Goal: Task Accomplishment & Management: Complete application form

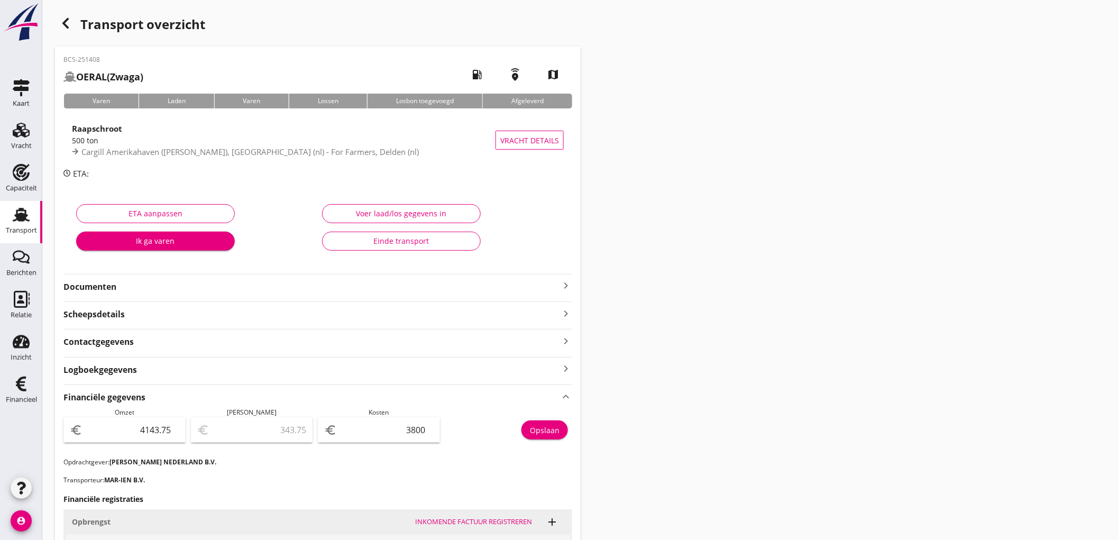
click at [3, 216] on link "Transport Transport" at bounding box center [21, 222] width 42 height 42
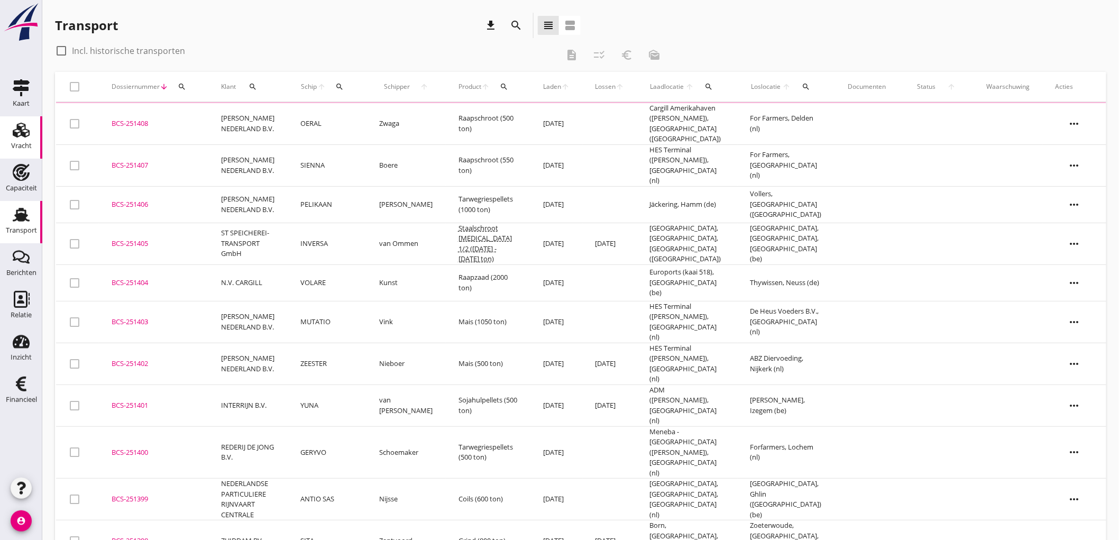
click at [17, 135] on use at bounding box center [21, 130] width 17 height 15
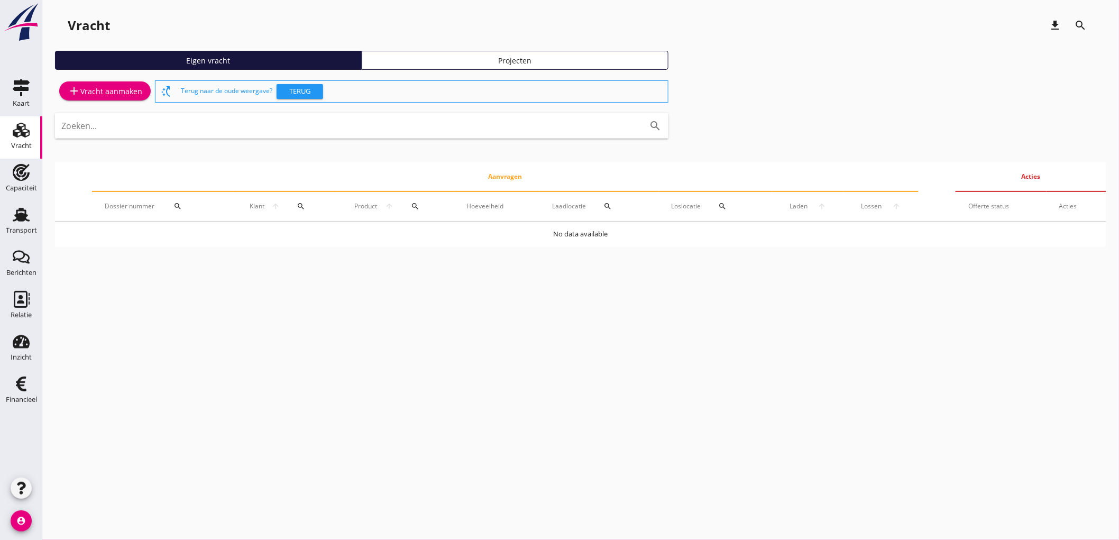
click at [83, 94] on div "add Vracht aanmaken" at bounding box center [105, 91] width 75 height 13
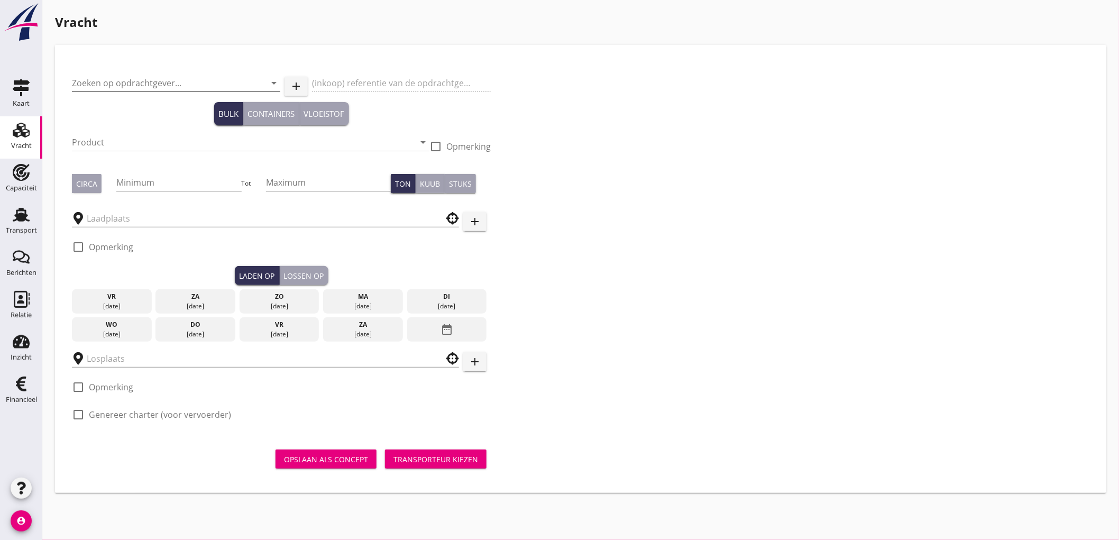
click at [92, 89] on input "Zoeken op opdrachtgever..." at bounding box center [161, 83] width 179 height 17
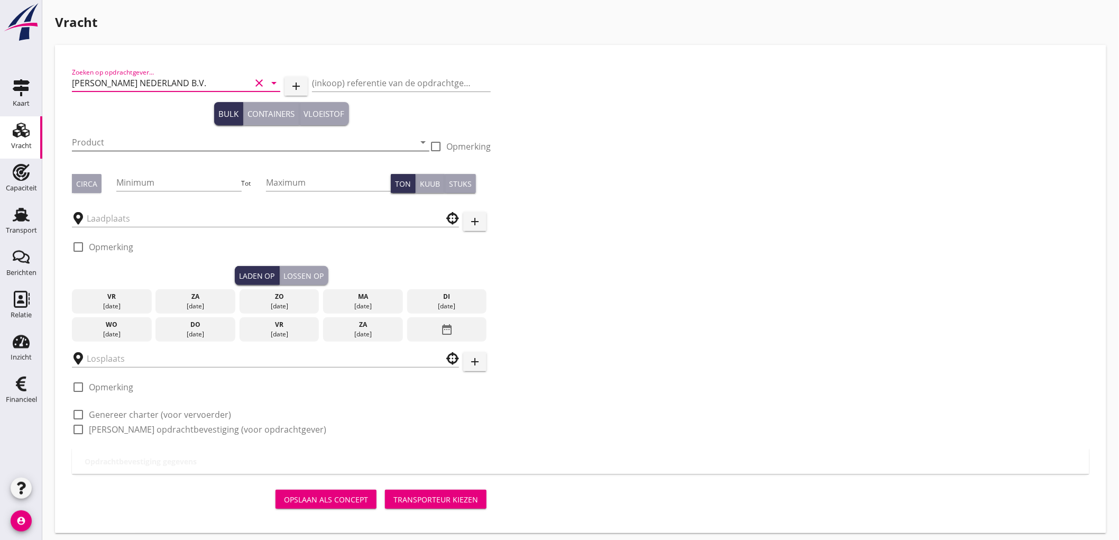
type input "[PERSON_NAME] NEDERLAND B.V."
click at [156, 146] on input "Product" at bounding box center [243, 142] width 343 height 17
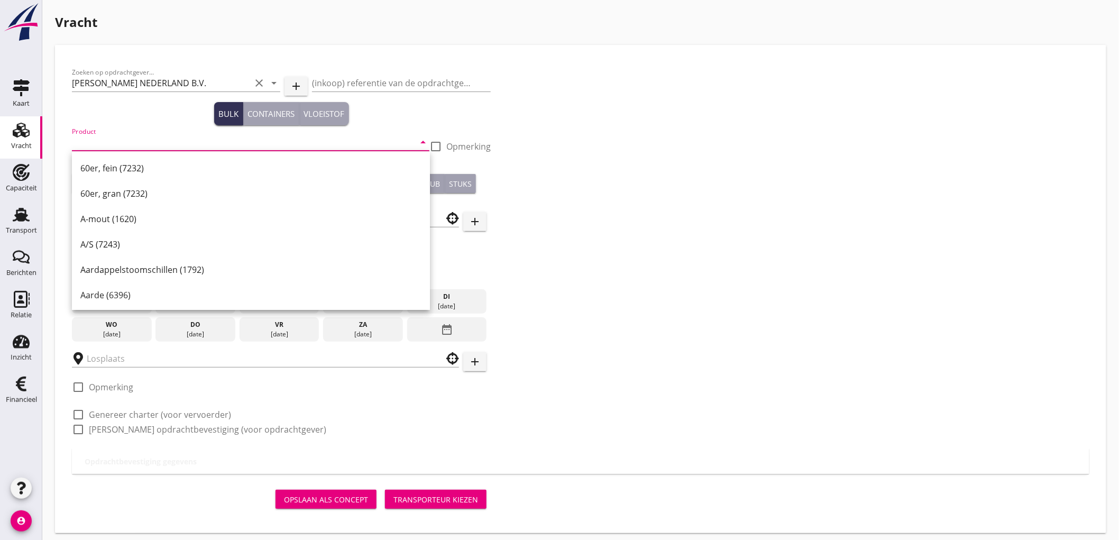
click at [171, 147] on input "Product" at bounding box center [243, 142] width 343 height 17
click at [138, 147] on input "Product" at bounding box center [243, 142] width 343 height 17
click at [145, 141] on input "Product" at bounding box center [243, 142] width 343 height 17
click at [398, 139] on input "Product" at bounding box center [243, 142] width 343 height 17
click at [704, 47] on div "Zoeken op opdrachtgever... [PERSON_NAME] NEDERLAND B.V. clear arrow_drop_down a…" at bounding box center [581, 289] width 1052 height 488
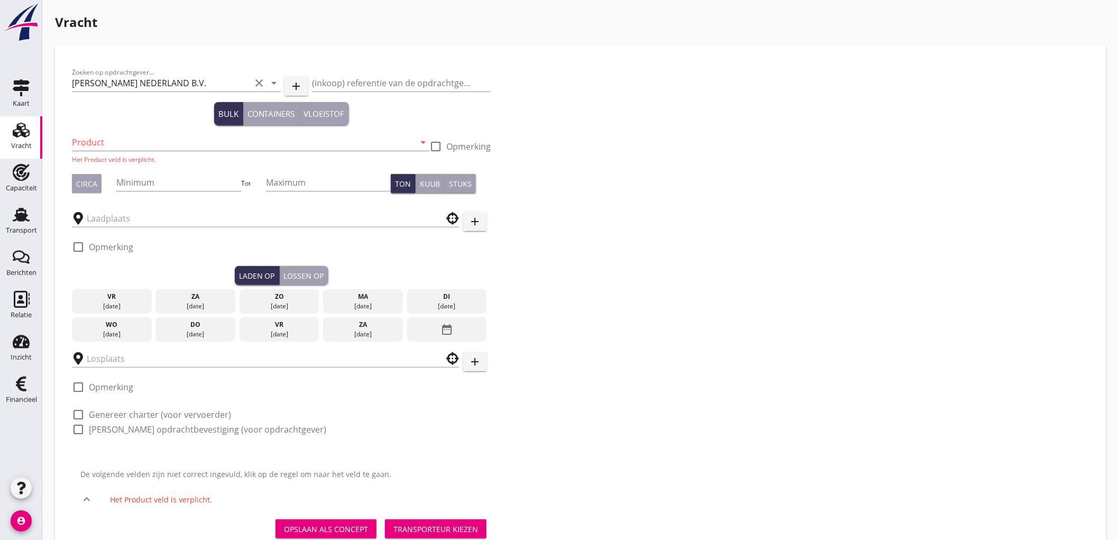
click at [93, 141] on input "Product" at bounding box center [243, 142] width 343 height 17
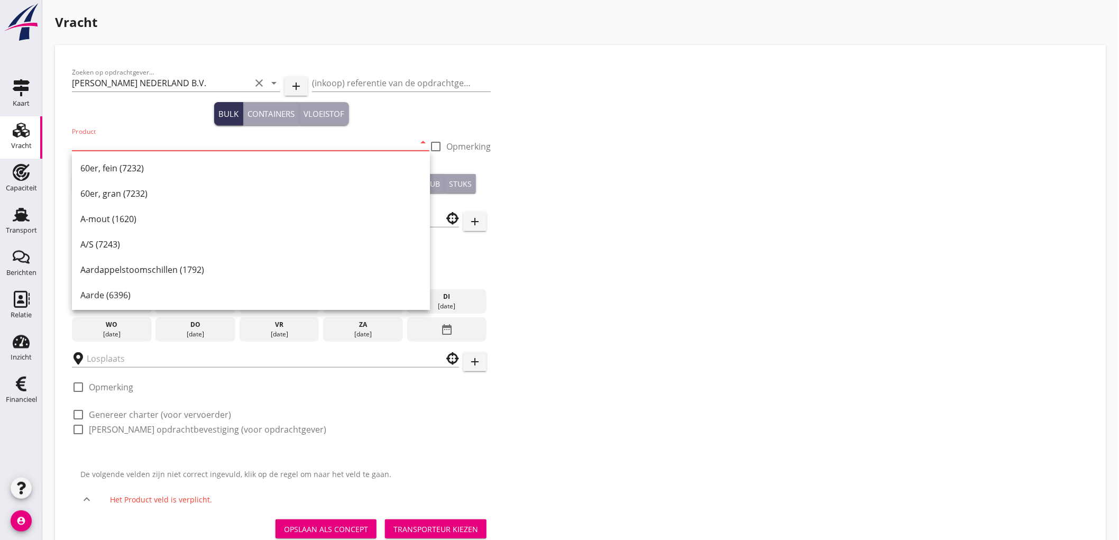
click at [135, 149] on input "Product" at bounding box center [243, 142] width 343 height 17
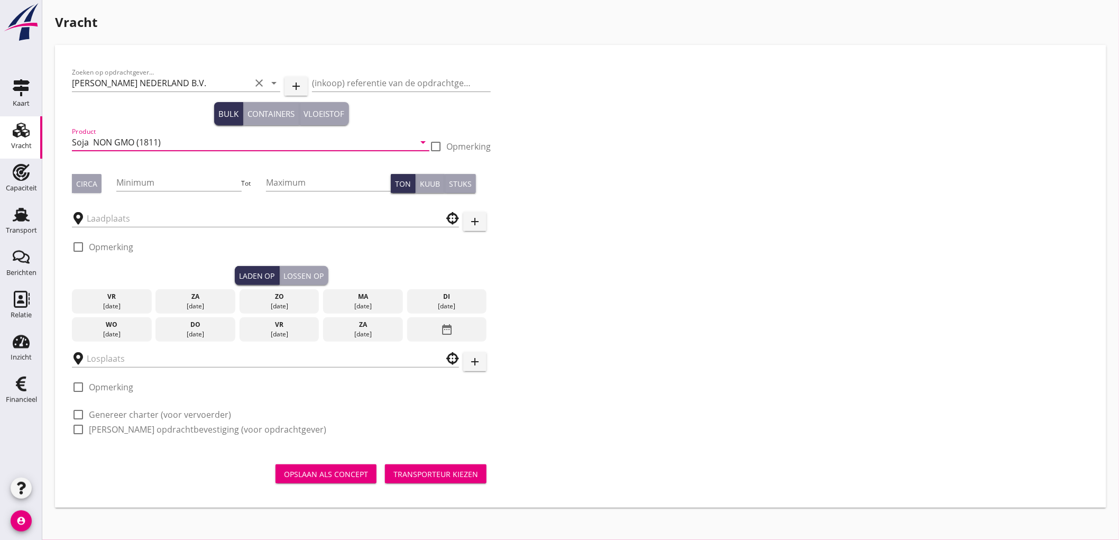
type input "Soja NON GMO (1811)"
drag, startPoint x: 97, startPoint y: 176, endPoint x: 114, endPoint y: 178, distance: 16.5
click at [97, 176] on button "Circa" at bounding box center [87, 183] width 30 height 19
click at [134, 179] on input "Minimum" at bounding box center [178, 182] width 125 height 17
type input "1000"
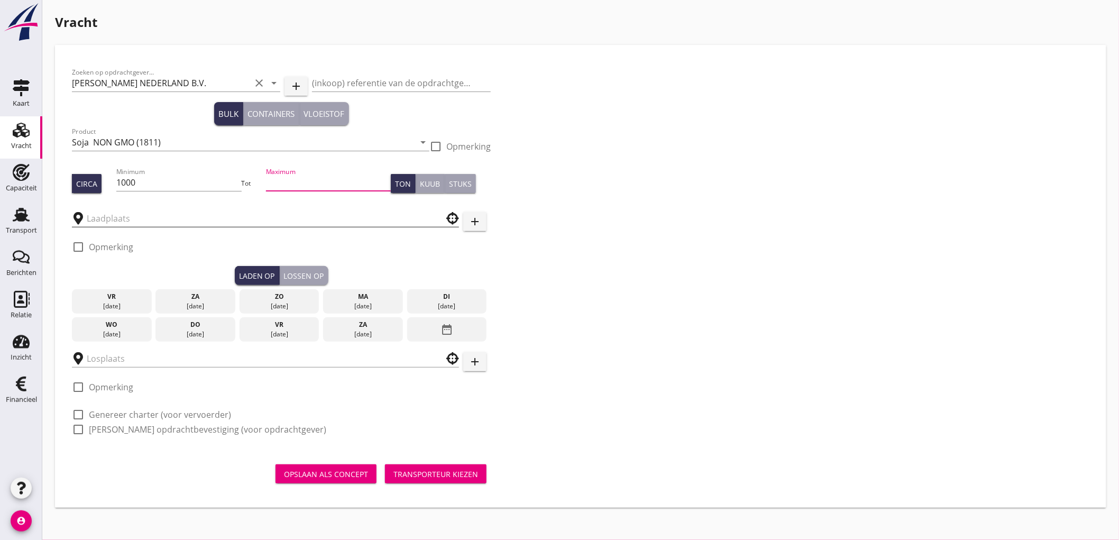
click at [115, 218] on input "text" at bounding box center [258, 218] width 343 height 17
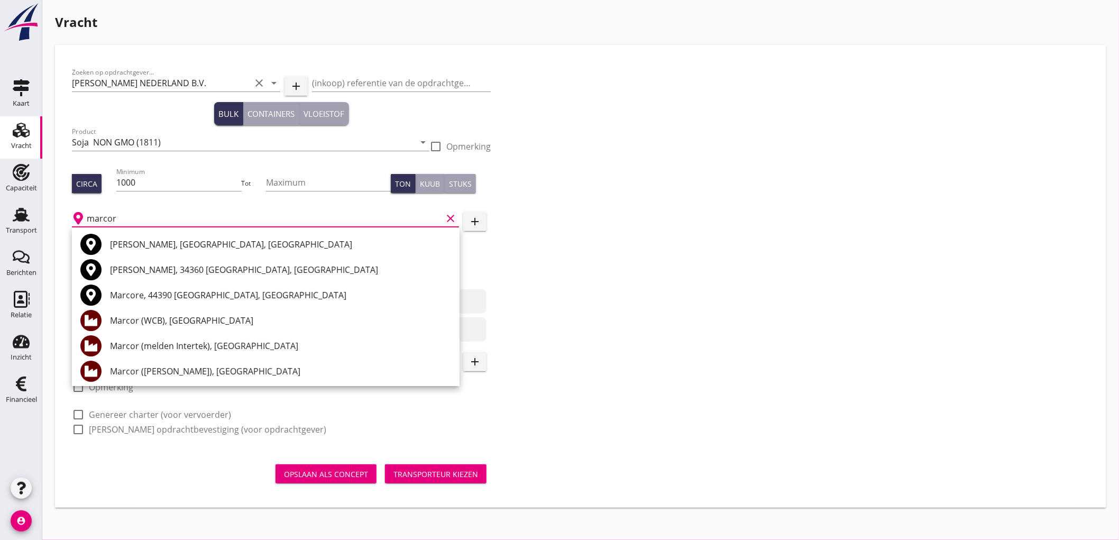
click at [205, 366] on div "Marcor ([PERSON_NAME]), [GEOGRAPHIC_DATA]" at bounding box center [280, 371] width 341 height 13
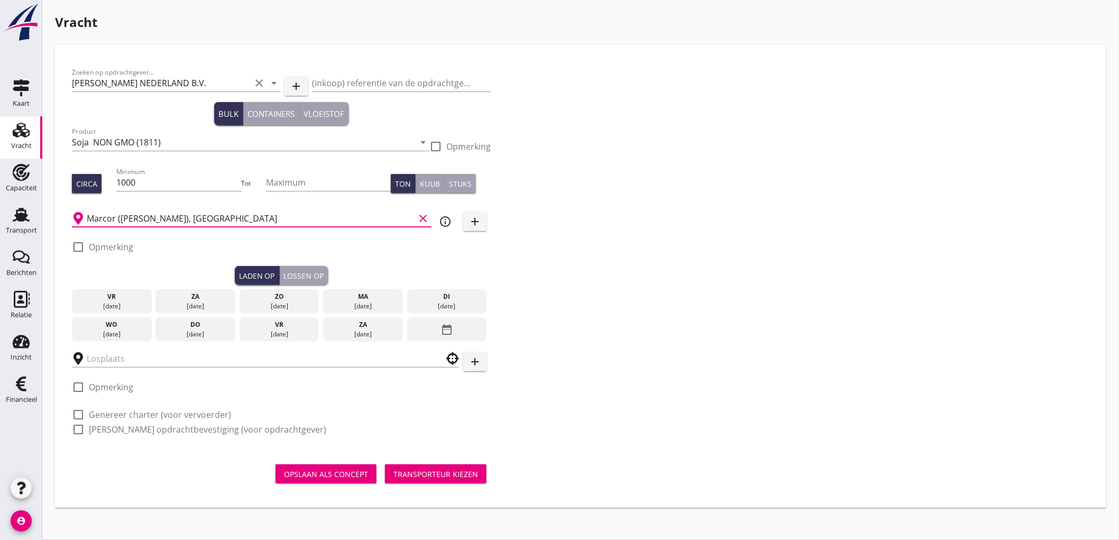
type input "Marcor ([PERSON_NAME]), [GEOGRAPHIC_DATA]"
click at [113, 246] on label "Opmerking" at bounding box center [111, 247] width 44 height 11
checkbox input "true"
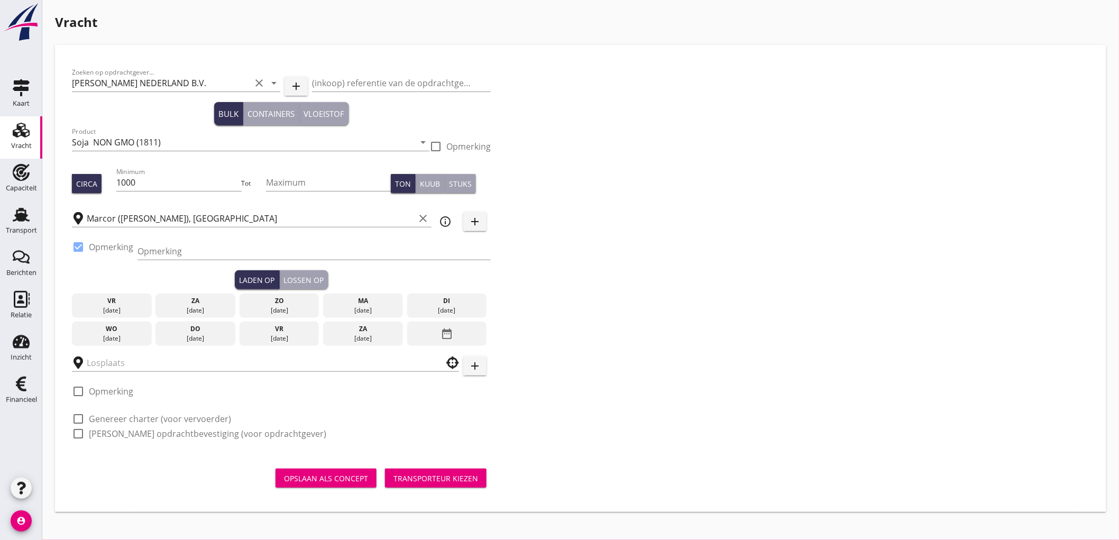
click at [176, 262] on div "Opmerking" at bounding box center [314, 257] width 353 height 28
click at [175, 243] on input "Opmerking" at bounding box center [314, 251] width 353 height 17
type input "Ex. opslag"
type button "load"
drag, startPoint x: 744, startPoint y: 199, endPoint x: 730, endPoint y: 210, distance: 17.7
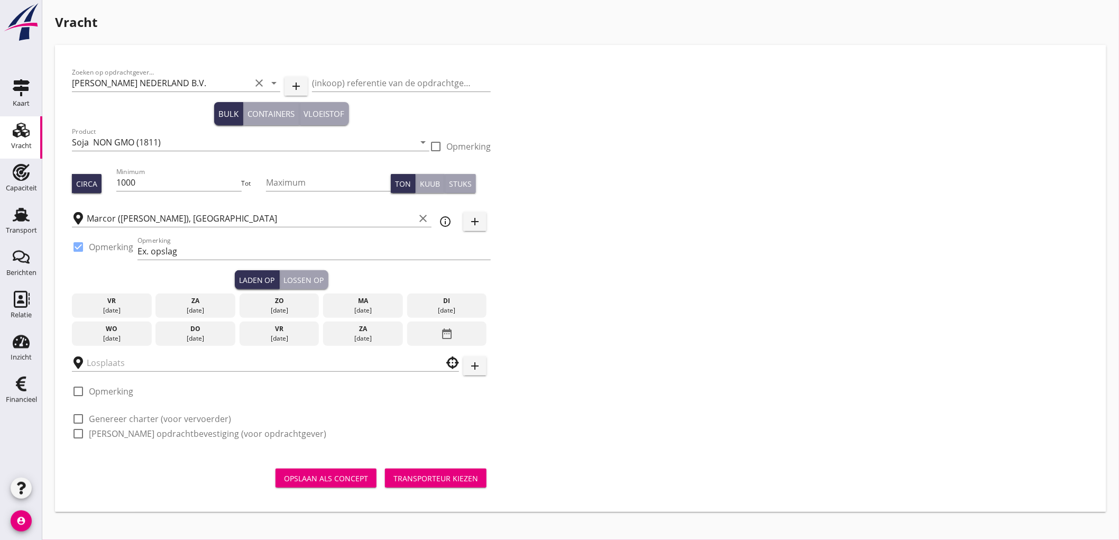
click at [744, 199] on div "Zoeken op opdrachtgever... [PERSON_NAME] NEDERLAND B.V. clear arrow_drop_down a…" at bounding box center [581, 257] width 1026 height 391
click at [647, 224] on div "Zoeken op opdrachtgever... [PERSON_NAME] NEDERLAND B.V. clear arrow_drop_down a…" at bounding box center [581, 257] width 1026 height 391
drag, startPoint x: 114, startPoint y: 334, endPoint x: 109, endPoint y: 343, distance: 10.2
click at [113, 334] on div "[DATE]" at bounding box center [112, 339] width 75 height 10
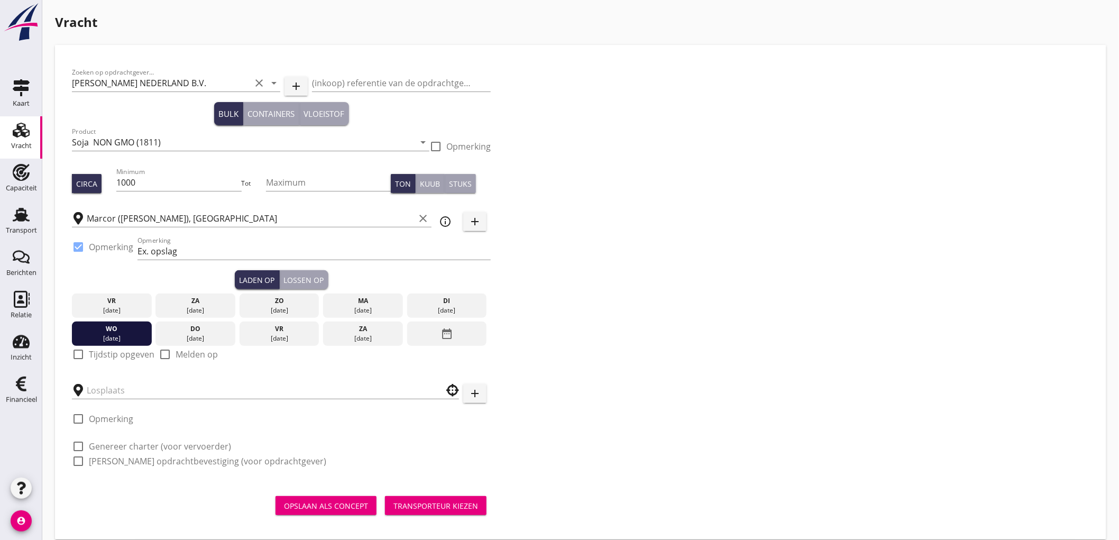
click at [106, 354] on label "Tijdstip opgeven" at bounding box center [122, 354] width 66 height 11
checkbox input "true"
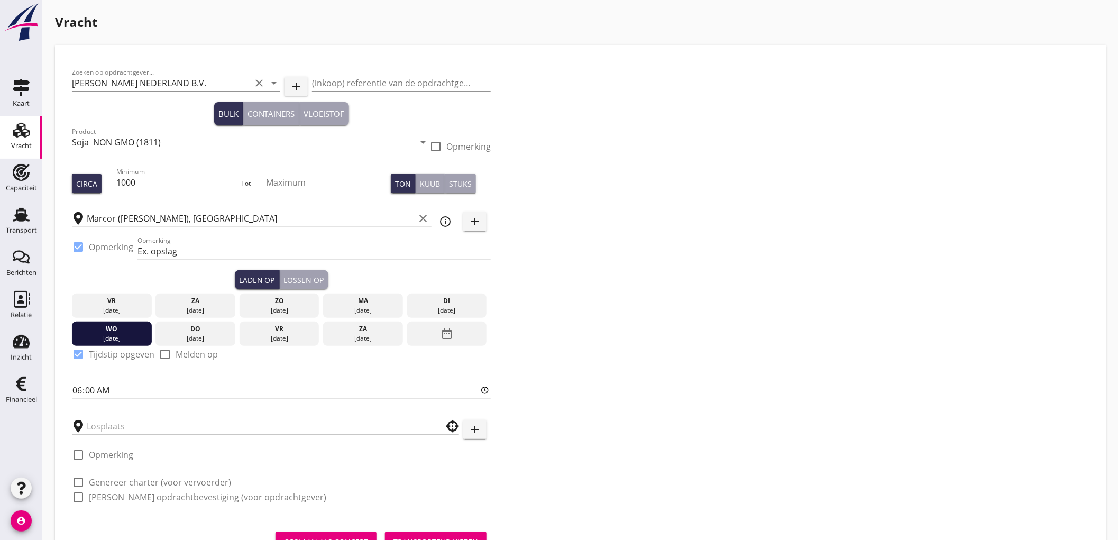
click at [124, 433] on input "text" at bounding box center [258, 426] width 343 height 17
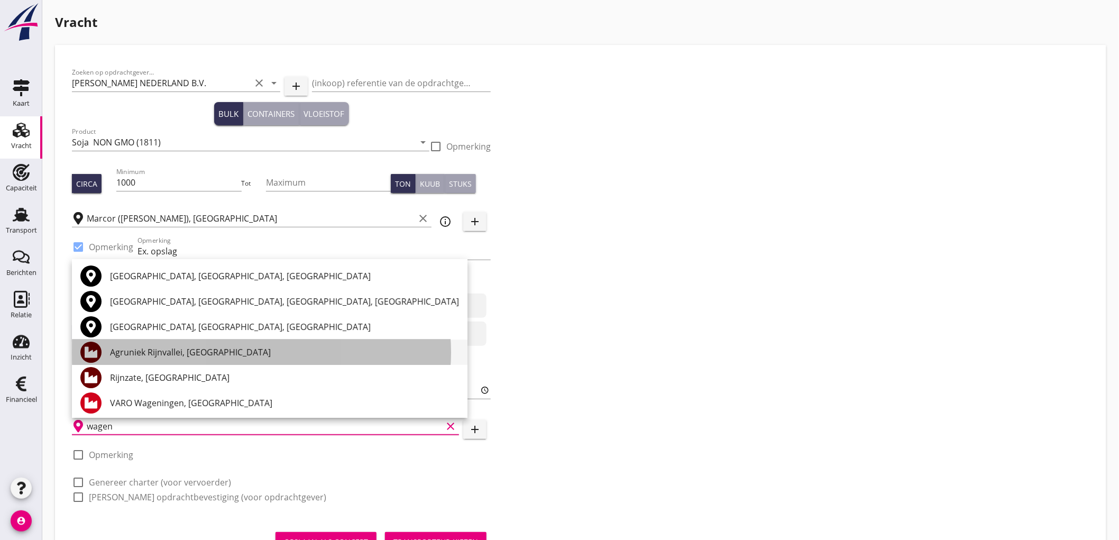
click at [177, 353] on div "Agruniek Rijnvallei, [GEOGRAPHIC_DATA]" at bounding box center [284, 352] width 349 height 13
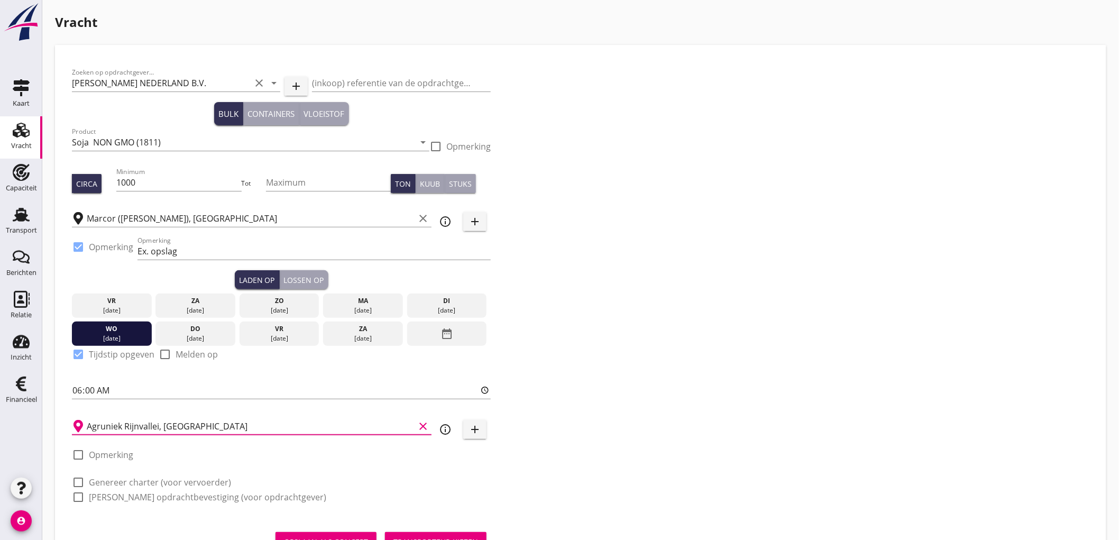
type input "Agruniek Rijnvallei, [GEOGRAPHIC_DATA]"
drag, startPoint x: 139, startPoint y: 482, endPoint x: 135, endPoint y: 497, distance: 15.7
click at [139, 482] on label "Genereer charter (voor vervoerder)" at bounding box center [160, 482] width 142 height 11
checkbox input "true"
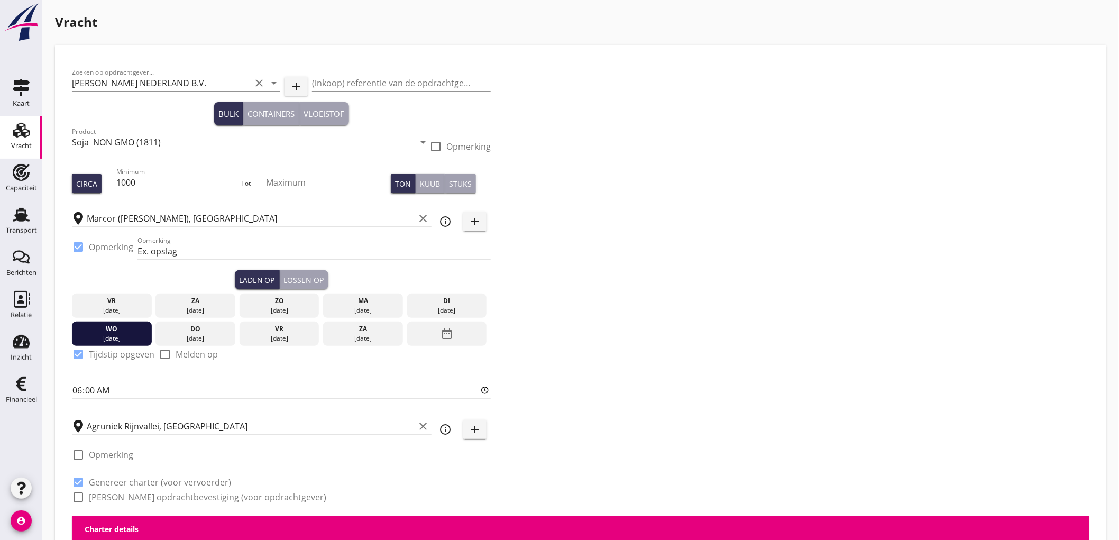
click at [135, 498] on label "[PERSON_NAME] opdrachtbevestiging (voor opdrachtgever)" at bounding box center [208, 497] width 238 height 11
checkbox input "true"
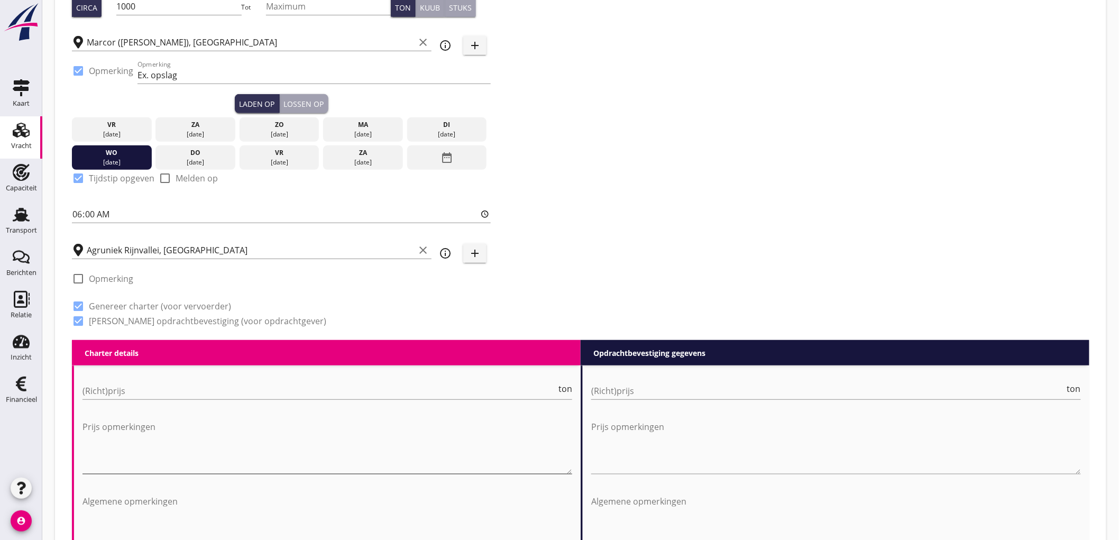
scroll to position [235, 0]
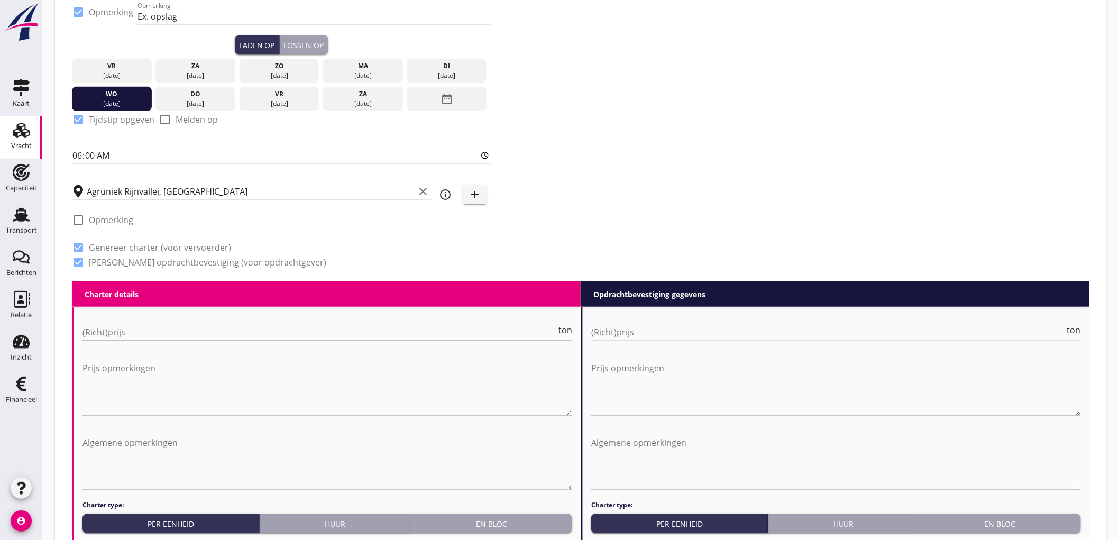
click at [149, 332] on input "(Richt)prijs" at bounding box center [320, 332] width 474 height 17
type input "6000"
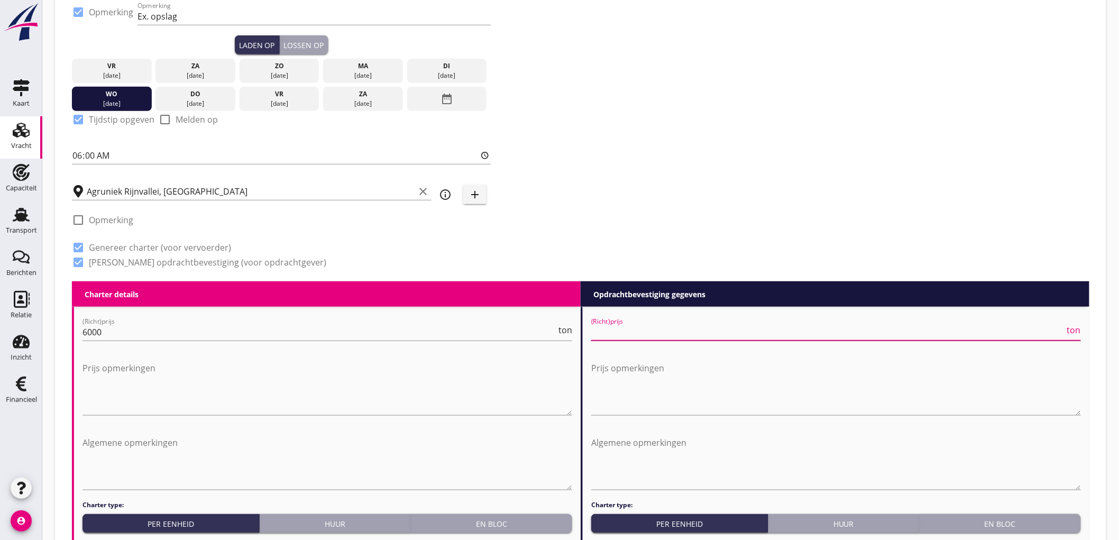
click at [669, 328] on input "(Richt)prijs" at bounding box center [828, 332] width 474 height 17
type input "6"
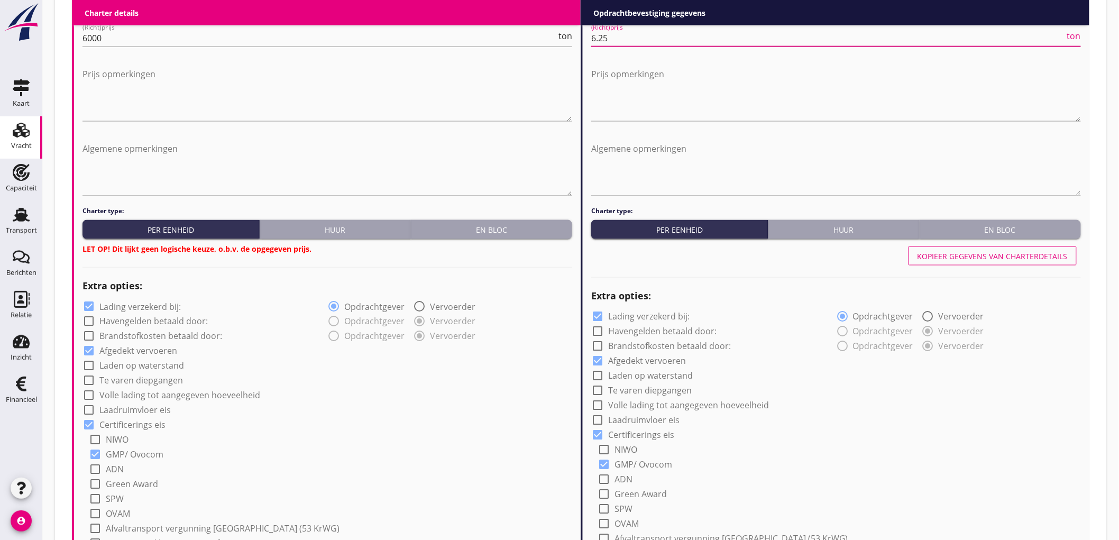
type input "6.25"
click at [509, 223] on button "En bloc" at bounding box center [491, 229] width 161 height 19
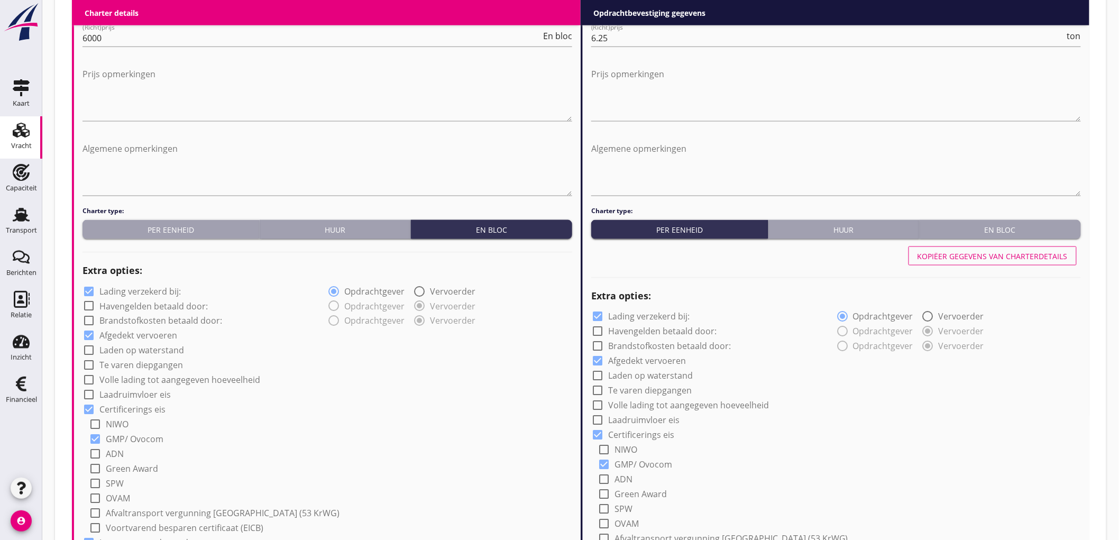
click at [124, 282] on div "Extra opties:" at bounding box center [328, 270] width 490 height 25
click at [125, 294] on label "Lading verzekerd bij:" at bounding box center [139, 291] width 81 height 11
checkbox input "false"
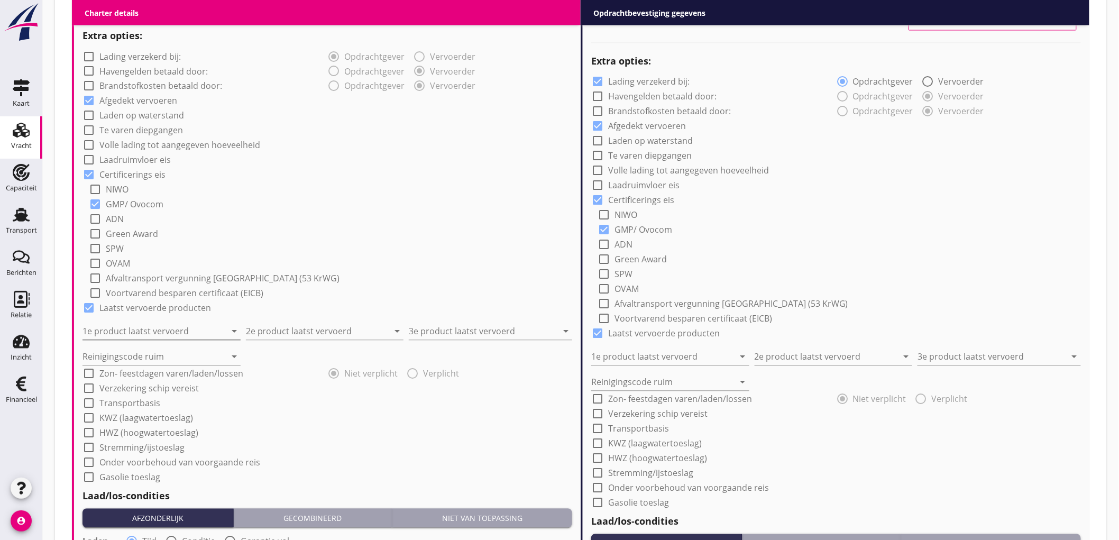
click at [147, 335] on input "1e product laatst vervoerd" at bounding box center [154, 331] width 143 height 17
type input "Raapschroot (1720)"
type input "Raapzaad (1811)"
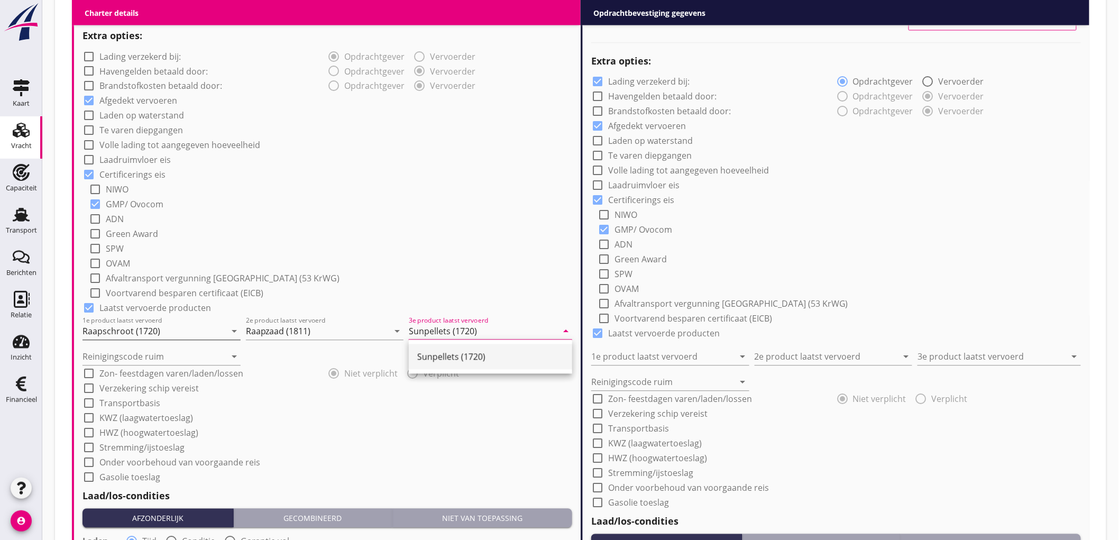
type input "Sunpellets (1720)"
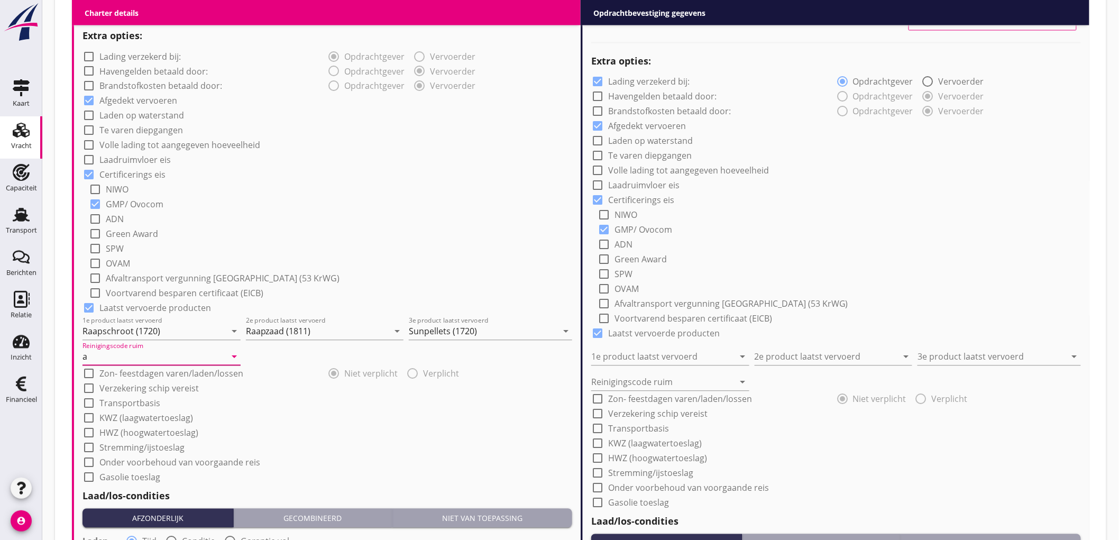
click at [131, 351] on input "a" at bounding box center [154, 357] width 143 height 17
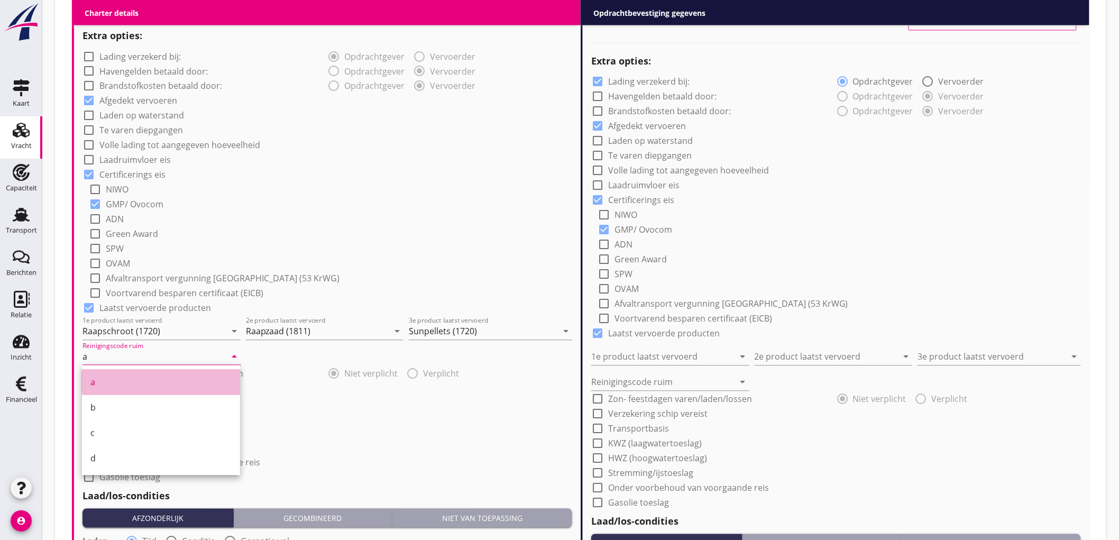
click at [117, 393] on div "a" at bounding box center [160, 382] width 141 height 25
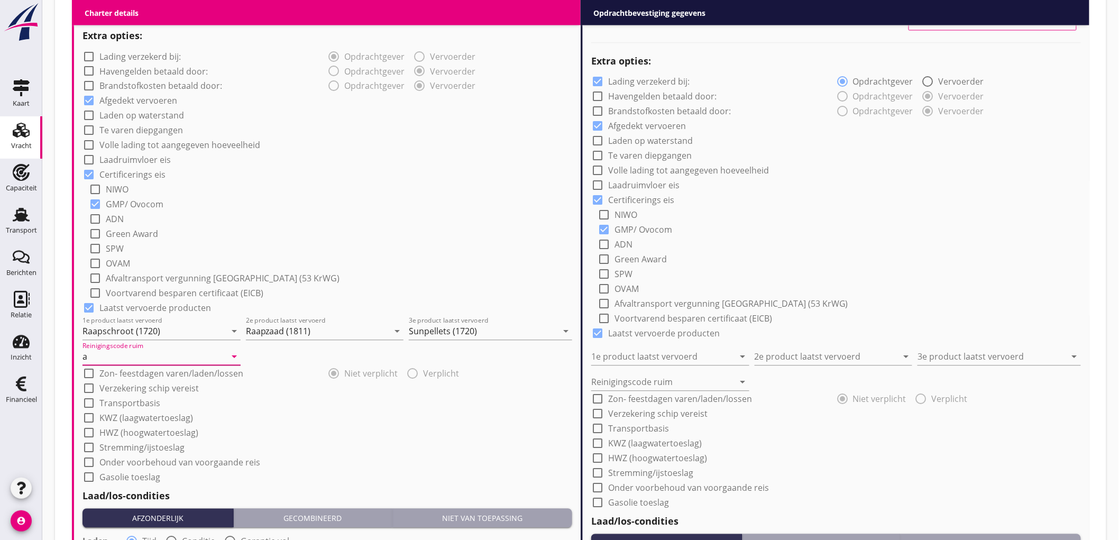
click at [136, 359] on input "a" at bounding box center [154, 357] width 143 height 17
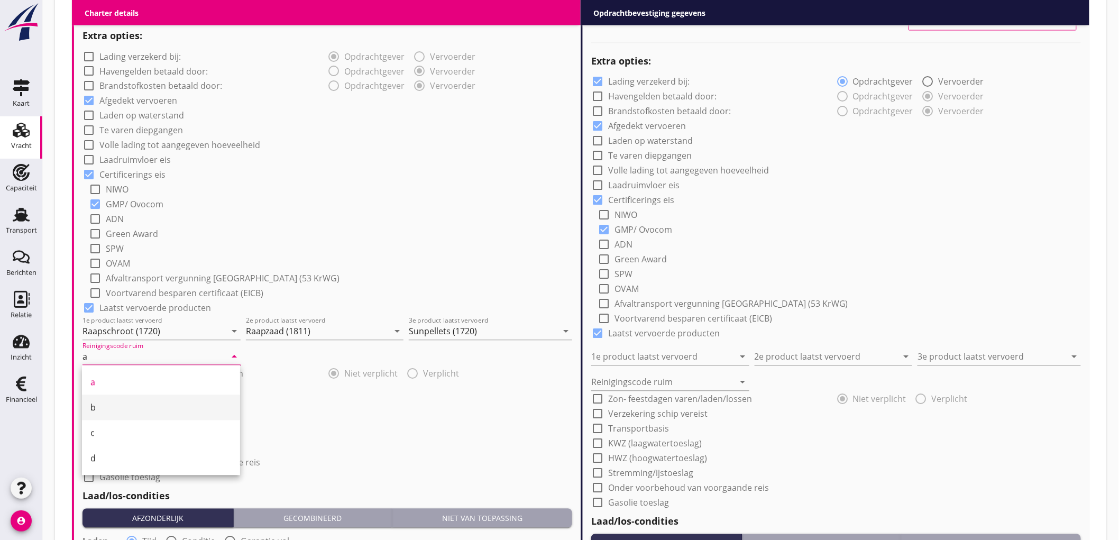
click at [120, 409] on div "b" at bounding box center [160, 407] width 141 height 13
type input "b"
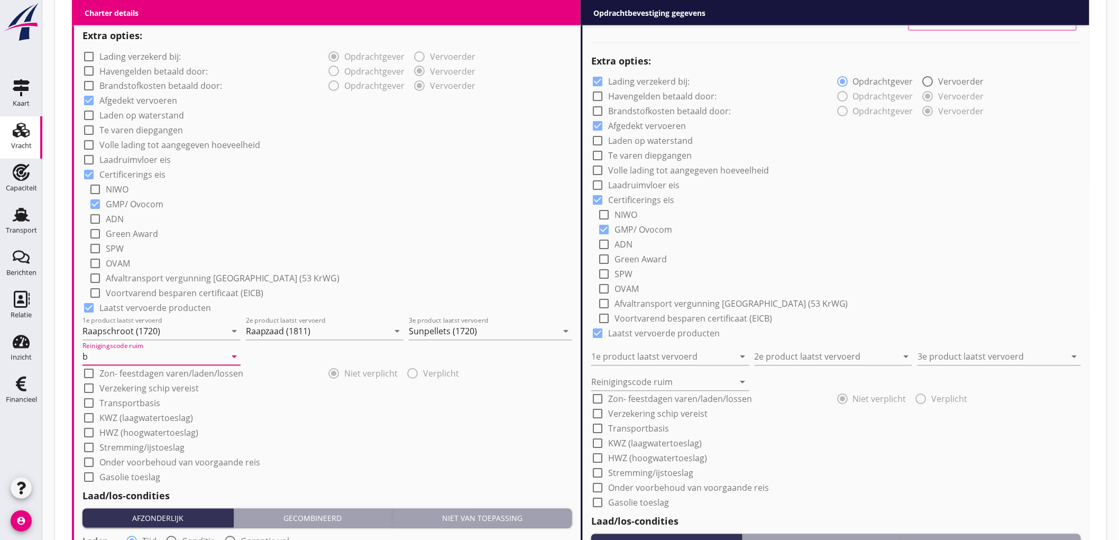
click at [348, 263] on div "check_box_outline_blank OVAM" at bounding box center [330, 262] width 483 height 15
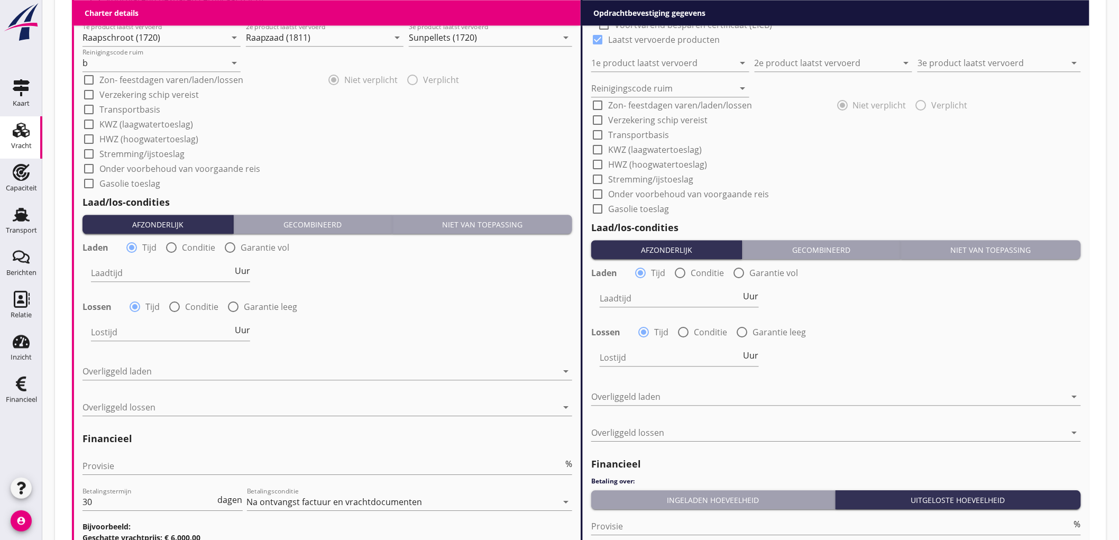
click at [196, 247] on label "Conditie" at bounding box center [198, 247] width 33 height 11
radio input "false"
radio input "true"
click at [145, 273] on div at bounding box center [203, 272] width 225 height 17
click at [0, 0] on div "Nederlands wettelijk 2011" at bounding box center [0, 0] width 0 height 0
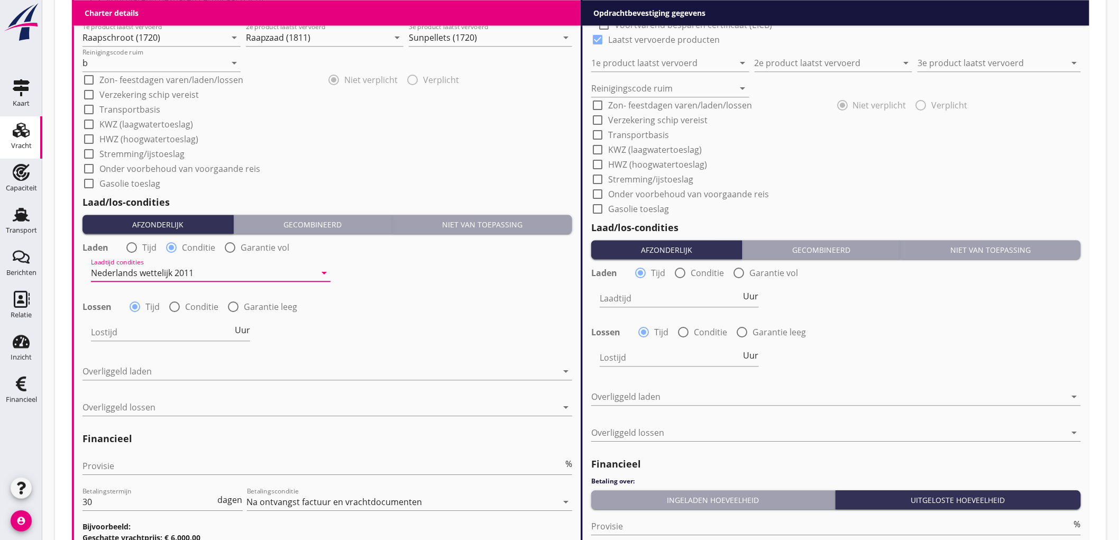
click at [169, 311] on div at bounding box center [175, 307] width 18 height 18
radio input "false"
radio input "true"
click at [140, 330] on div at bounding box center [203, 332] width 225 height 17
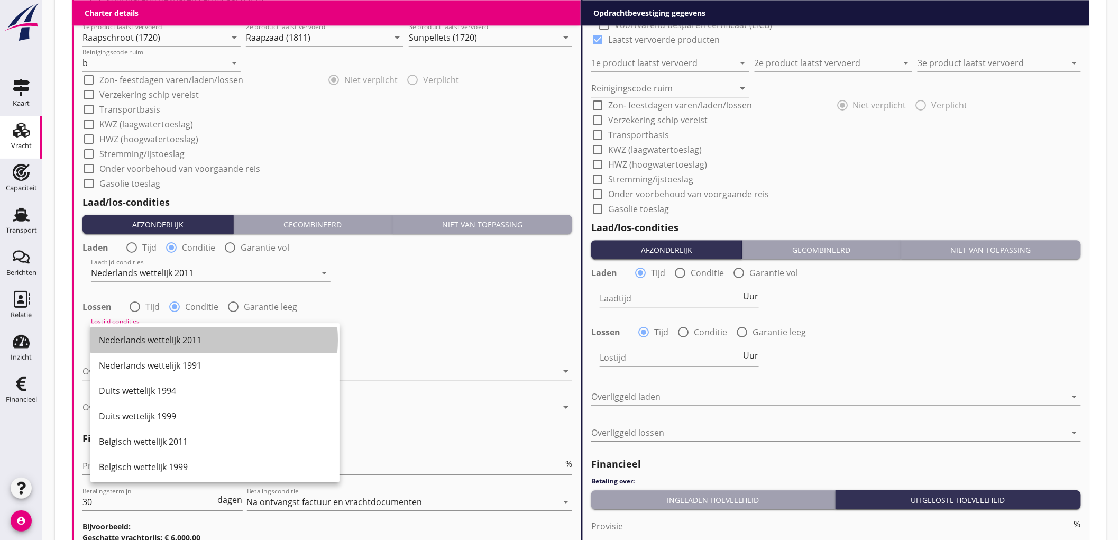
click at [139, 330] on div "Nederlands wettelijk 2011" at bounding box center [215, 339] width 232 height 25
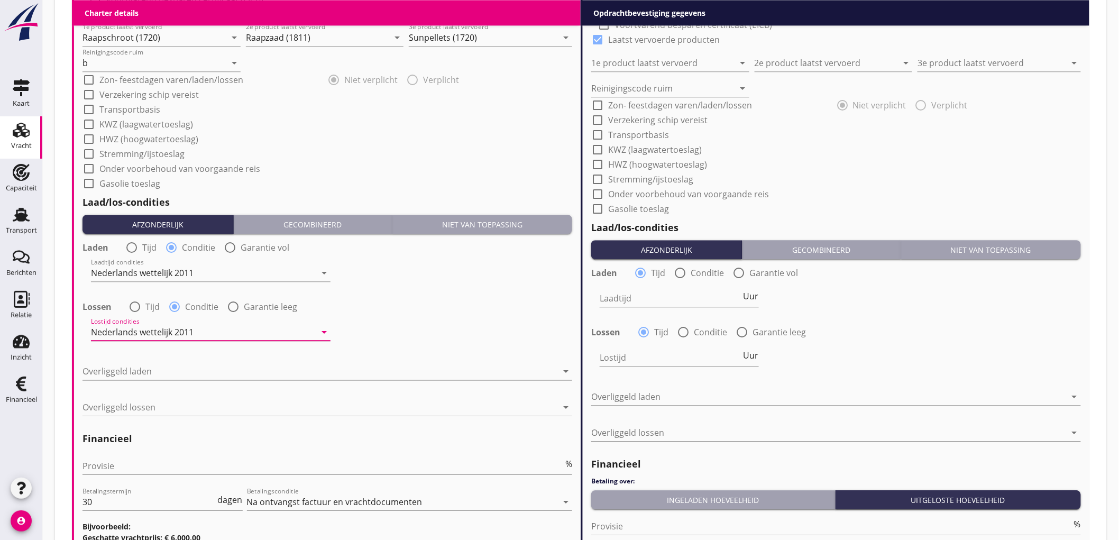
click at [144, 373] on div at bounding box center [320, 371] width 475 height 17
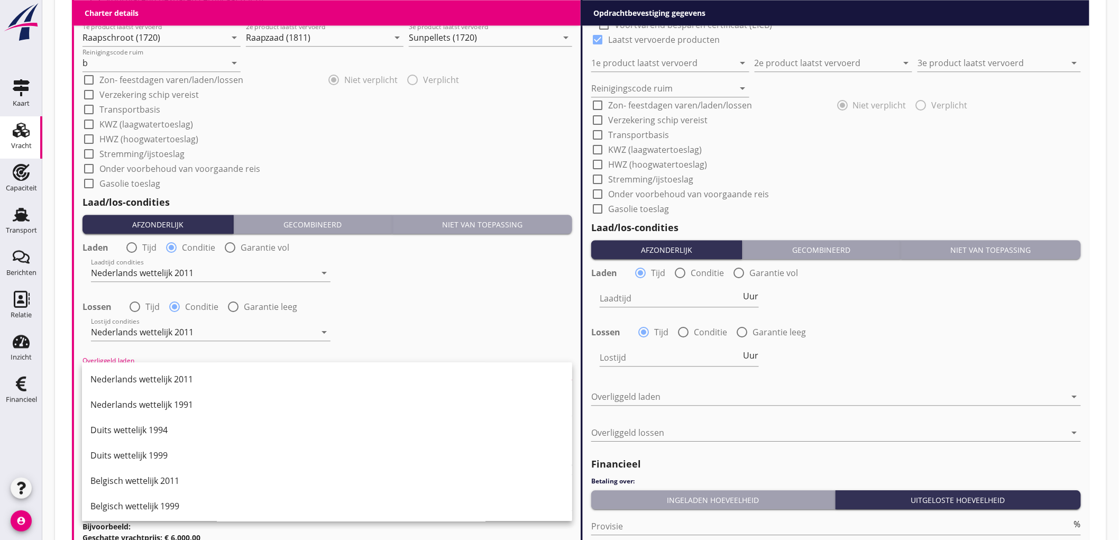
click at [144, 373] on div "Nederlands wettelijk 2011" at bounding box center [326, 379] width 473 height 13
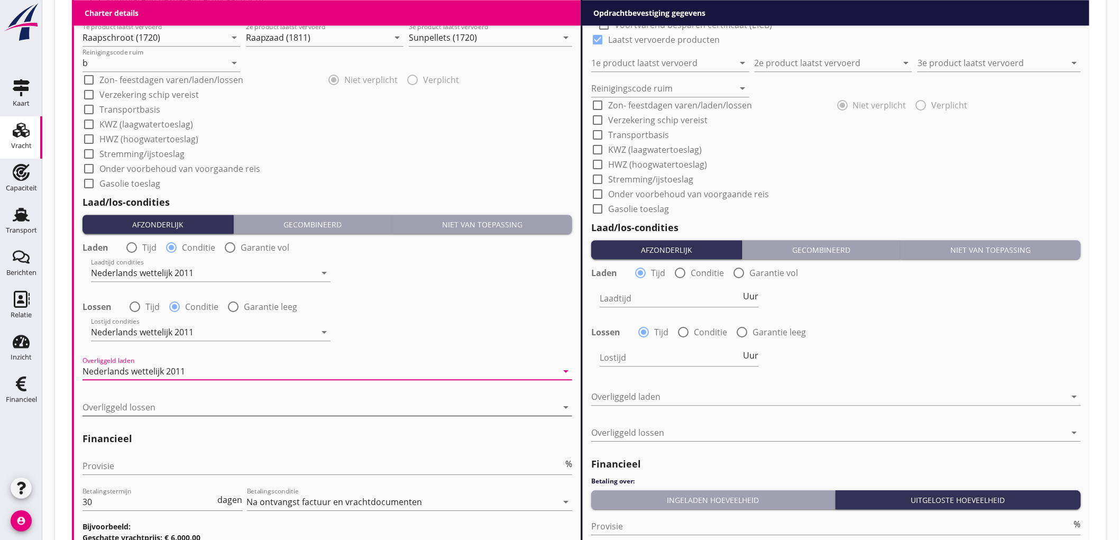
click at [136, 402] on div at bounding box center [320, 407] width 475 height 17
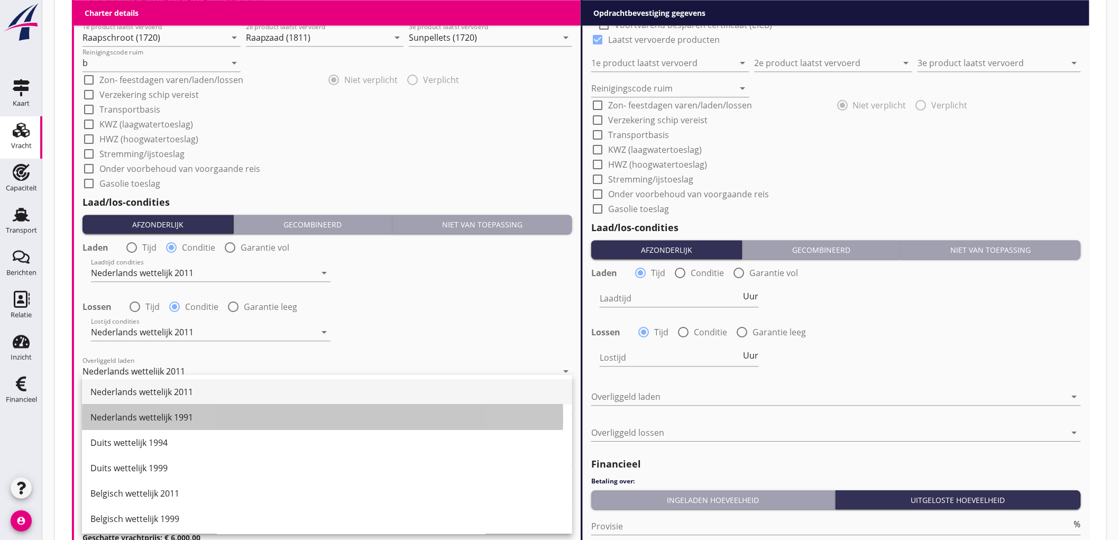
drag, startPoint x: 139, startPoint y: 407, endPoint x: 149, endPoint y: 392, distance: 18.3
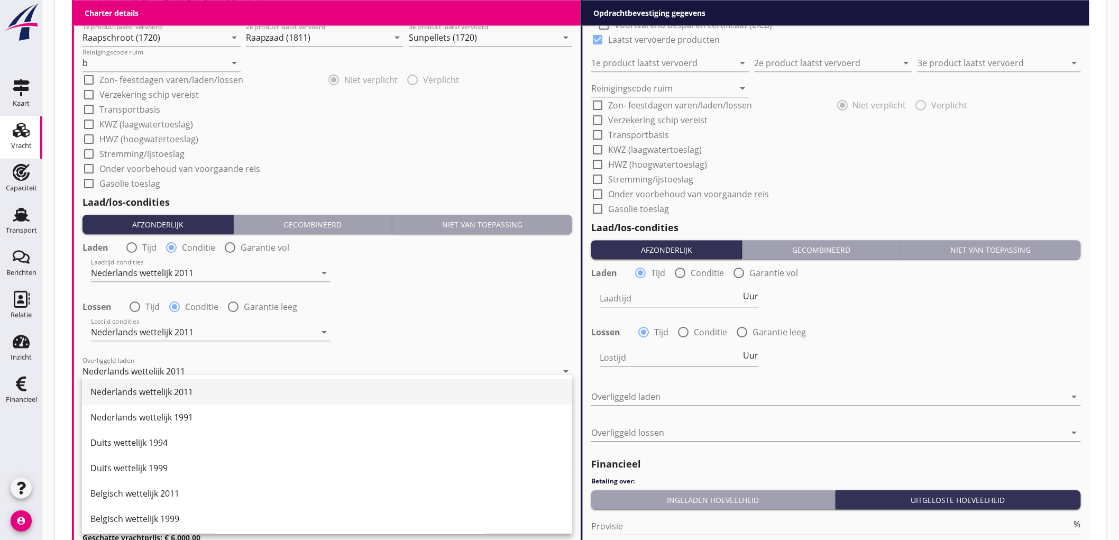
click at [149, 391] on div "Nederlands wettelijk 2011" at bounding box center [326, 392] width 473 height 13
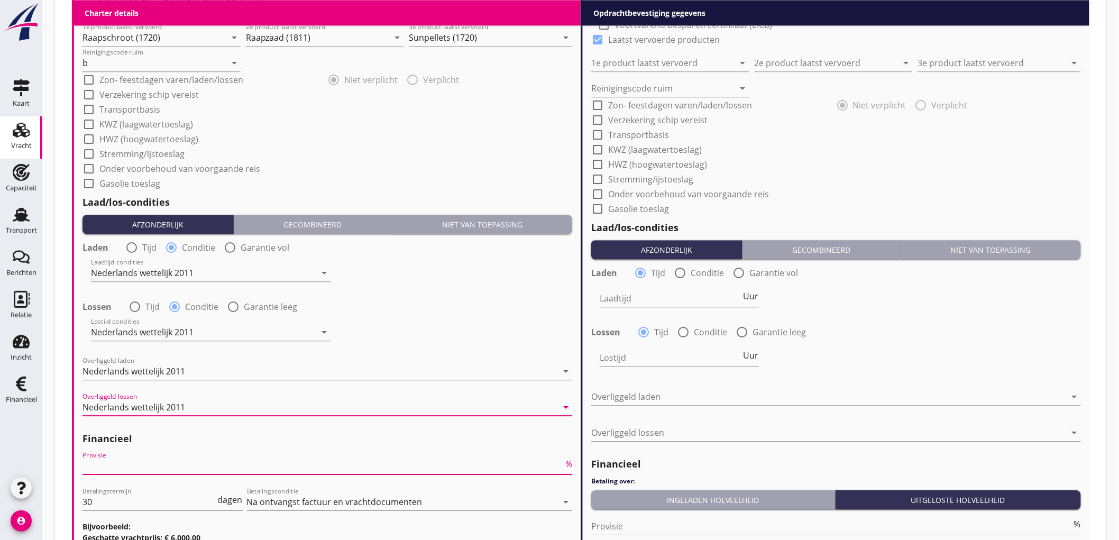
click at [117, 467] on input "Provisie" at bounding box center [323, 466] width 481 height 17
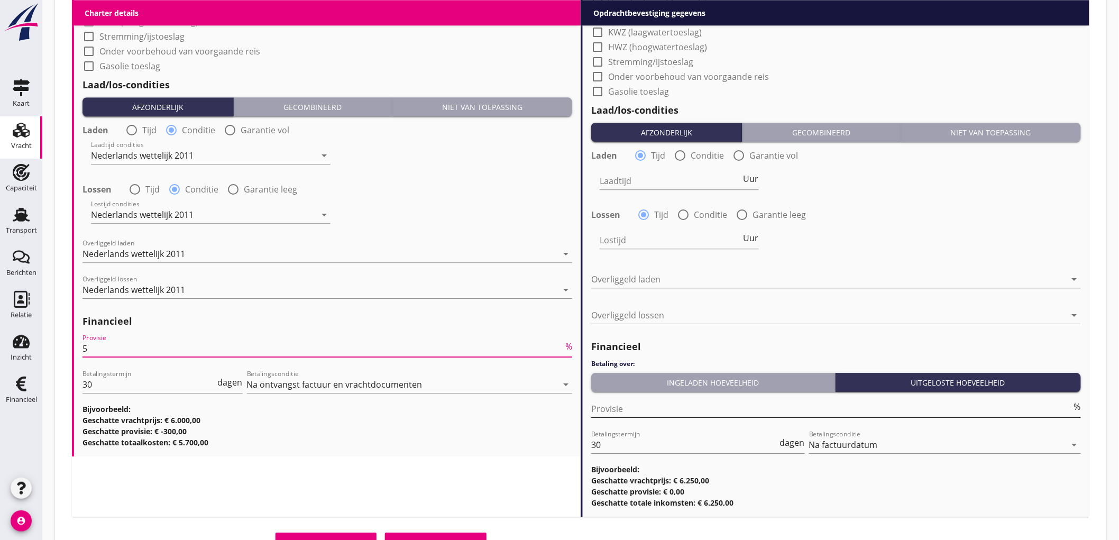
type input "5"
click at [636, 415] on div "Provisie %" at bounding box center [836, 408] width 490 height 17
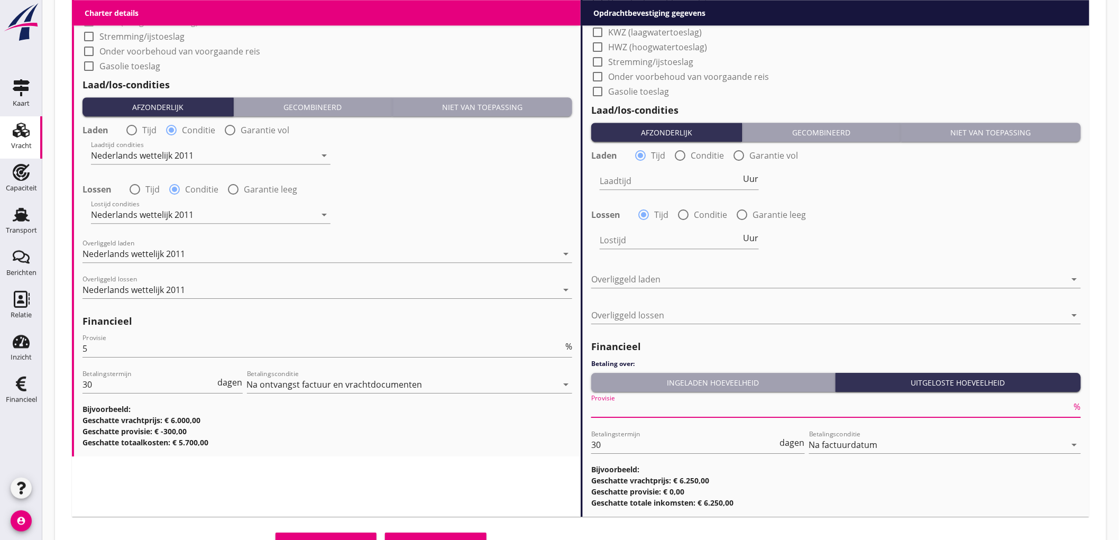
scroll to position [705, 0]
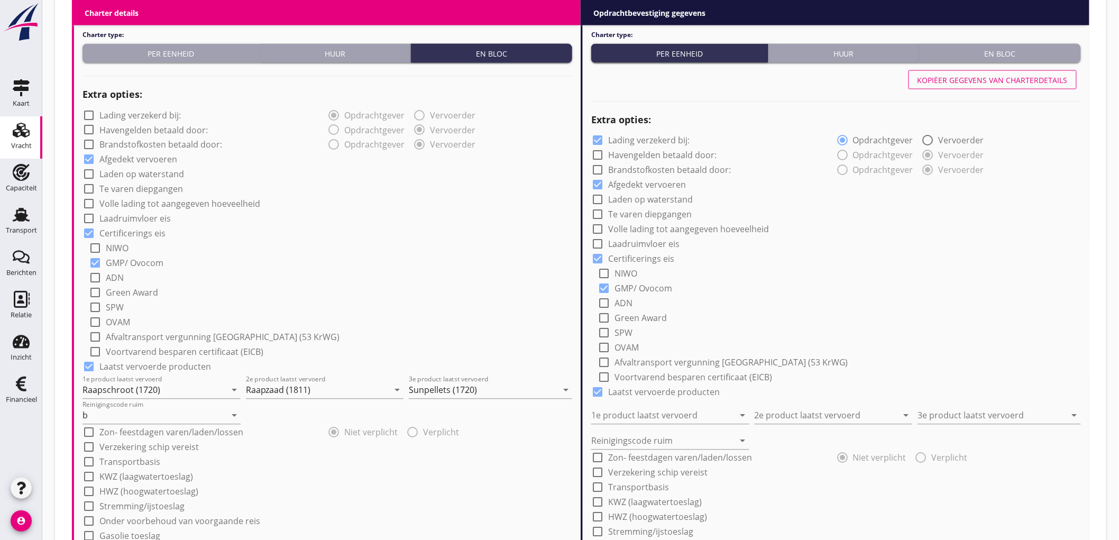
click at [1037, 75] on div "Kopiëer gegevens van charterdetails" at bounding box center [993, 80] width 150 height 11
checkbox input "false"
type input "Raapschroot (1720)"
type input "Raapzaad (1811)"
type input "Sunpellets (1720)"
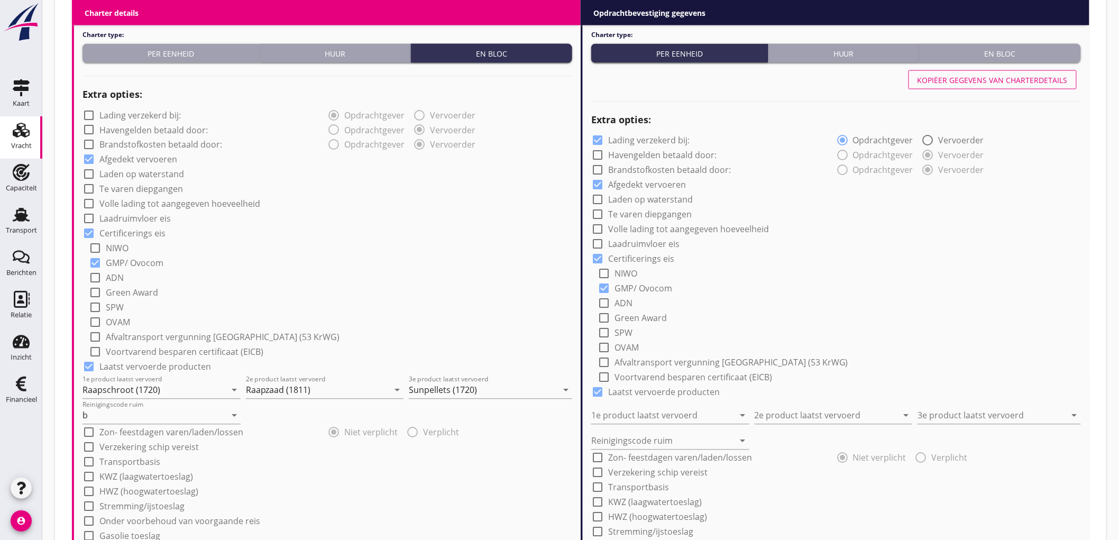
type input "b"
radio input "false"
radio input "true"
radio input "false"
radio input "true"
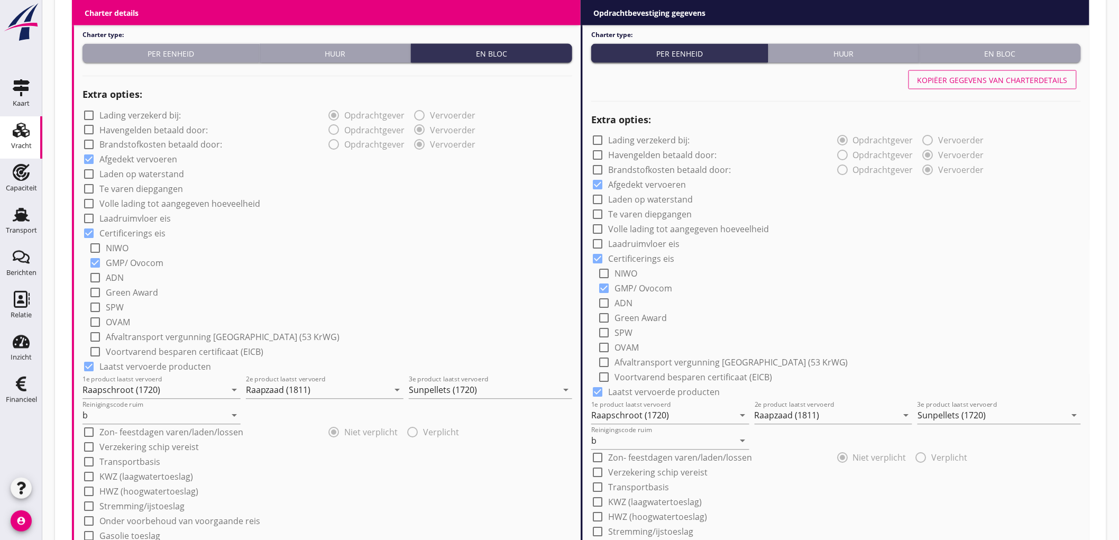
scroll to position [1223, 0]
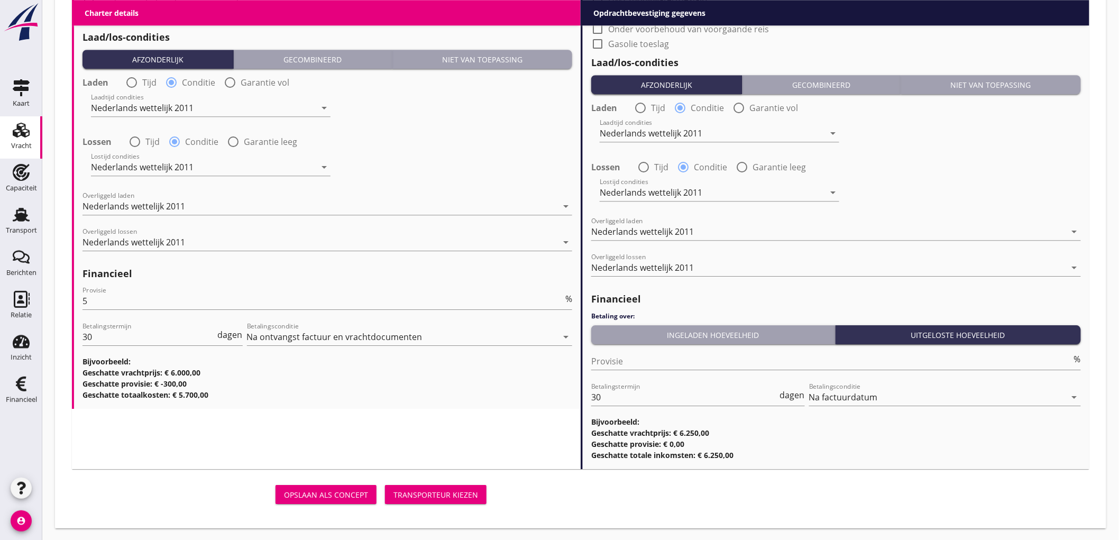
click at [436, 507] on div "Opslaan als concept Transporteur kiezen" at bounding box center [281, 495] width 427 height 34
click at [448, 499] on div "Transporteur kiezen" at bounding box center [436, 494] width 85 height 11
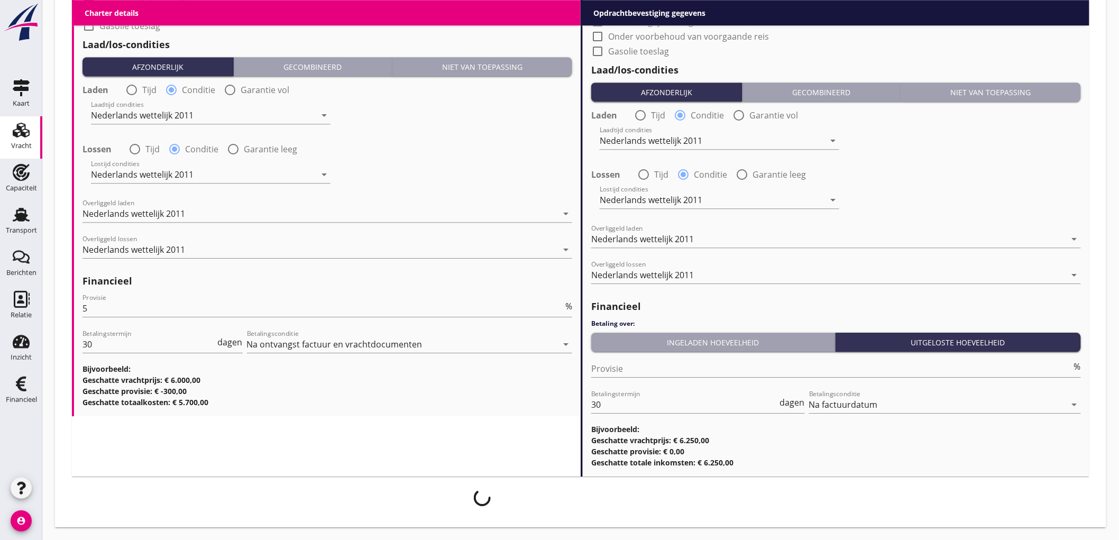
scroll to position [1215, 0]
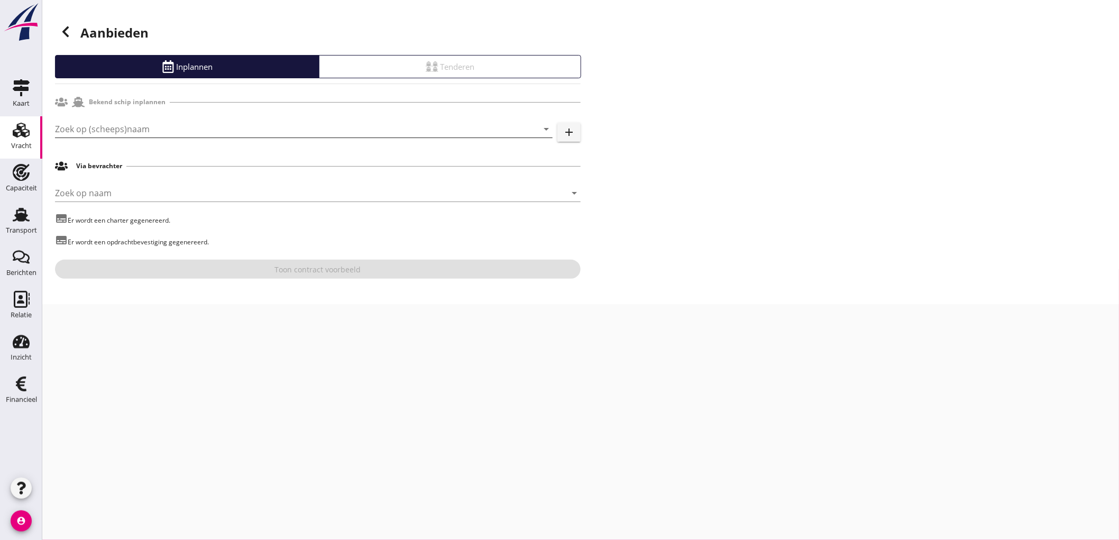
click at [135, 128] on input "Zoek op (scheeps)naam" at bounding box center [289, 129] width 468 height 17
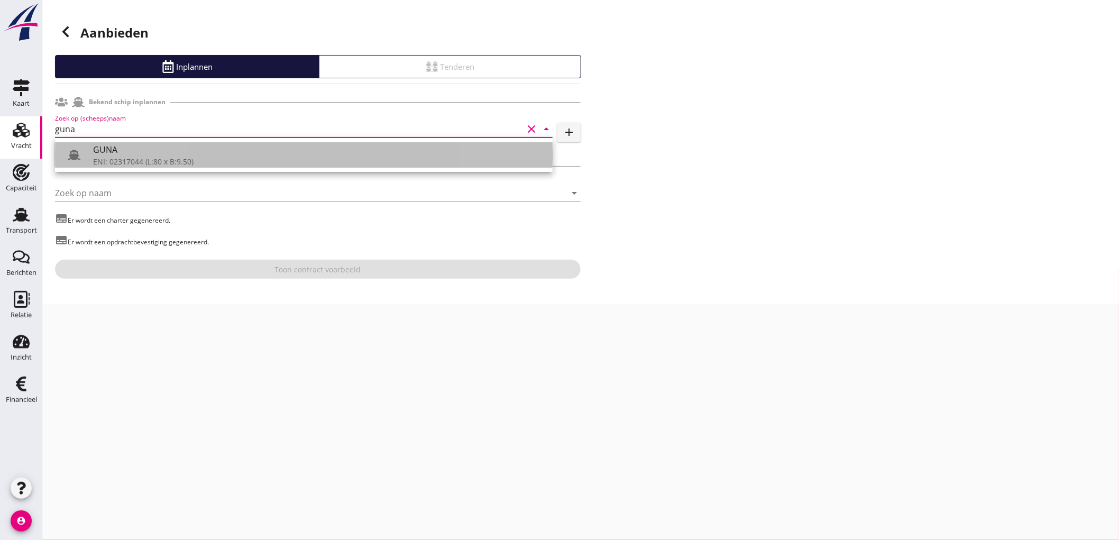
click at [128, 160] on div "ENI: 02317044 (L:80 x B:9.50)" at bounding box center [318, 161] width 451 height 11
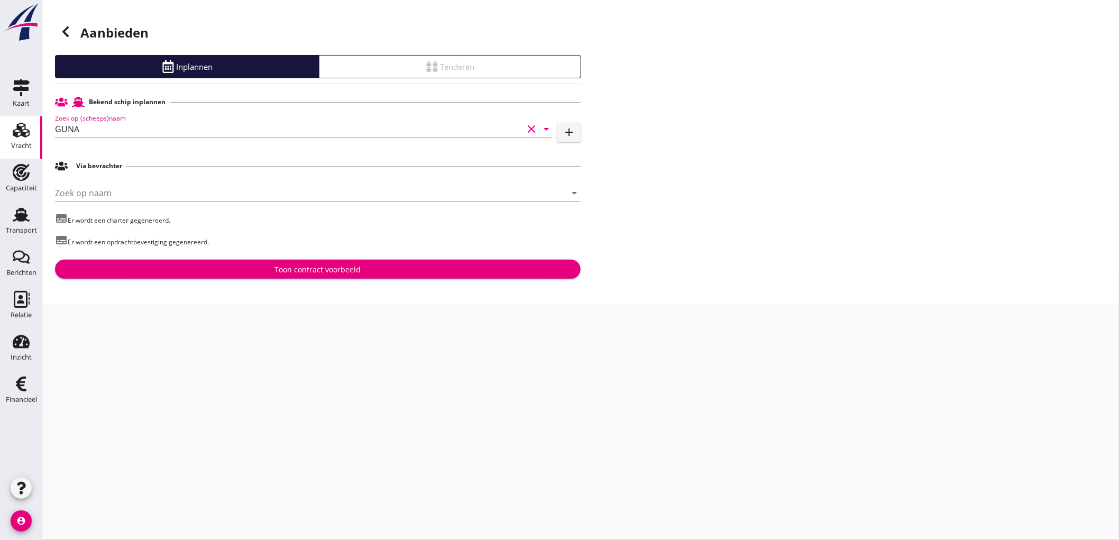
type input "GUNA"
click at [249, 272] on div "Toon contract voorbeeld" at bounding box center [317, 269] width 509 height 11
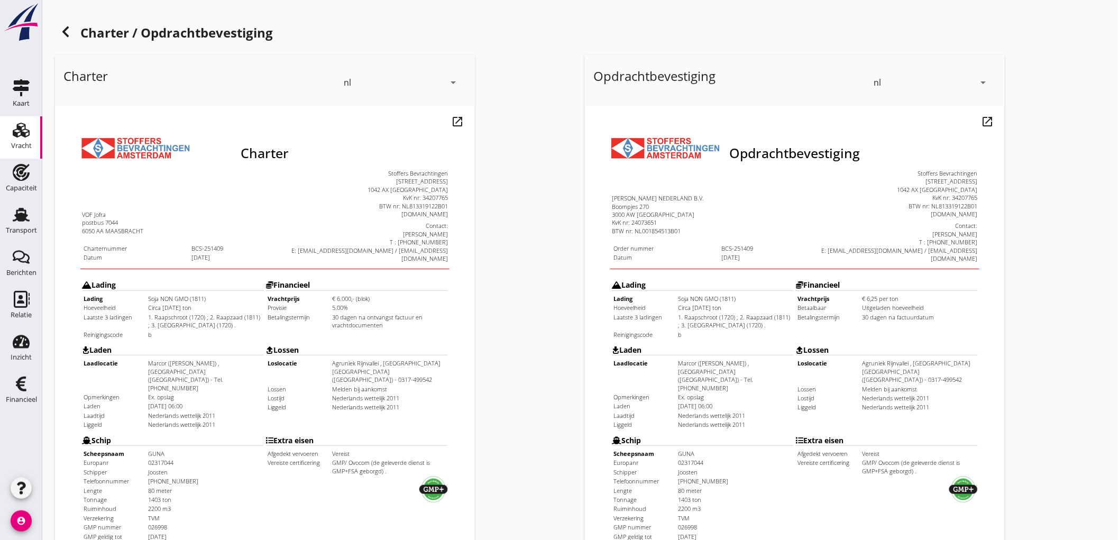
click at [65, 27] on icon at bounding box center [65, 31] width 13 height 13
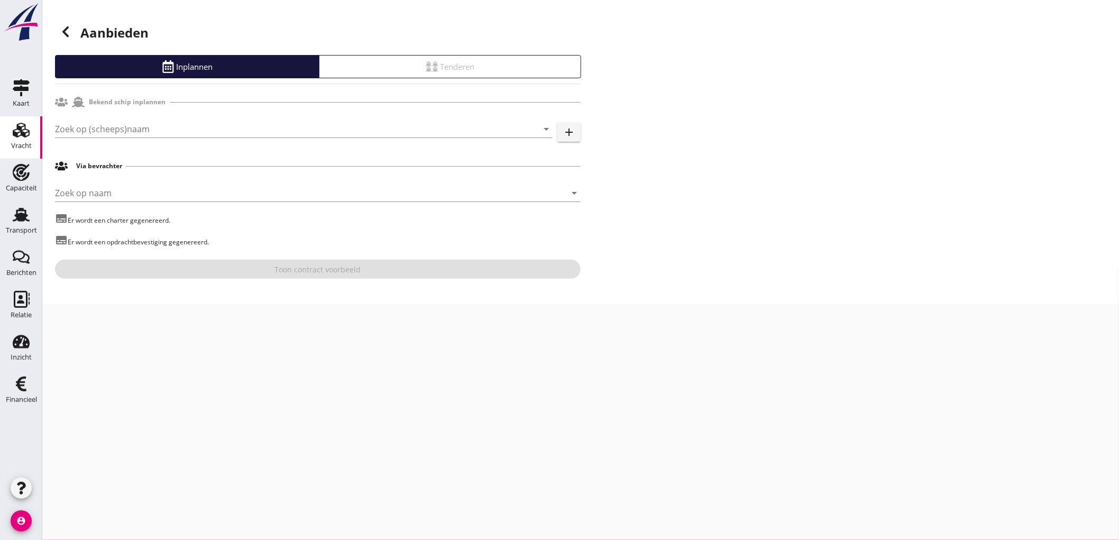
click at [69, 32] on icon at bounding box center [65, 31] width 13 height 13
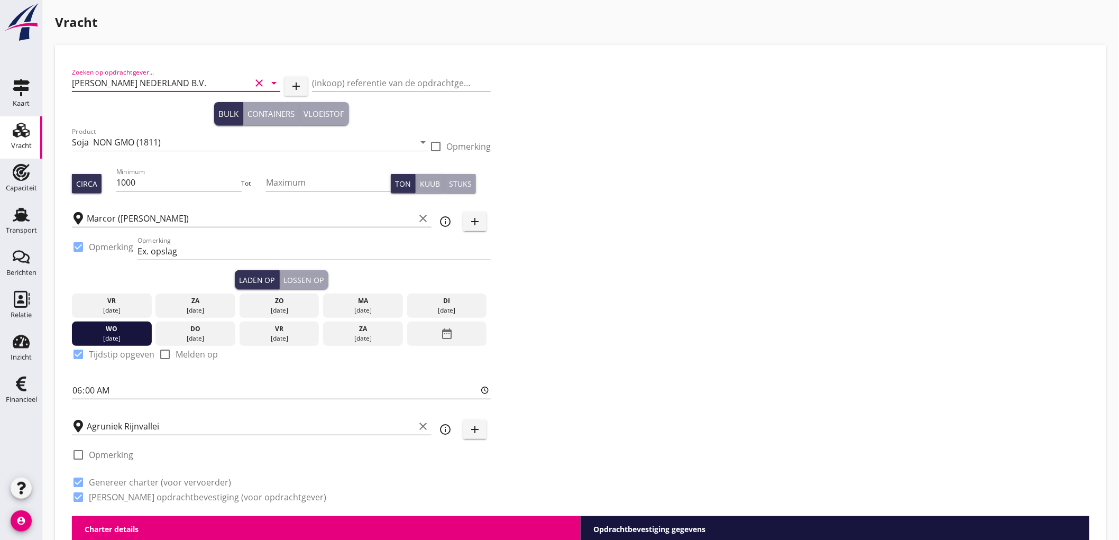
click at [99, 85] on input "[PERSON_NAME] NEDERLAND B.V." at bounding box center [161, 83] width 179 height 17
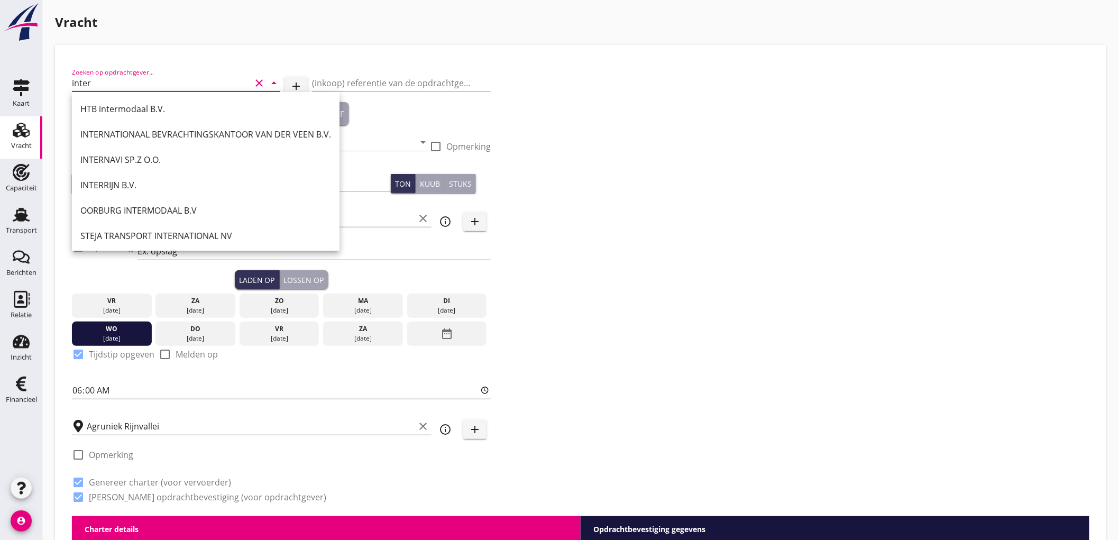
click at [111, 179] on div "INTERRIJN B.V." at bounding box center [205, 184] width 251 height 25
type input "INTERRIJN B.V."
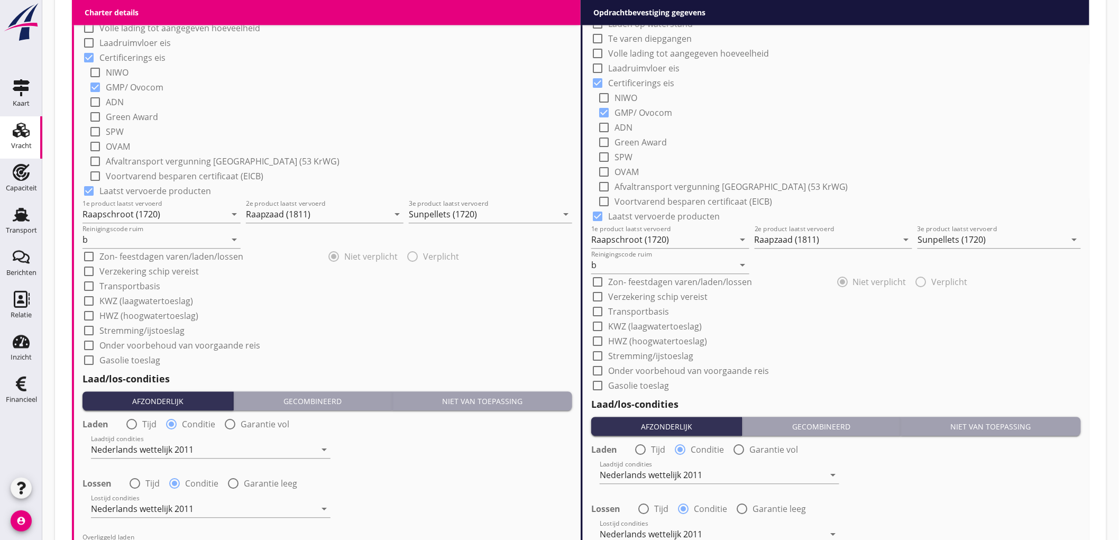
scroll to position [1223, 0]
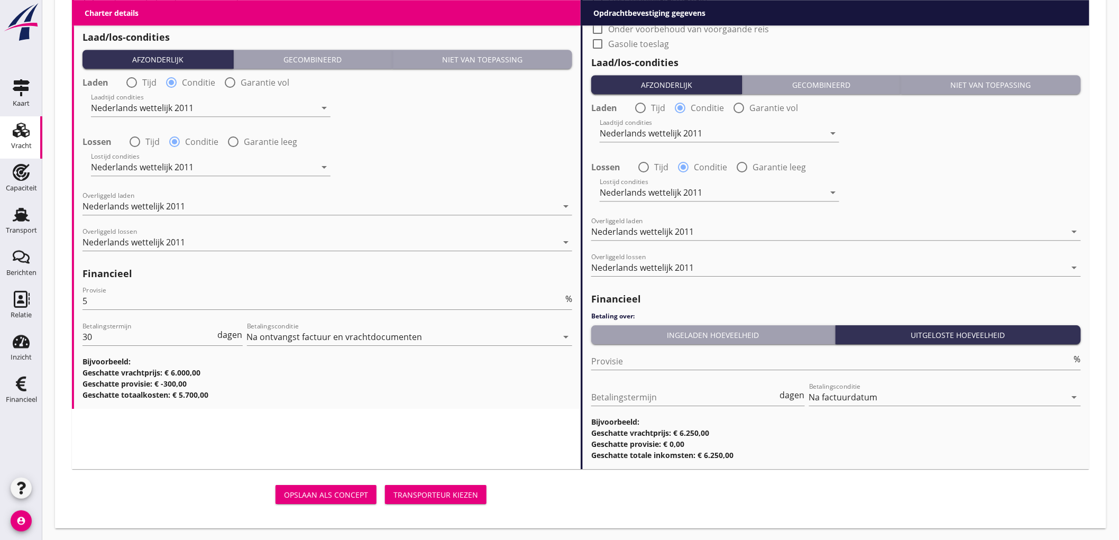
type input "INTERRIJN B.V."
click at [453, 492] on div "Transporteur kiezen" at bounding box center [436, 494] width 85 height 11
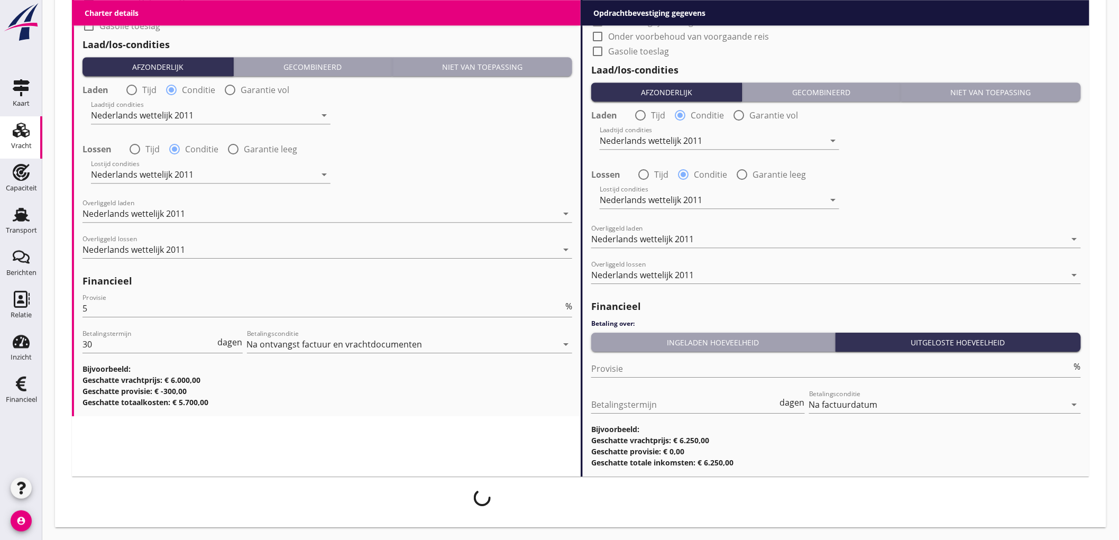
scroll to position [1215, 0]
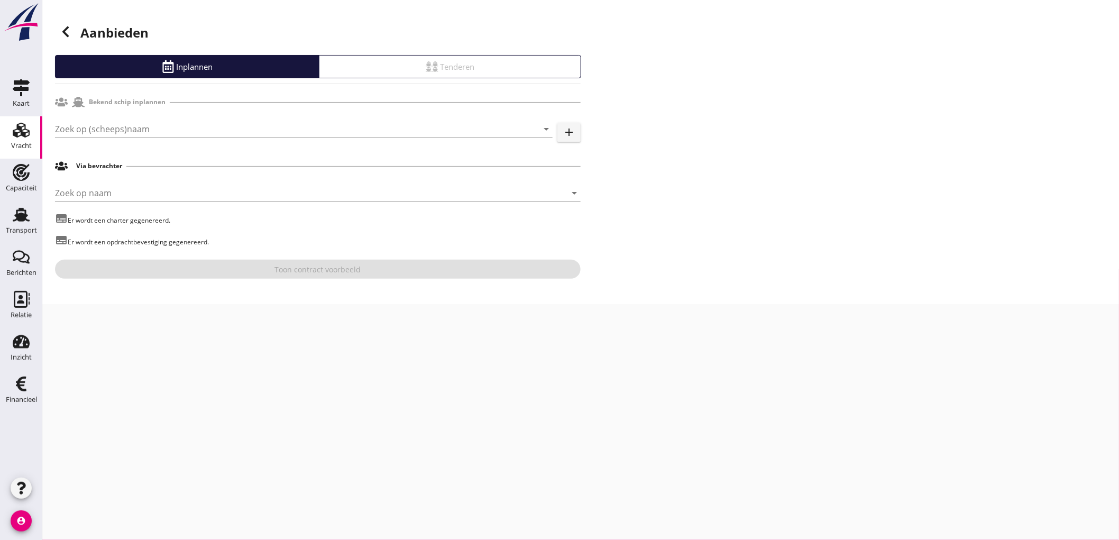
click at [72, 34] on div at bounding box center [65, 31] width 21 height 21
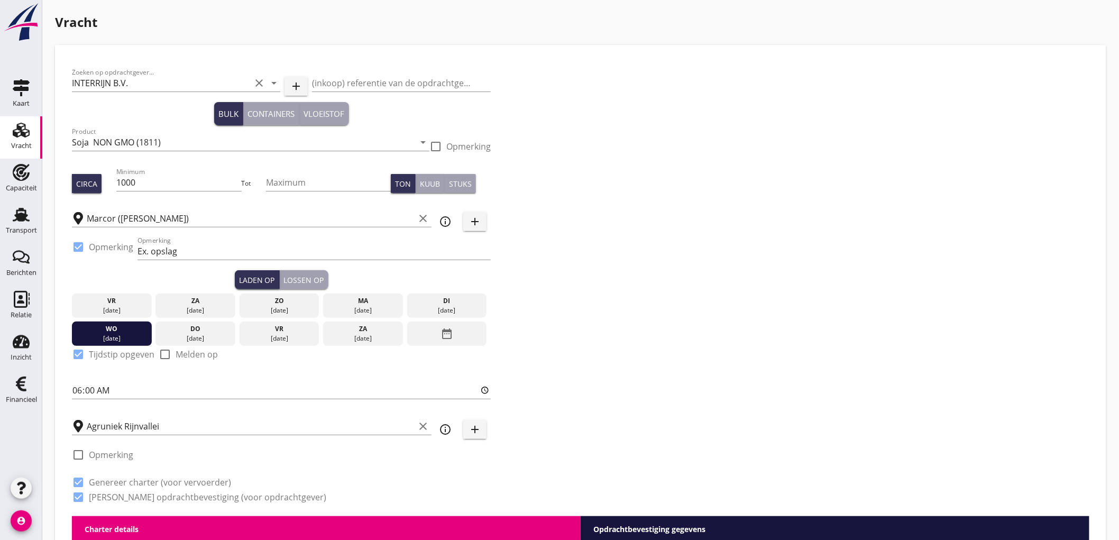
scroll to position [59, 0]
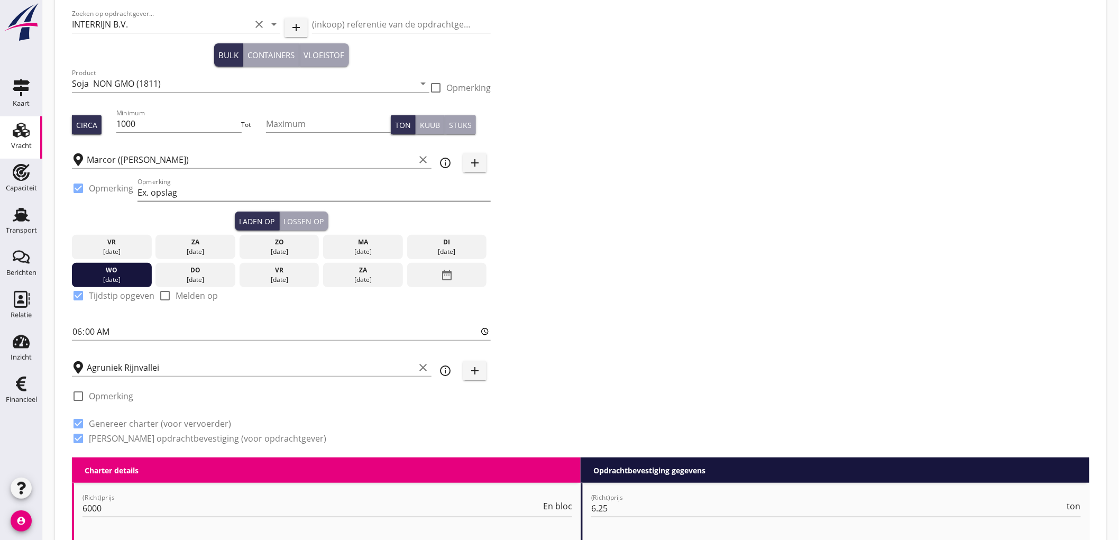
click at [223, 185] on input "Ex. opslag" at bounding box center [314, 192] width 353 height 17
type input "Ex. opslag - [GEOGRAPHIC_DATA]"
click at [774, 203] on div "Zoeken op opdrachtgever... INTERRIJN B.V. clear arrow_drop_down add (inkoop) re…" at bounding box center [581, 230] width 1026 height 454
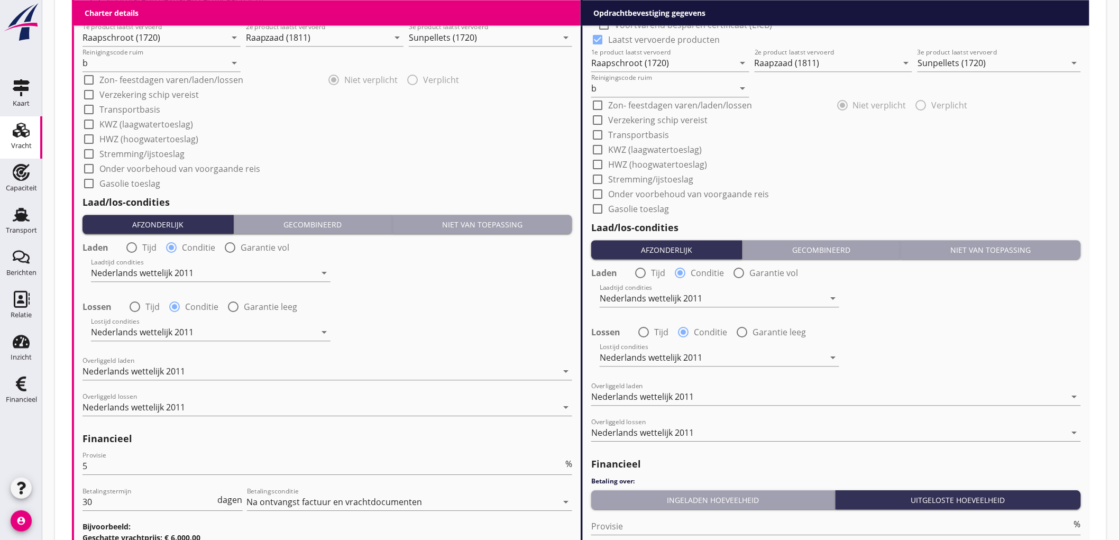
scroll to position [1223, 0]
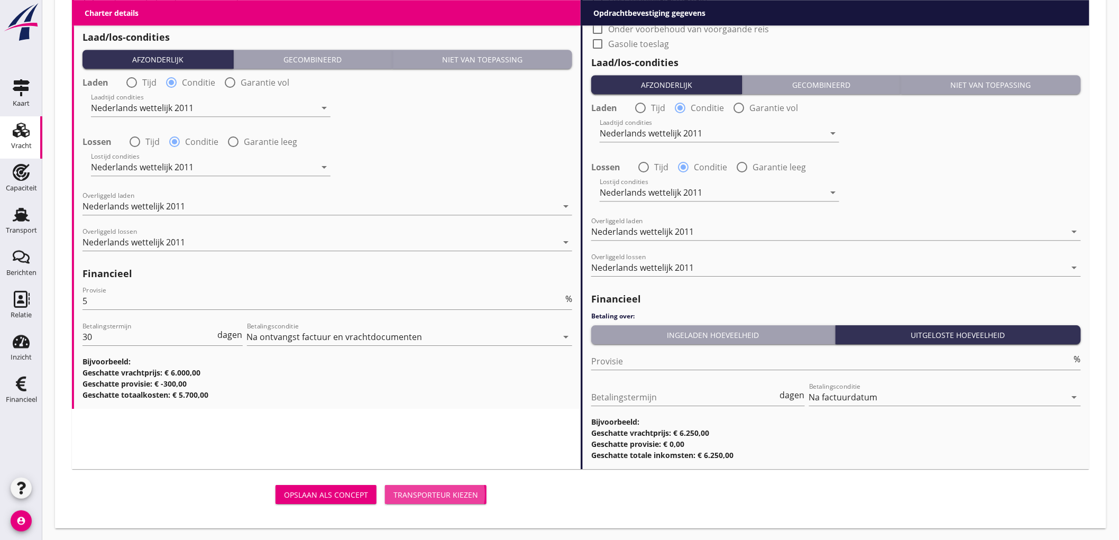
click at [448, 494] on div "Transporteur kiezen" at bounding box center [436, 494] width 85 height 11
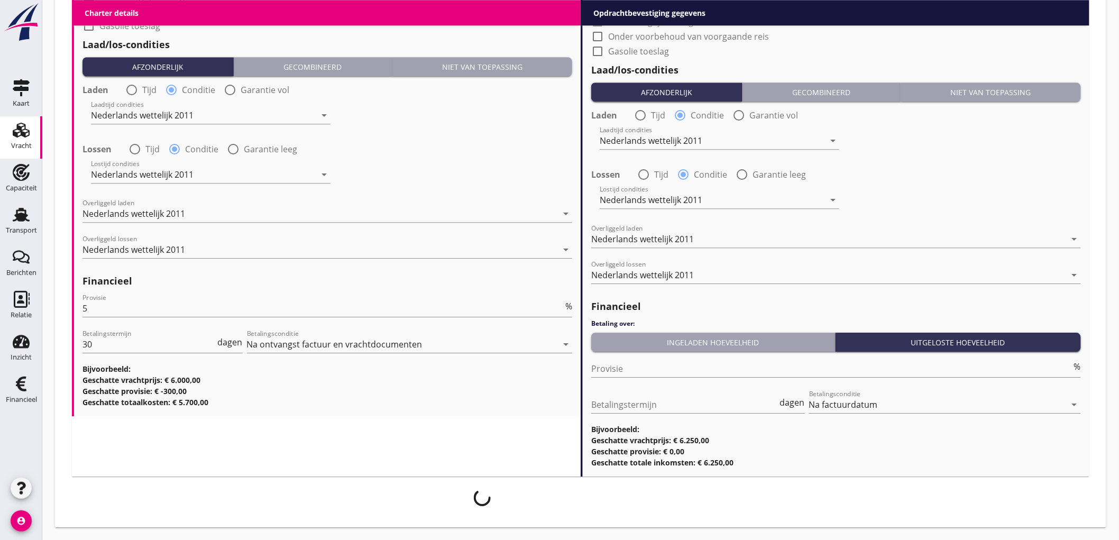
scroll to position [1215, 0]
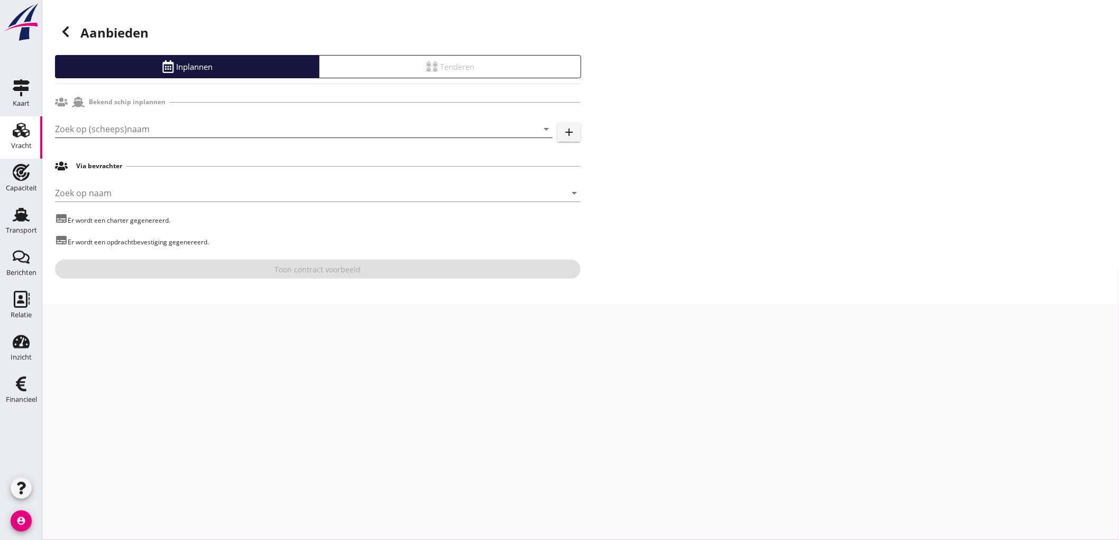
click at [213, 136] on input "Zoek op (scheeps)naam" at bounding box center [289, 129] width 468 height 17
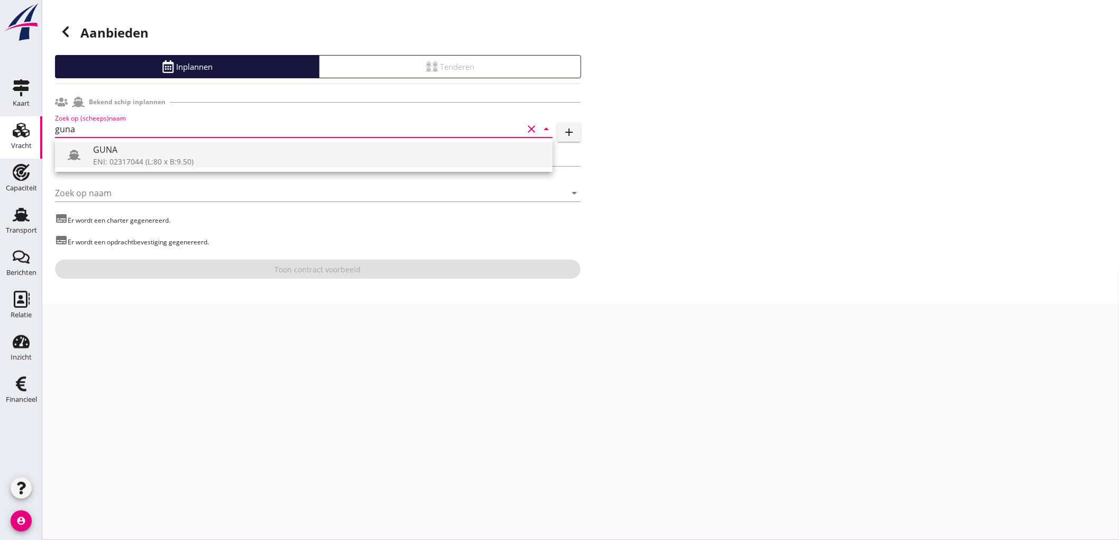
click at [205, 165] on div "ENI: 02317044 (L:80 x B:9.50)" at bounding box center [318, 161] width 451 height 11
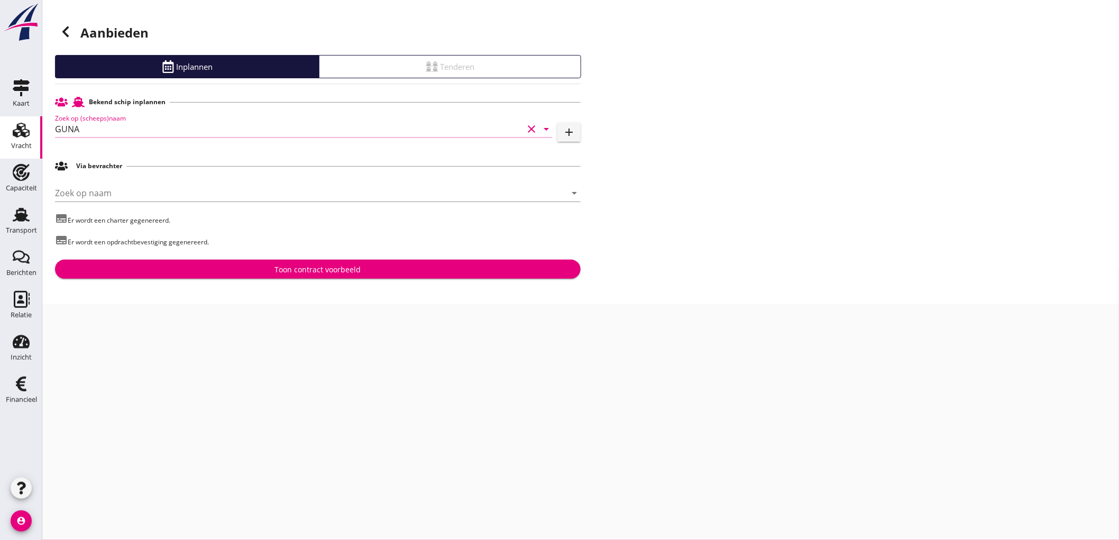
type input "GUNA"
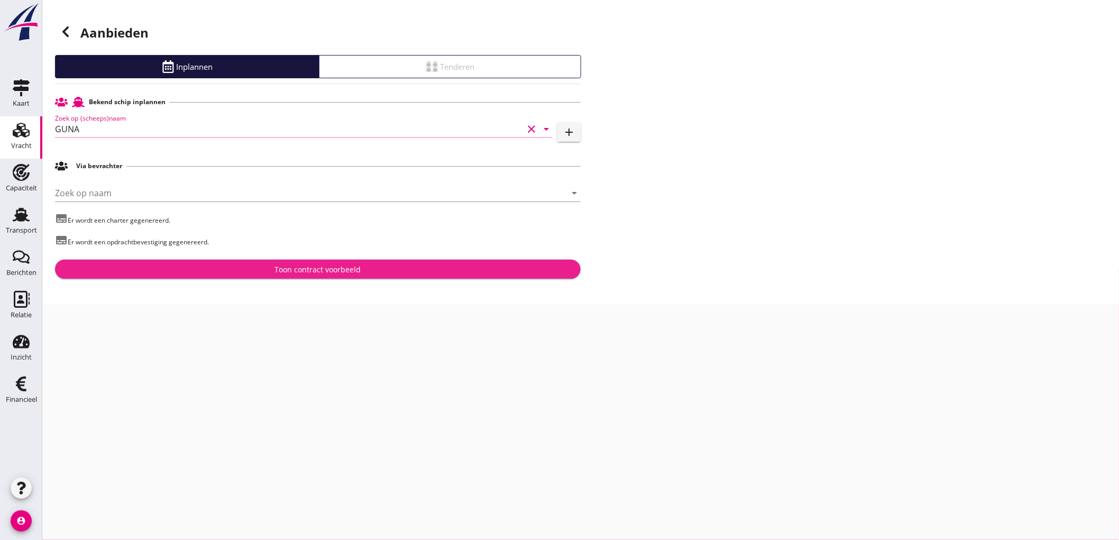
click at [324, 272] on div "Toon contract voorbeeld" at bounding box center [318, 269] width 86 height 11
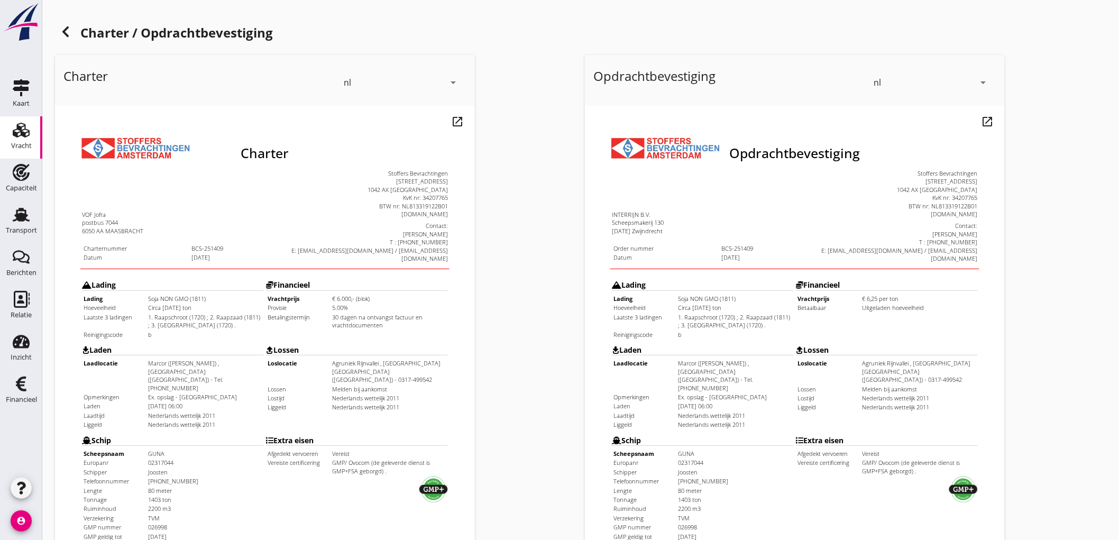
scroll to position [242, 0]
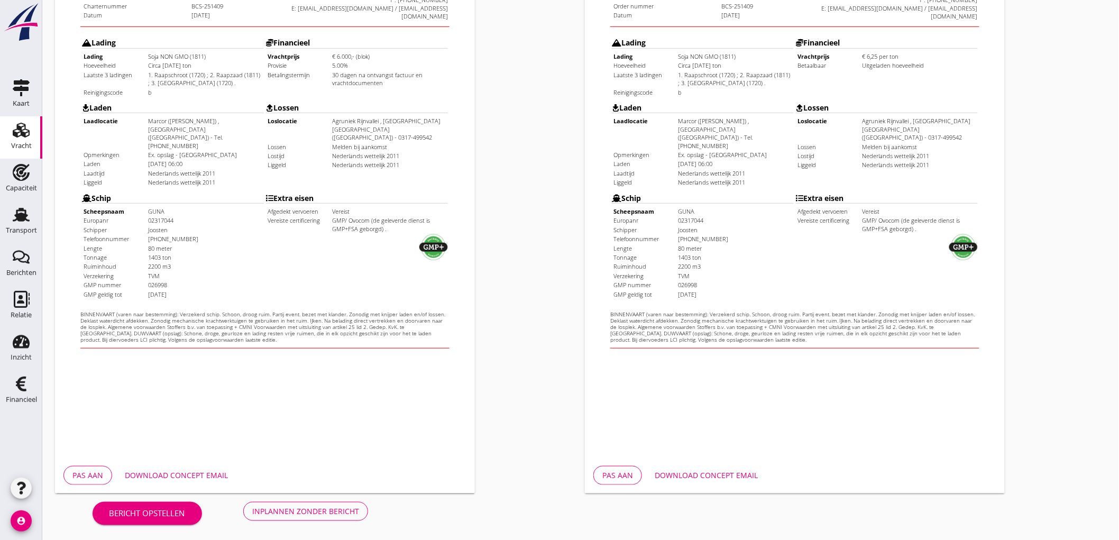
click at [304, 502] on button "Inplannen zonder bericht" at bounding box center [305, 511] width 125 height 19
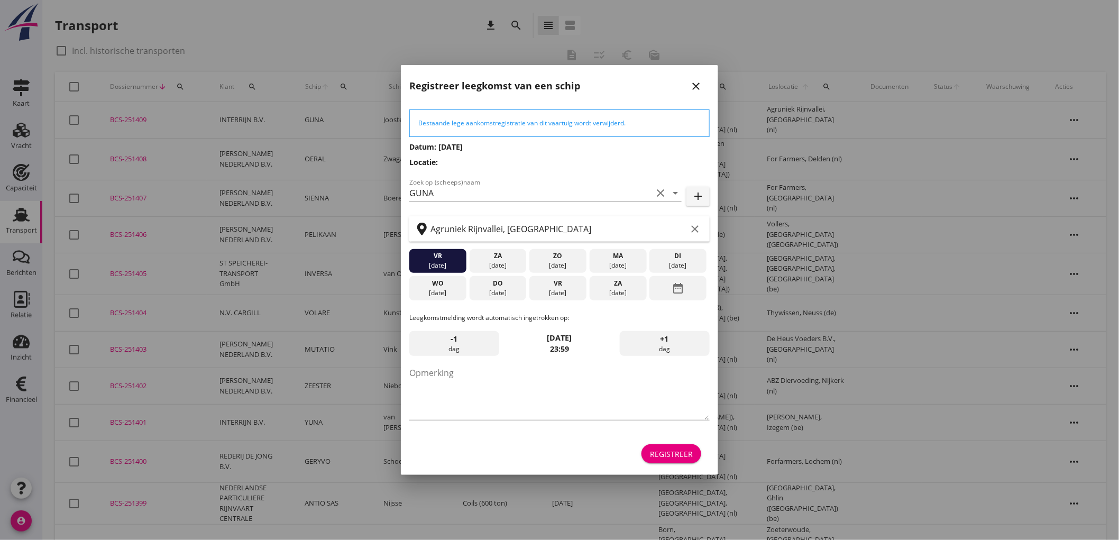
click at [564, 294] on div "[DATE]" at bounding box center [558, 293] width 52 height 10
click at [678, 460] on button "Registreer" at bounding box center [672, 453] width 60 height 19
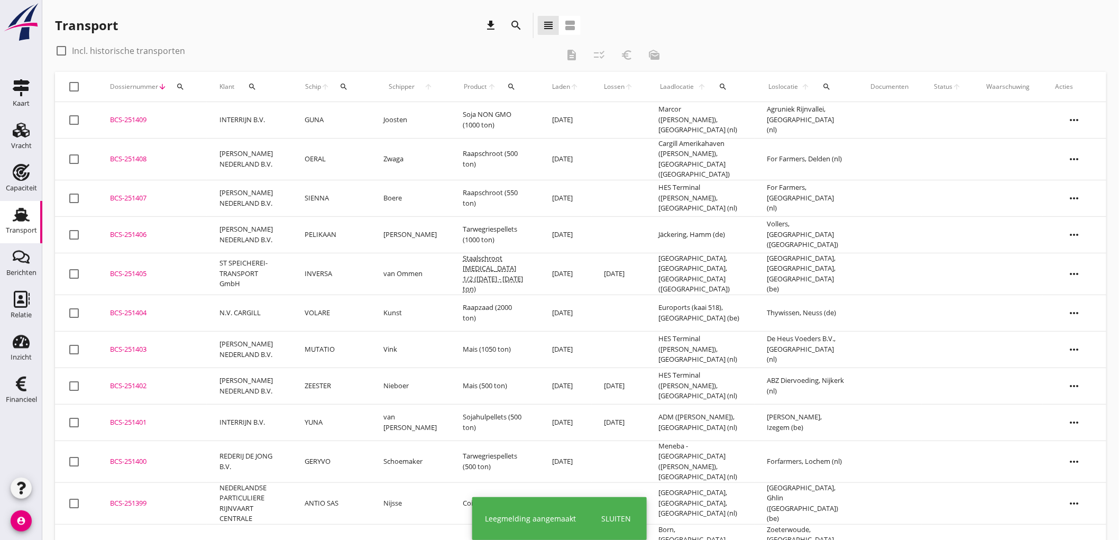
click at [251, 119] on td "INTERRIJN B.V." at bounding box center [250, 120] width 86 height 36
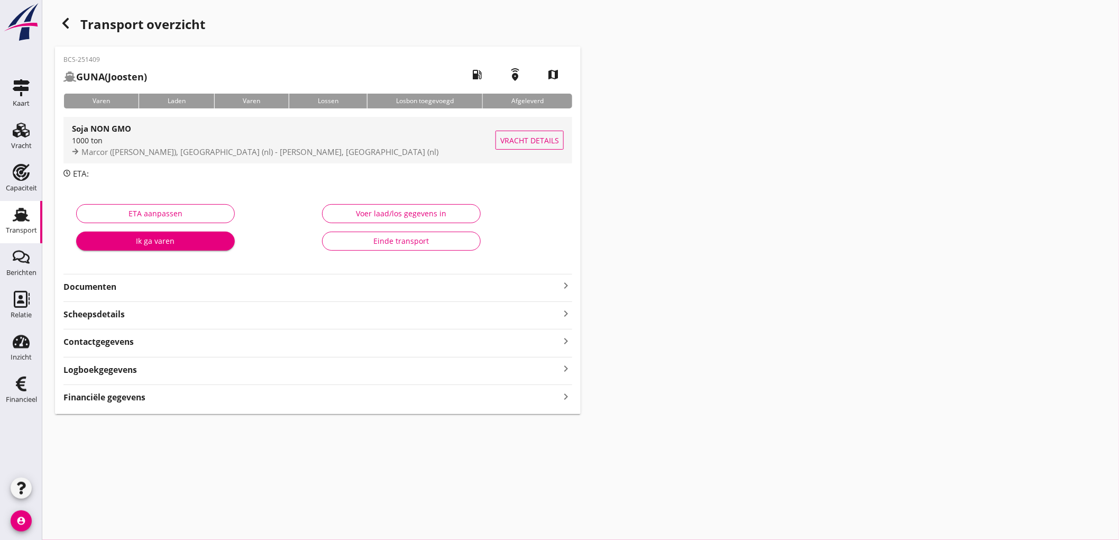
click at [277, 153] on span "Marcor ([PERSON_NAME]), [GEOGRAPHIC_DATA] (nl) - [PERSON_NAME], [GEOGRAPHIC_DAT…" at bounding box center [259, 152] width 357 height 11
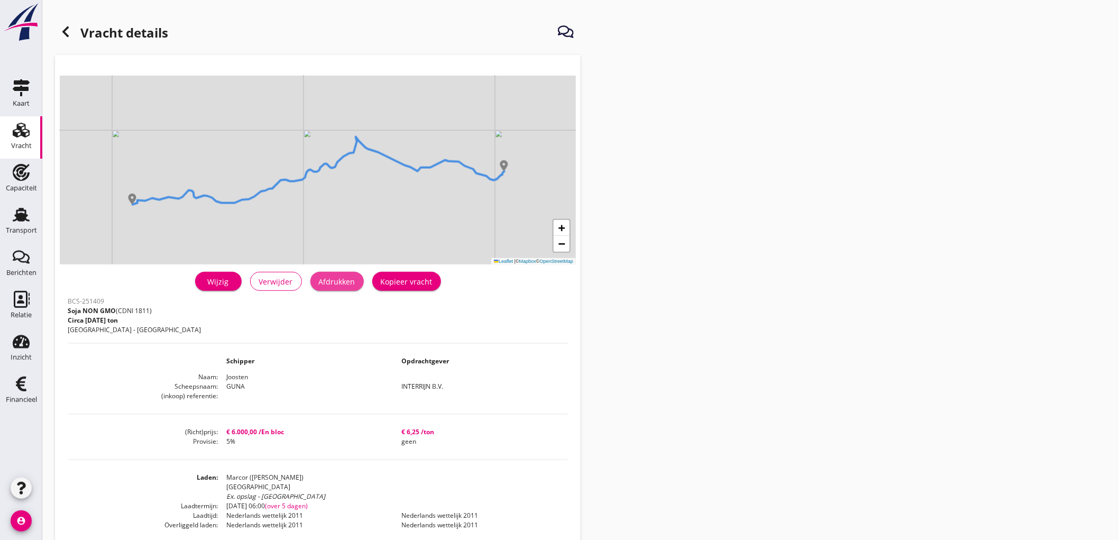
click at [351, 285] on div "Afdrukken" at bounding box center [337, 281] width 36 height 11
click at [58, 28] on div at bounding box center [65, 31] width 21 height 21
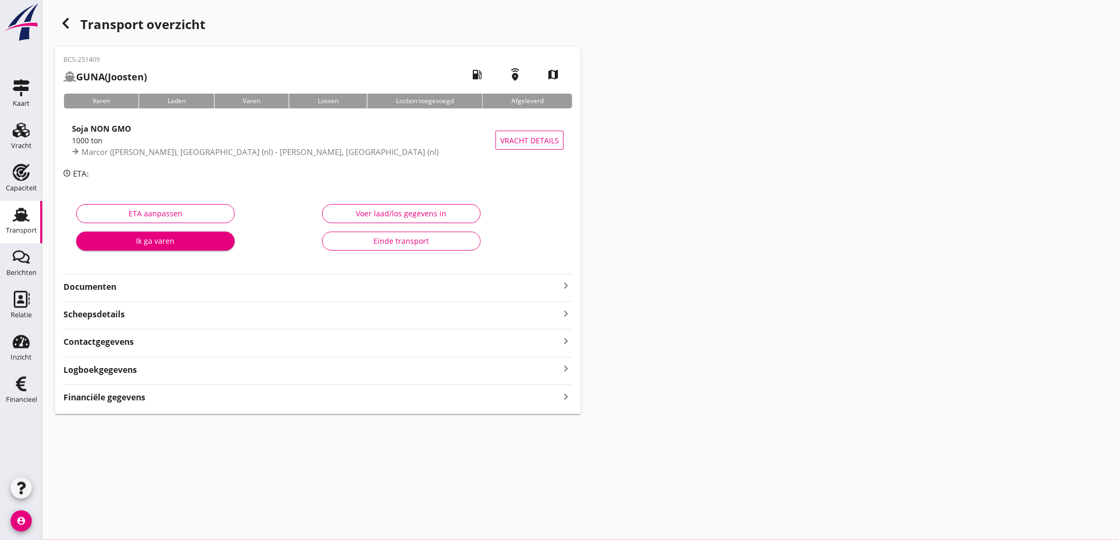
click at [147, 281] on div "Documenten keyboard_arrow_right" at bounding box center [317, 286] width 509 height 14
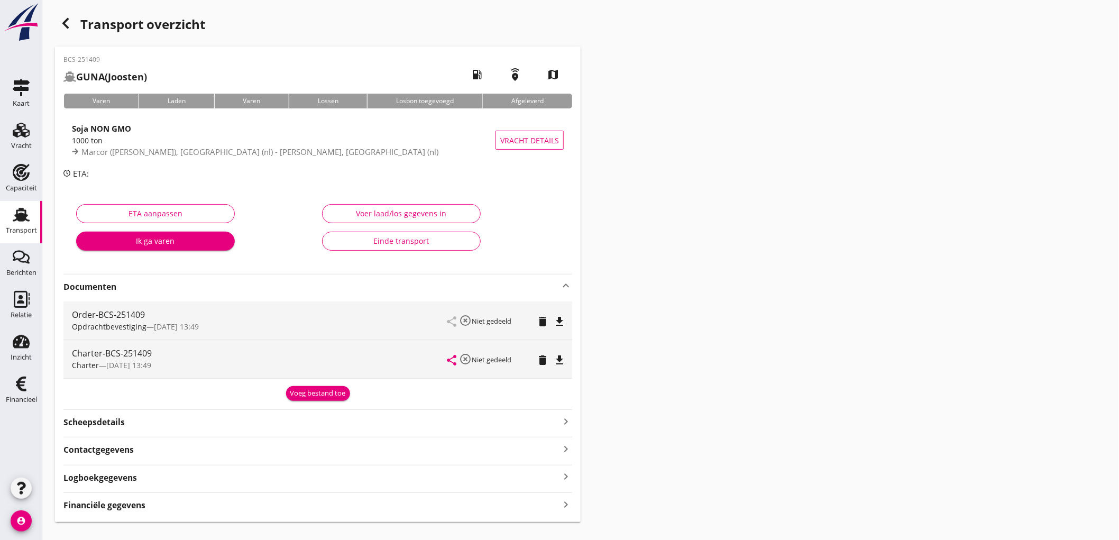
scroll to position [20, 0]
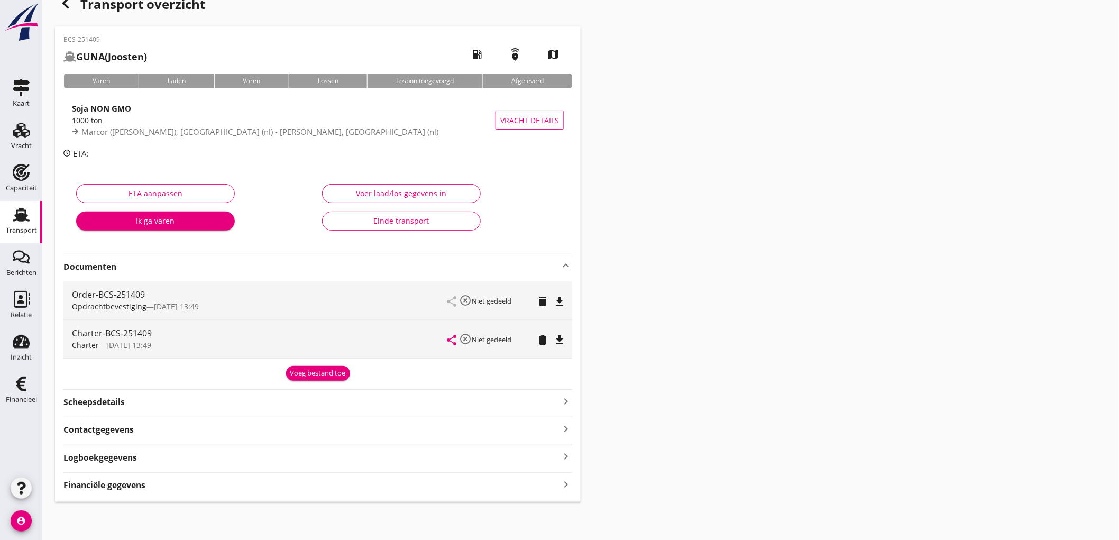
click at [553, 295] on icon "file_download" at bounding box center [559, 301] width 13 height 13
click at [553, 336] on icon "file_download" at bounding box center [559, 340] width 13 height 13
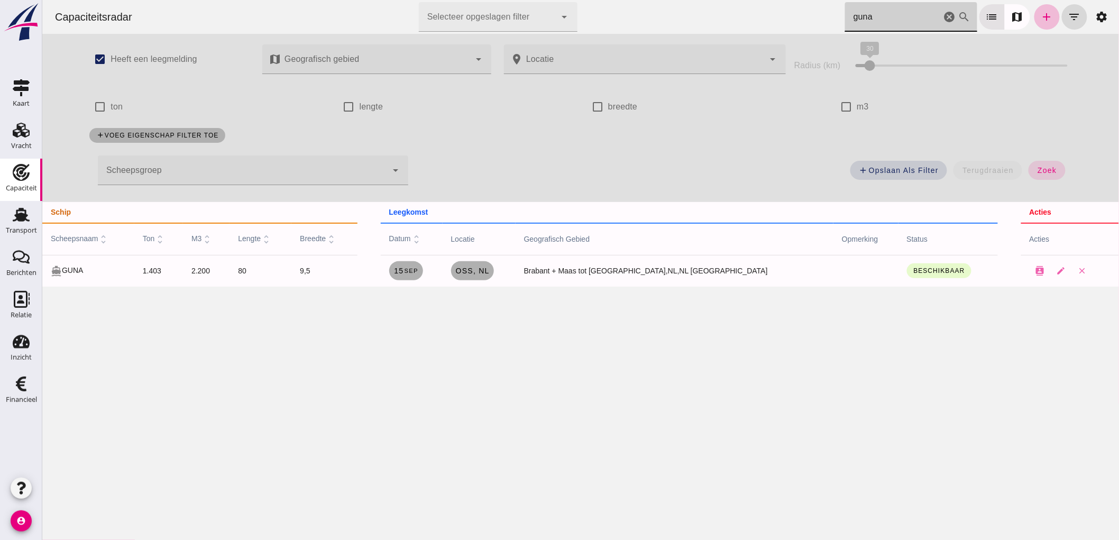
click at [943, 19] on icon "cancel" at bounding box center [949, 17] width 13 height 13
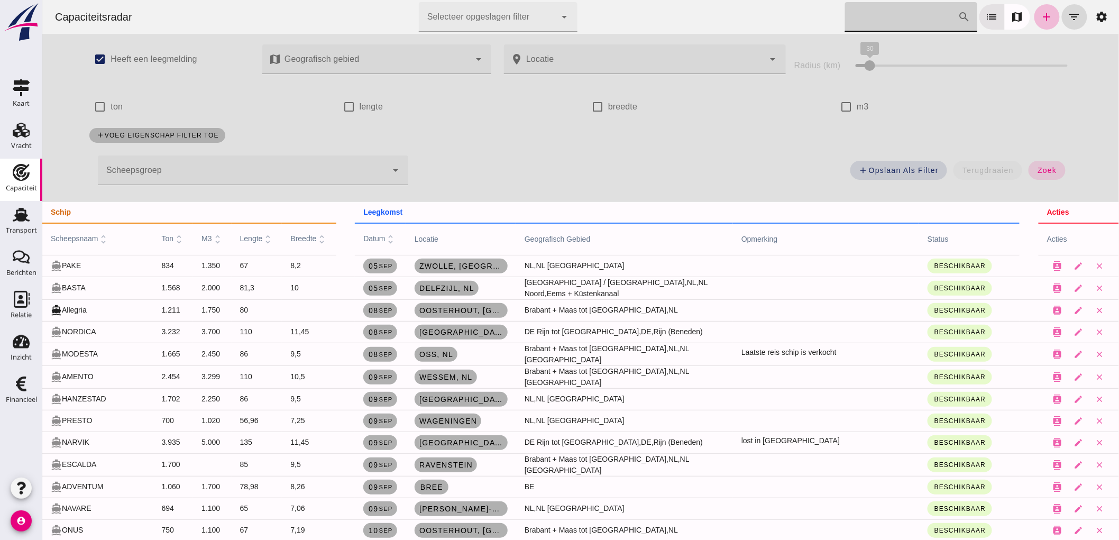
click at [204, 167] on div at bounding box center [241, 171] width 289 height 30
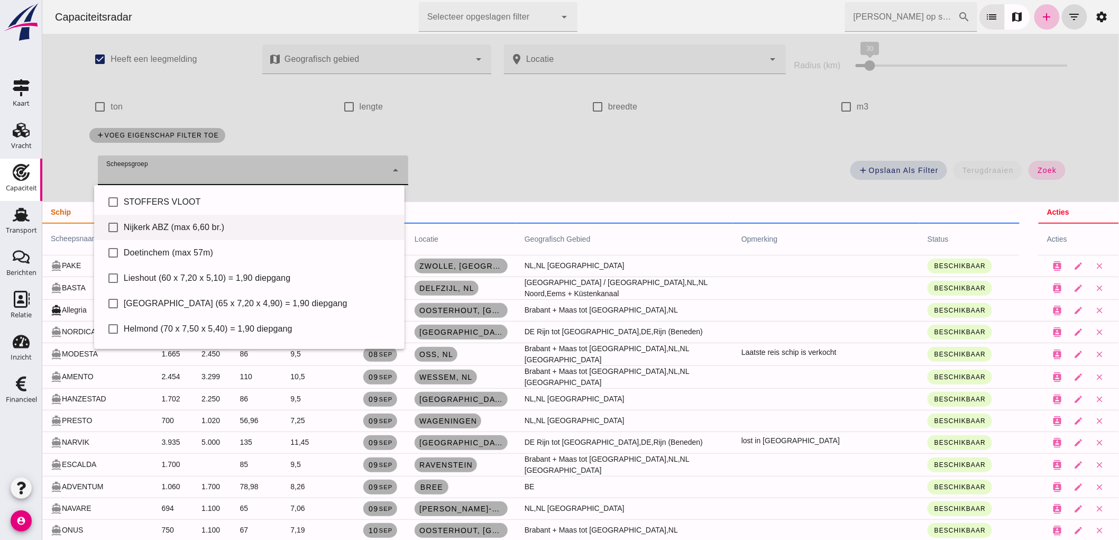
click at [194, 221] on div "Nijkerk ABZ (max 6,60 br.)" at bounding box center [259, 227] width 272 height 13
type input "Nijkerk ABZ (max 6,60 br.)"
checkbox input "true"
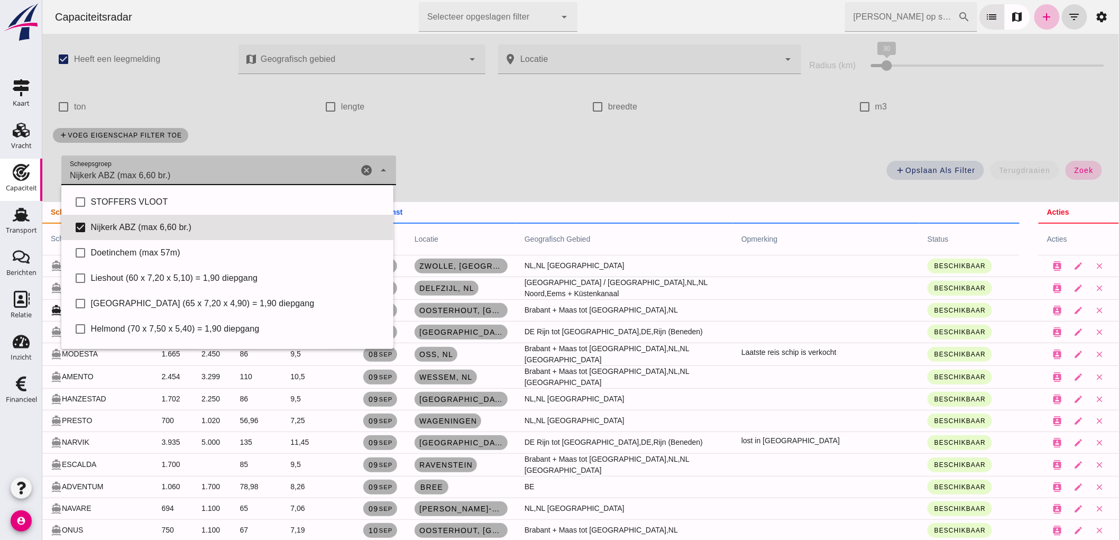
click at [1074, 165] on button "zoek" at bounding box center [1083, 170] width 36 height 19
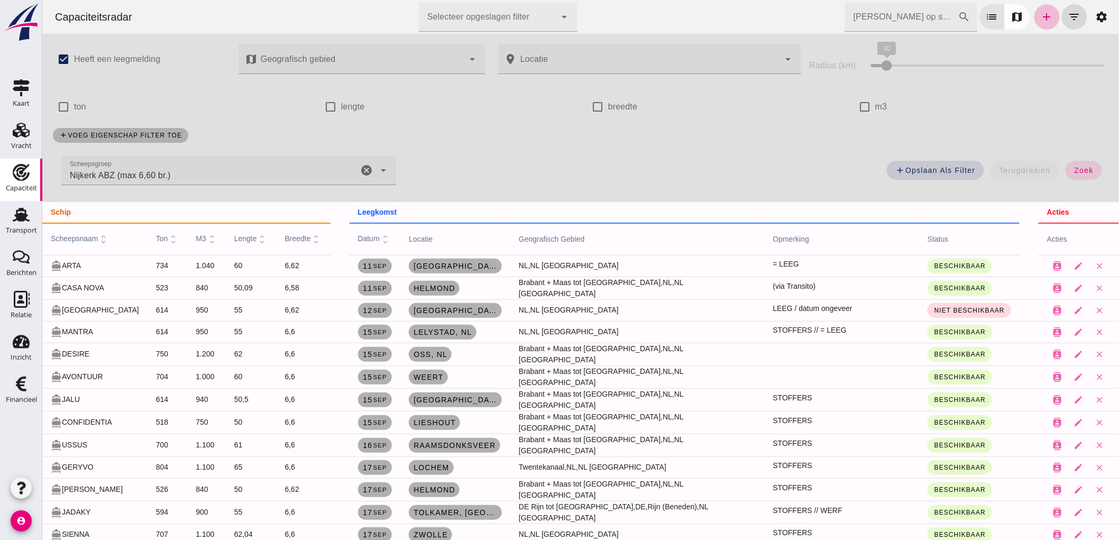
click at [366, 170] on icon "cancel" at bounding box center [366, 170] width 13 height 13
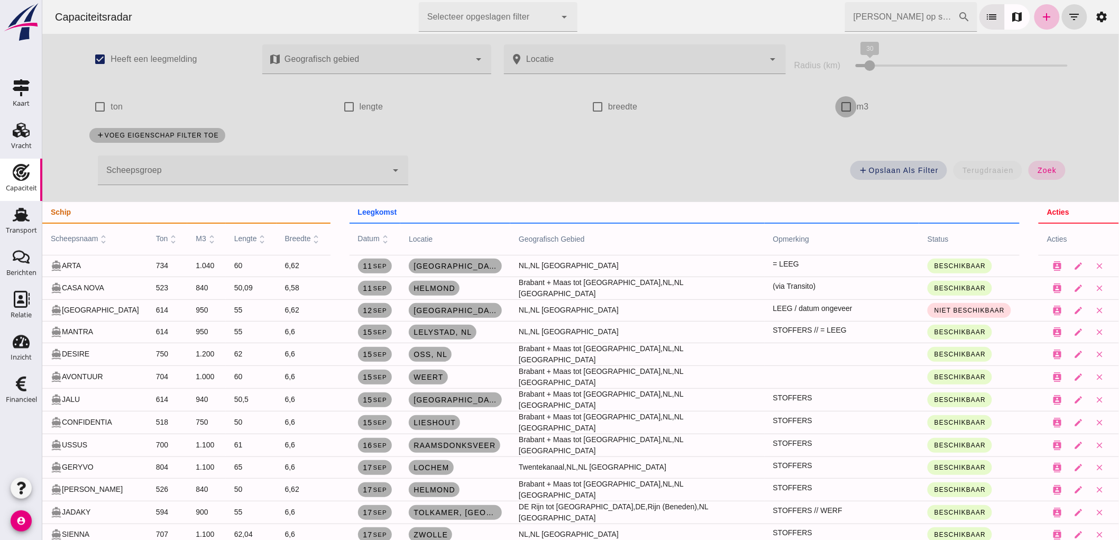
click at [846, 102] on input "m3" at bounding box center [845, 106] width 21 height 21
checkbox input "true"
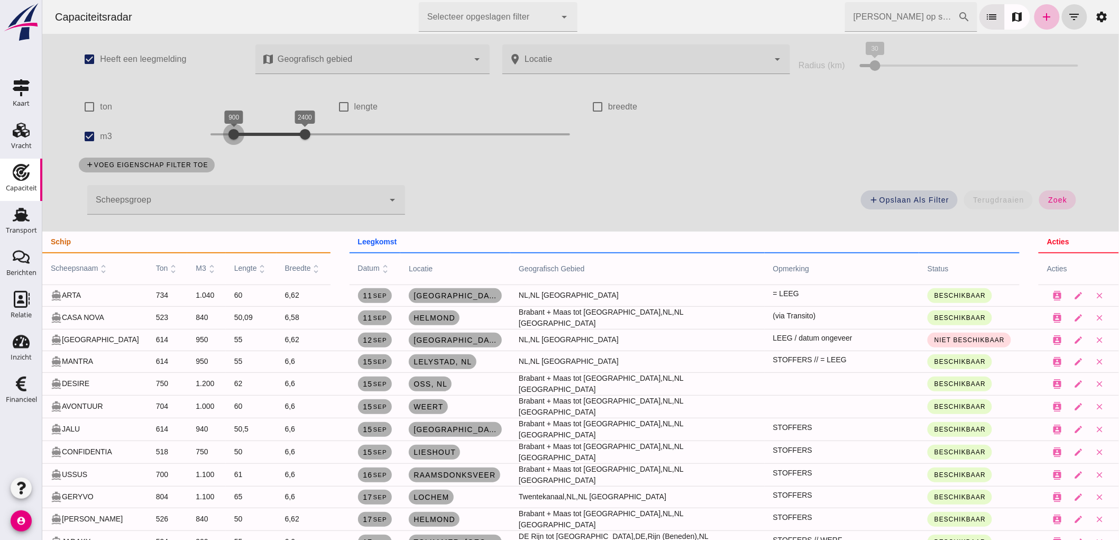
drag, startPoint x: 261, startPoint y: 142, endPoint x: 225, endPoint y: 136, distance: 37.0
click at [225, 136] on div at bounding box center [233, 134] width 21 height 21
drag, startPoint x: 288, startPoint y: 132, endPoint x: 240, endPoint y: 142, distance: 48.6
click at [242, 142] on div at bounding box center [252, 134] width 21 height 21
click at [1066, 199] on button "zoek" at bounding box center [1057, 199] width 36 height 19
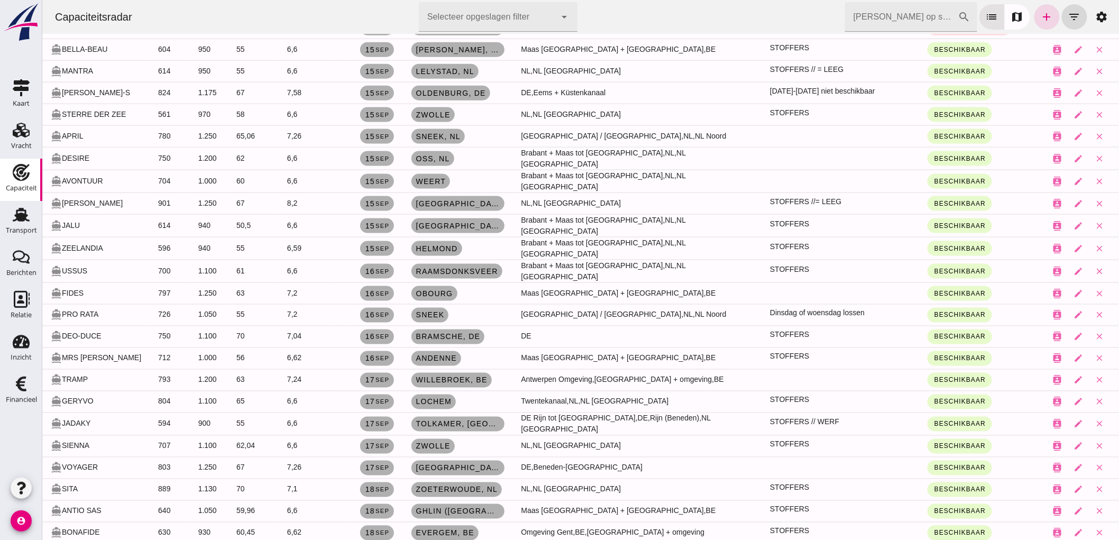
scroll to position [294, 0]
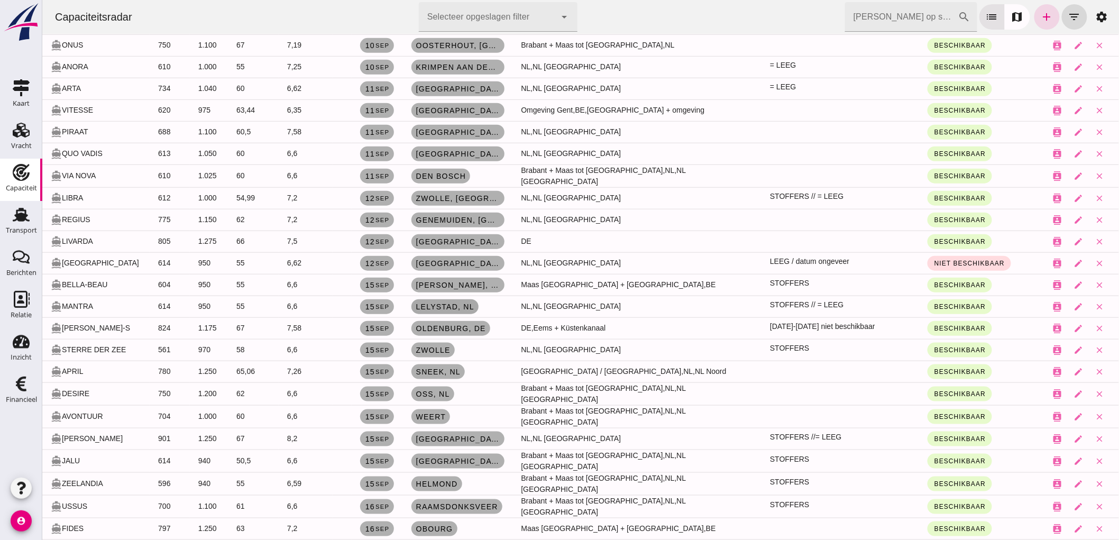
click at [434, 305] on span "Lelystad, nl" at bounding box center [444, 307] width 59 height 8
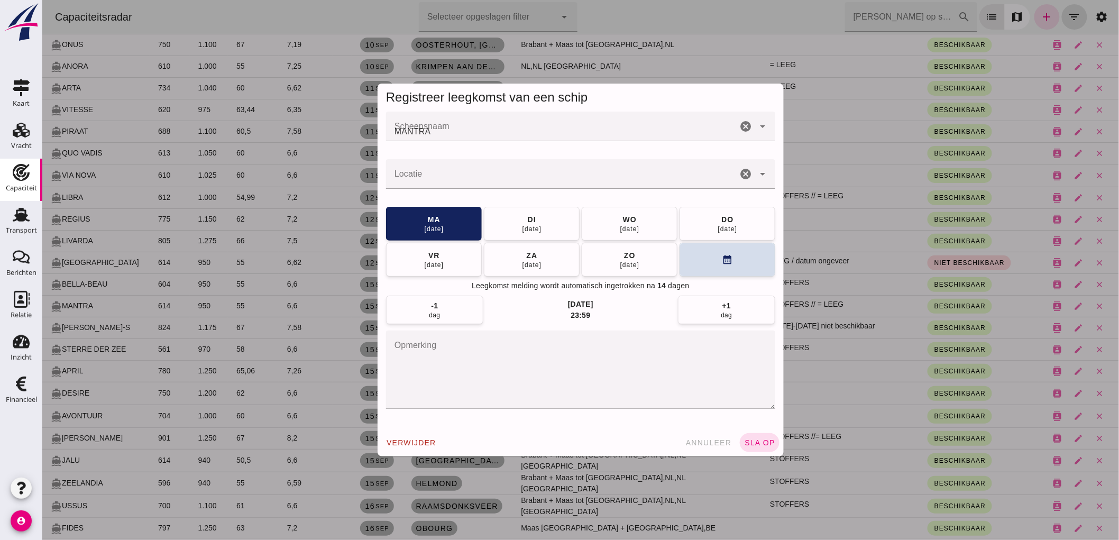
scroll to position [0, 0]
click at [743, 168] on icon "cancel" at bounding box center [745, 174] width 13 height 13
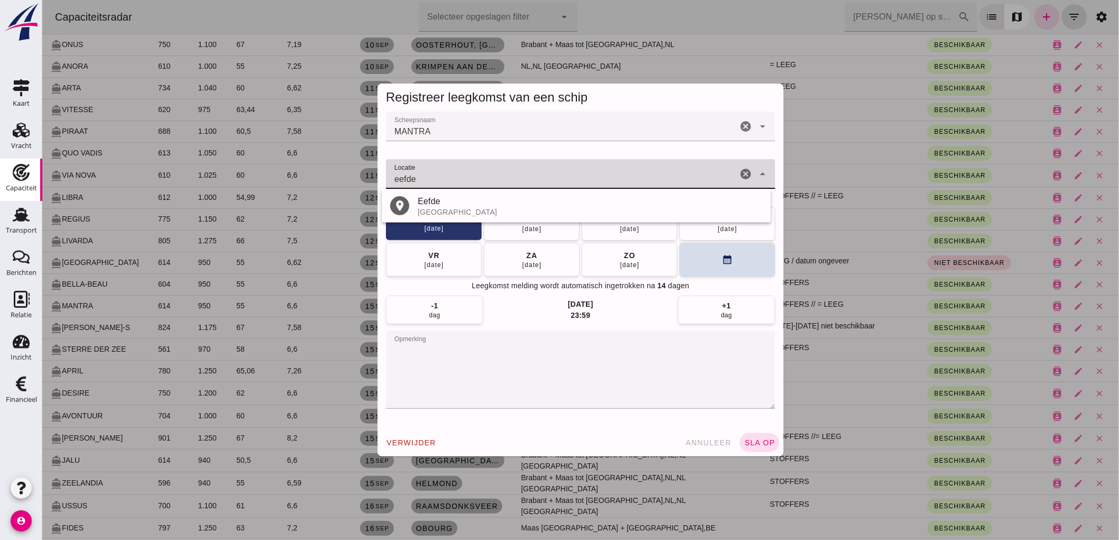
click at [445, 209] on div "[GEOGRAPHIC_DATA]" at bounding box center [589, 212] width 345 height 8
type input "Eefde - Gelderland"
click at [759, 443] on span "sla op" at bounding box center [759, 443] width 31 height 8
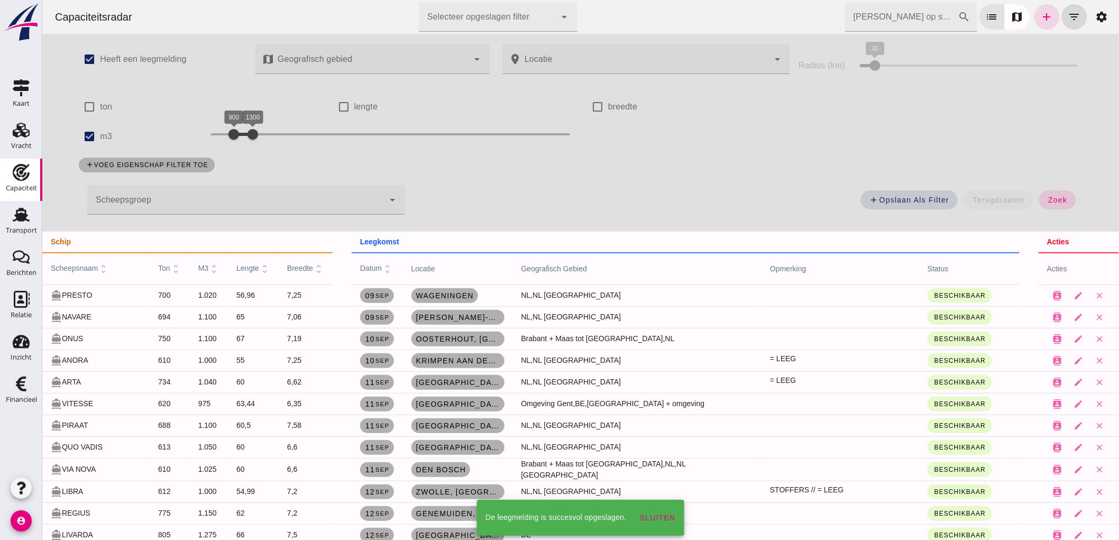
scroll to position [294, 0]
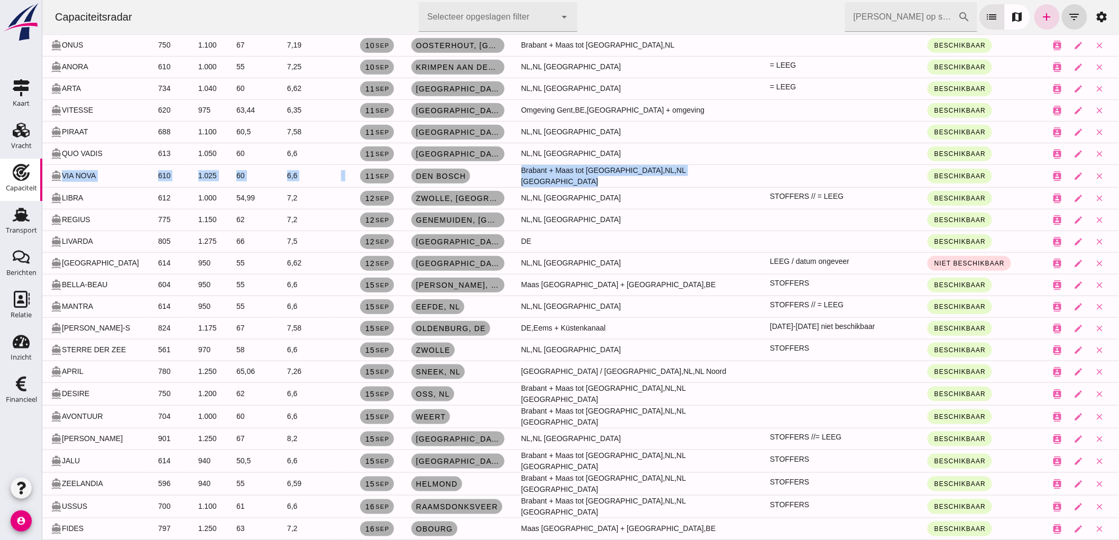
drag, startPoint x: 49, startPoint y: 170, endPoint x: 807, endPoint y: 177, distance: 757.5
click at [807, 177] on tr "directions_boat VIA NOVA 610 1.025 60 6,6 11 sep Den Bosch Brabant + Maas tot M…" at bounding box center [580, 176] width 1077 height 23
click at [454, 180] on link "Den Bosch" at bounding box center [440, 176] width 59 height 15
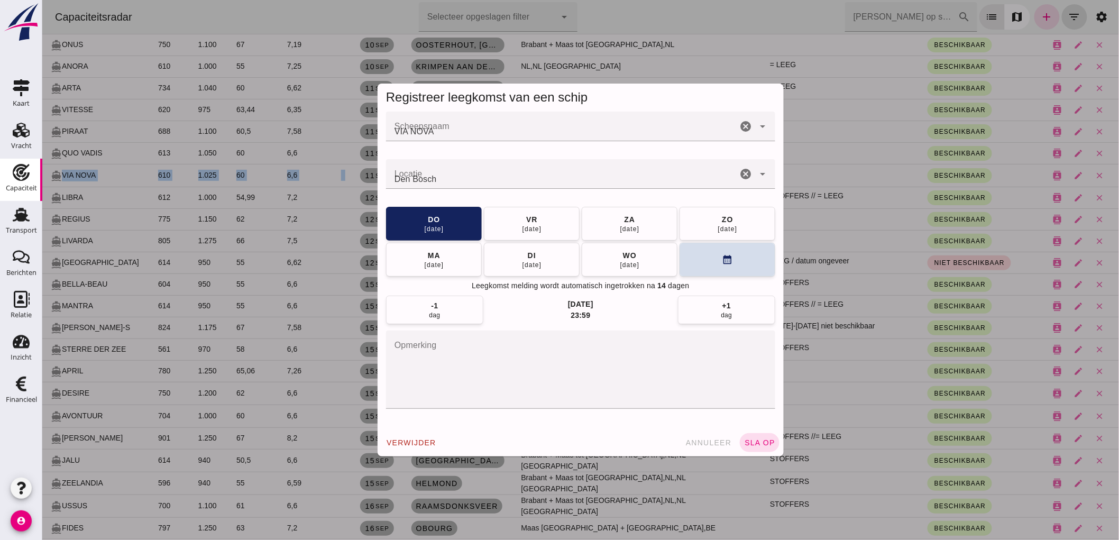
scroll to position [0, 0]
click at [742, 172] on icon "cancel" at bounding box center [745, 174] width 13 height 13
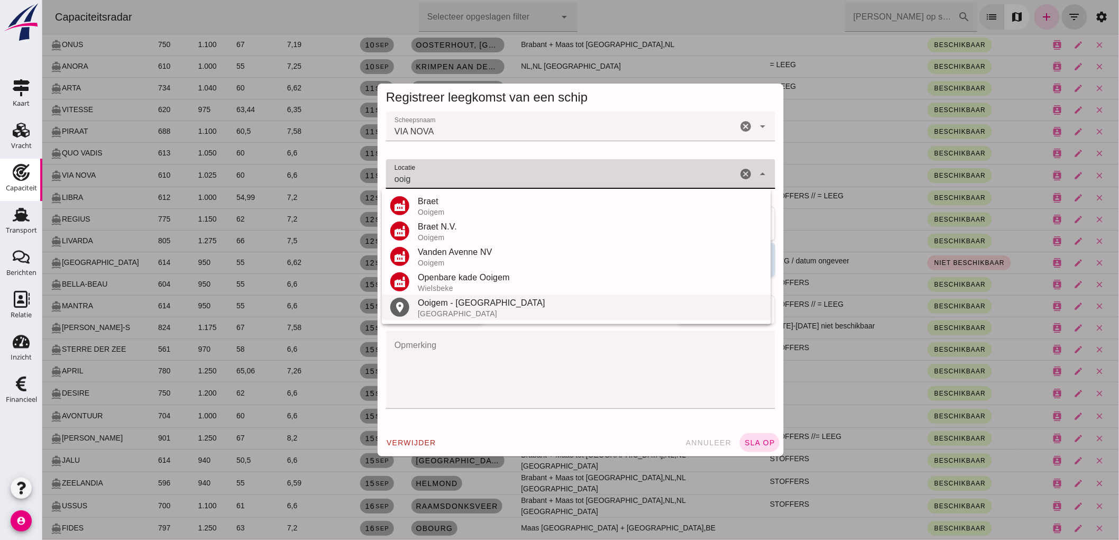
click at [458, 300] on div "Ooigem - Wielsbeke" at bounding box center [589, 303] width 345 height 13
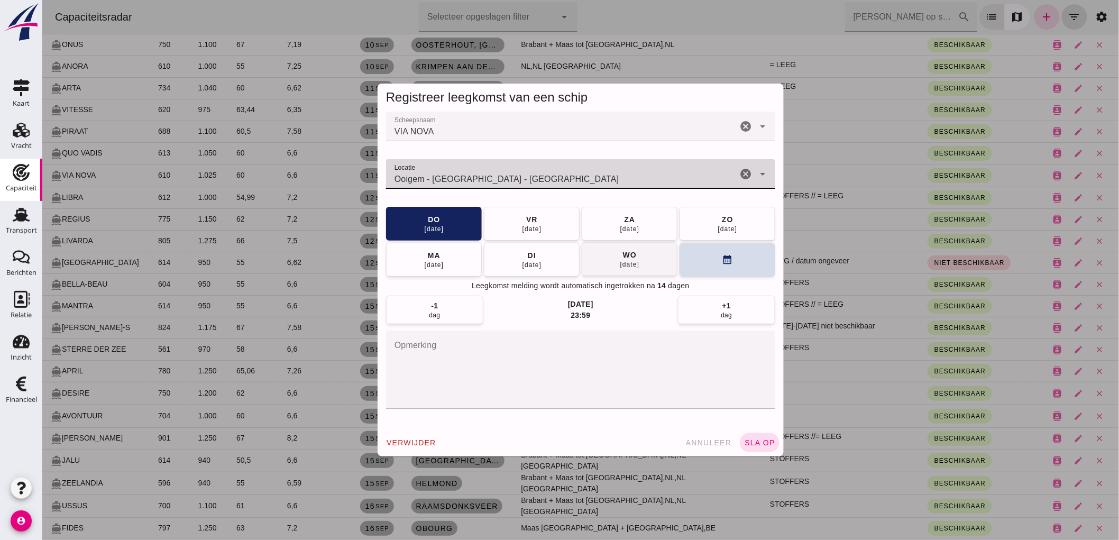
type input "Ooigem - Wielsbeke - West-Vlaanderen"
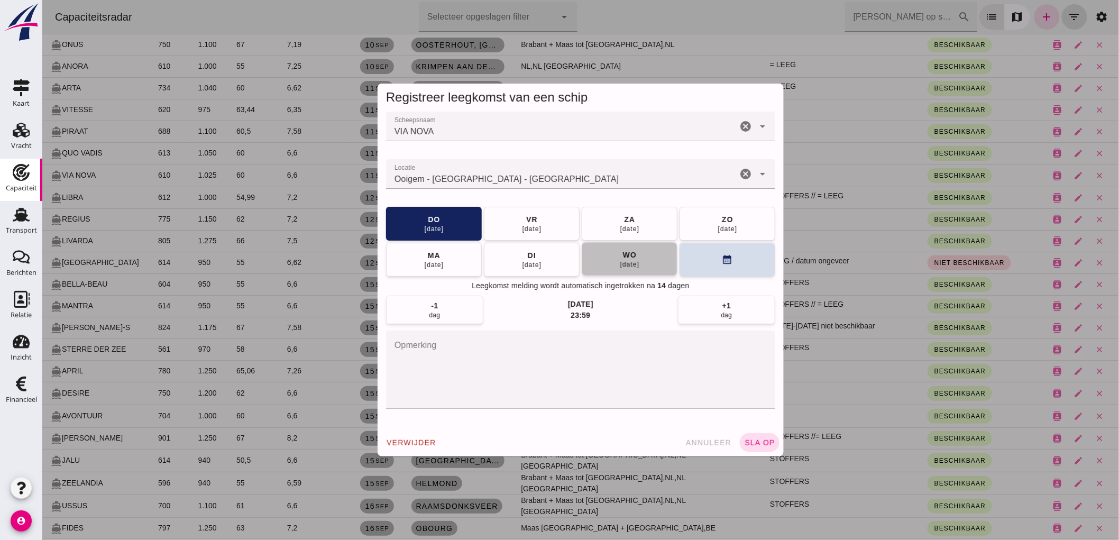
click at [640, 270] on button "wo 17 sep" at bounding box center [629, 259] width 96 height 34
click at [541, 225] on button "do 18 sep" at bounding box center [531, 223] width 96 height 34
click at [759, 450] on button "sla op" at bounding box center [760, 442] width 40 height 19
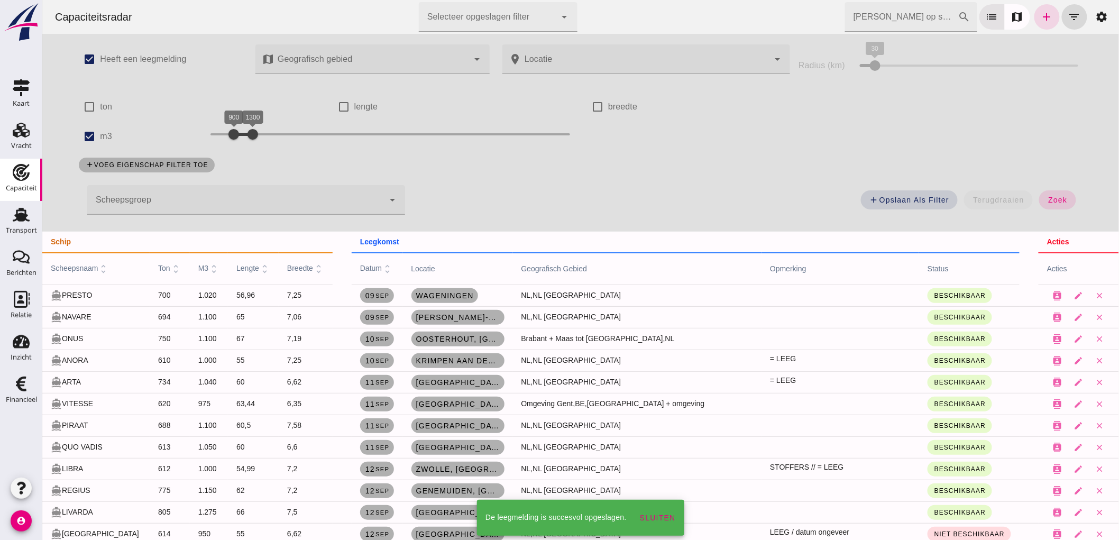
scroll to position [294, 0]
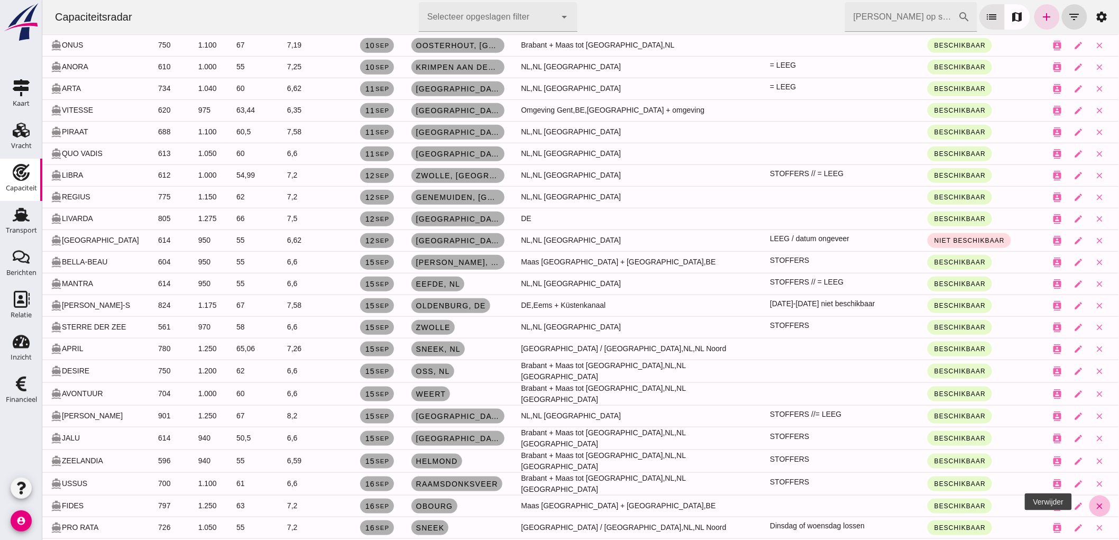
click at [1089, 506] on button "close" at bounding box center [1099, 506] width 21 height 21
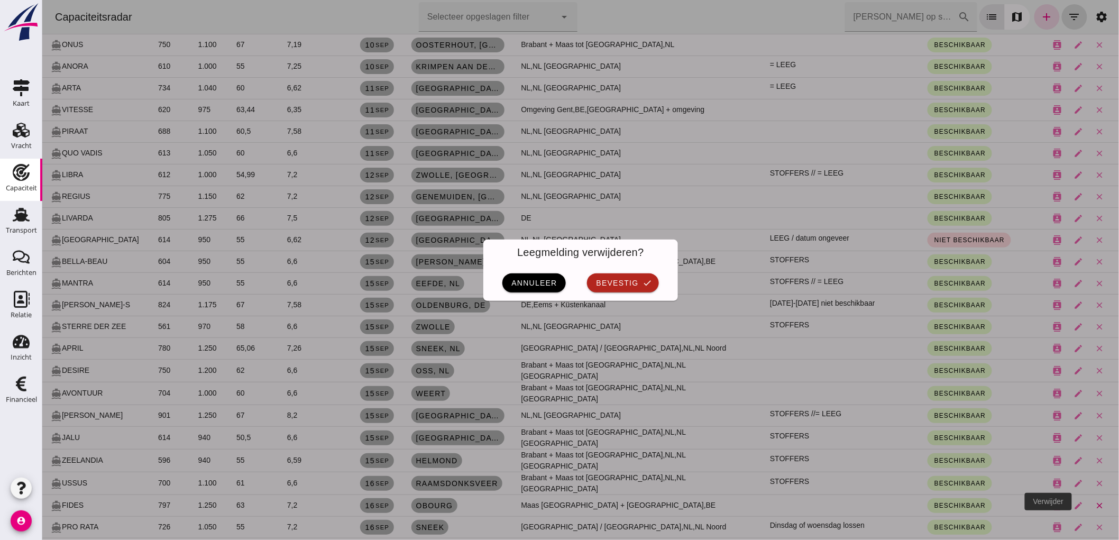
scroll to position [0, 0]
click at [648, 287] on button "bevestig check" at bounding box center [622, 282] width 71 height 19
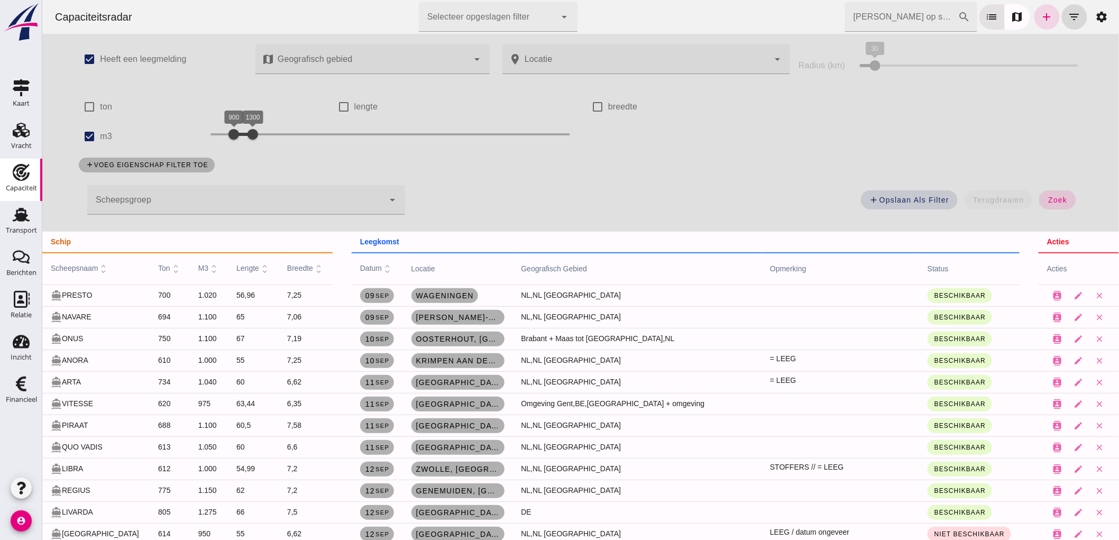
scroll to position [294, 0]
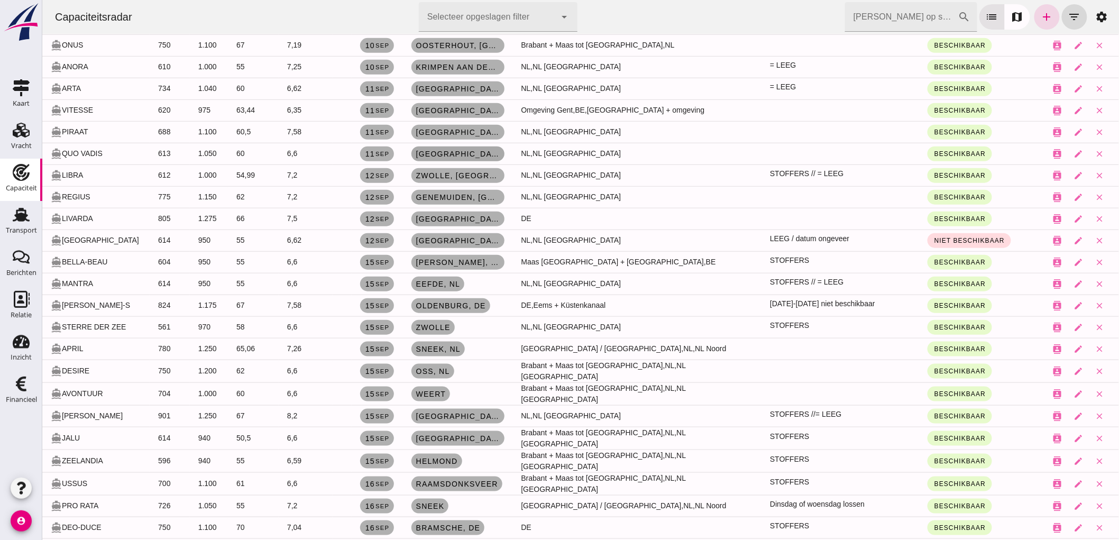
click at [441, 153] on span "Dordrecht, nl" at bounding box center [457, 154] width 85 height 8
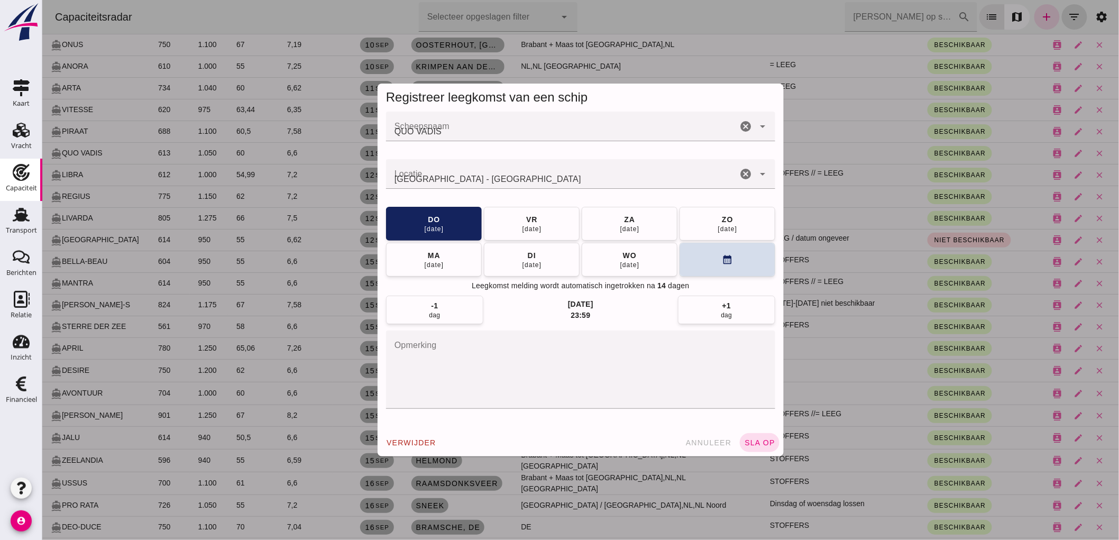
scroll to position [0, 0]
click at [743, 171] on icon "cancel" at bounding box center [745, 174] width 13 height 13
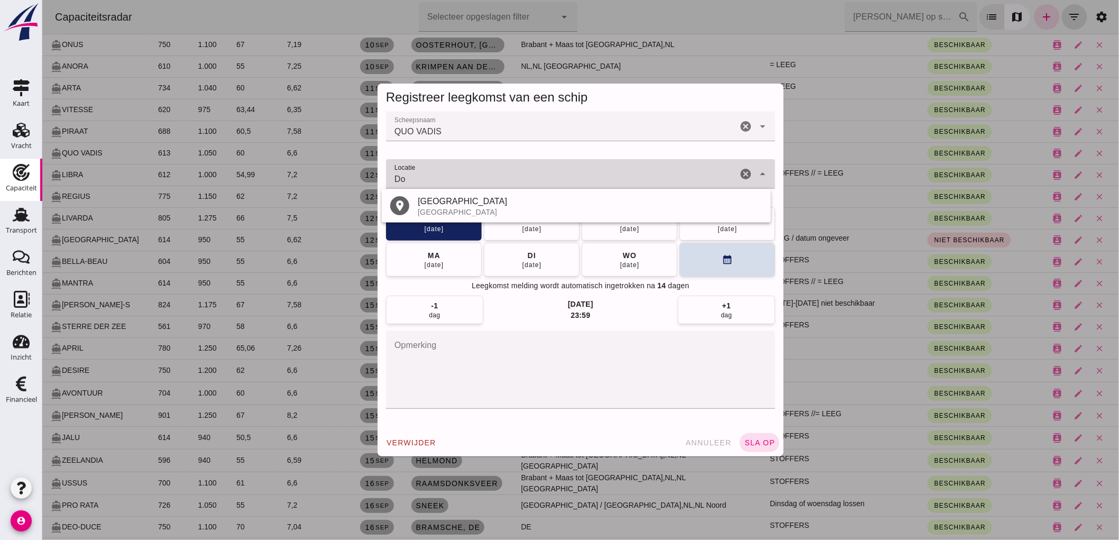
type input "D"
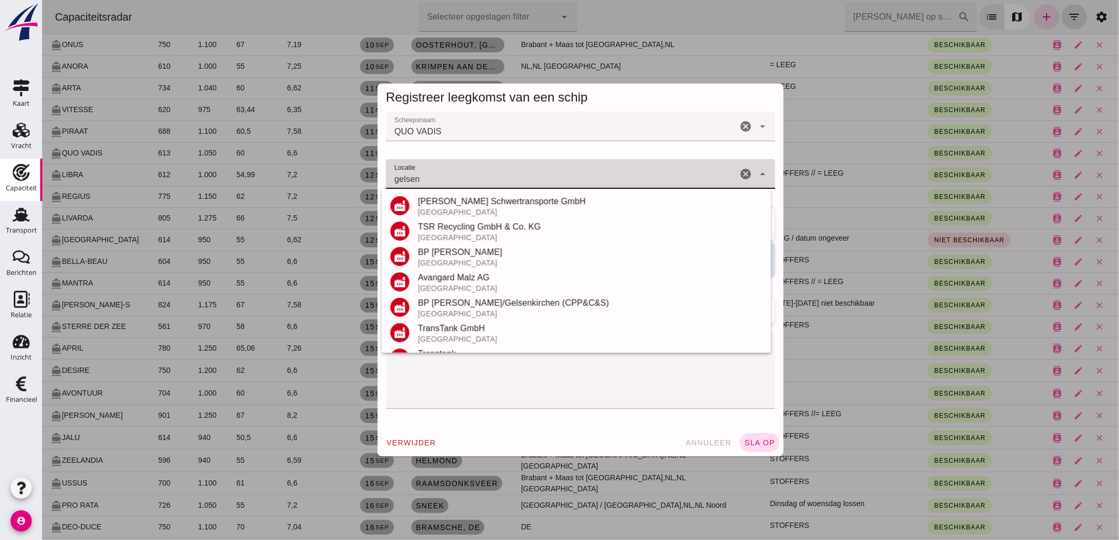
scroll to position [117, 0]
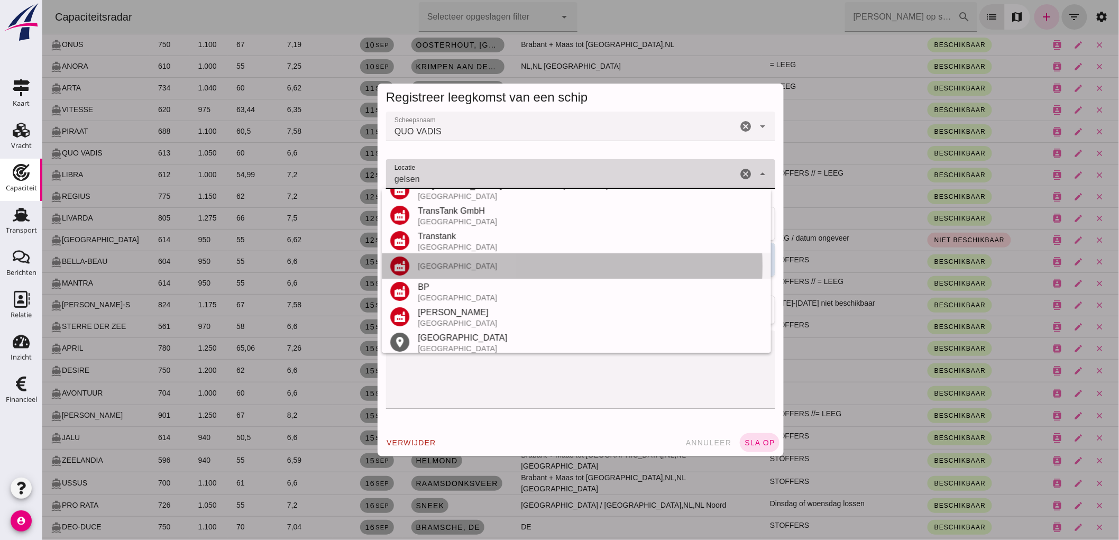
click at [471, 271] on div "factory Gelsenkirchen" at bounding box center [575, 265] width 389 height 25
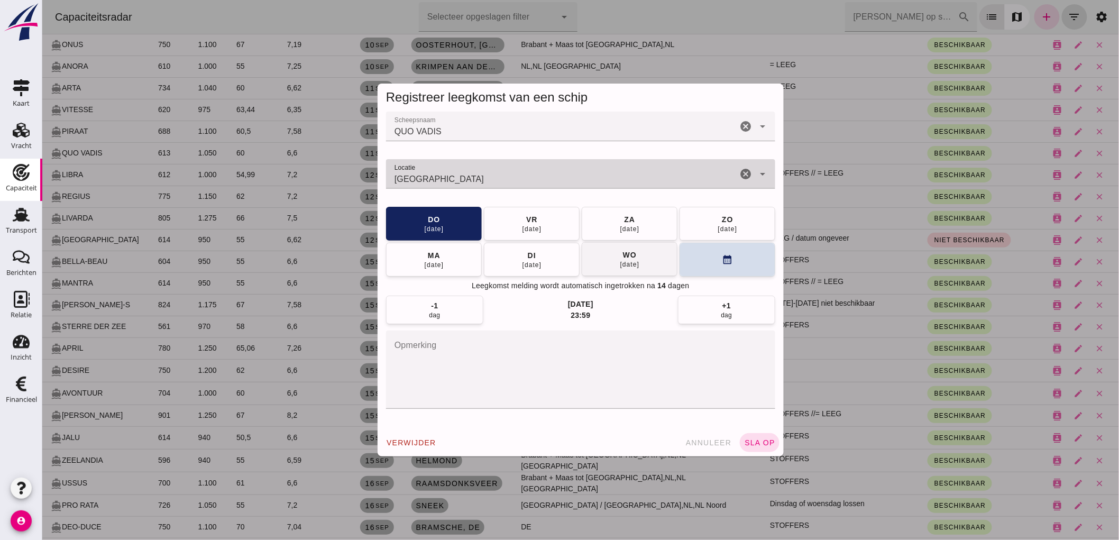
type input "Gelsenkirchen"
click at [635, 263] on div "17 sep" at bounding box center [629, 264] width 20 height 8
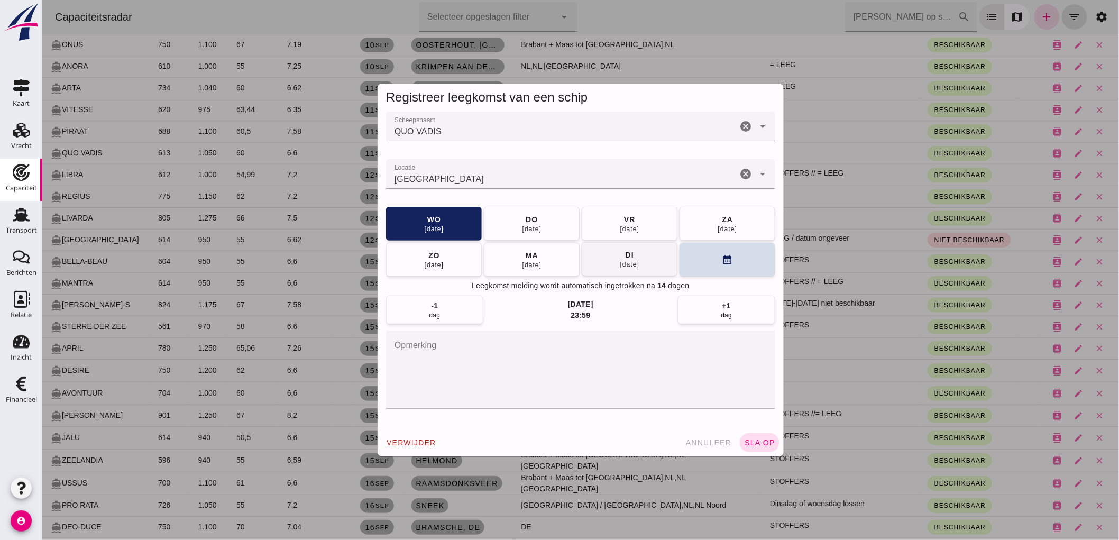
click at [628, 256] on div "di" at bounding box center [629, 255] width 9 height 11
click at [761, 453] on div "verwijder annuleer sla op" at bounding box center [580, 443] width 406 height 28
click at [751, 442] on span "sla op" at bounding box center [759, 443] width 31 height 8
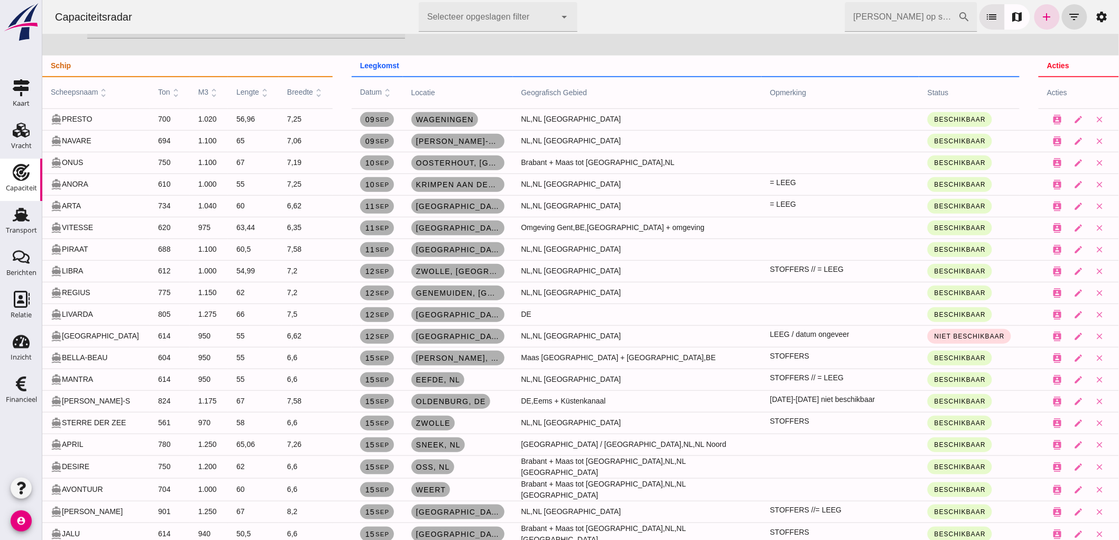
scroll to position [0, 0]
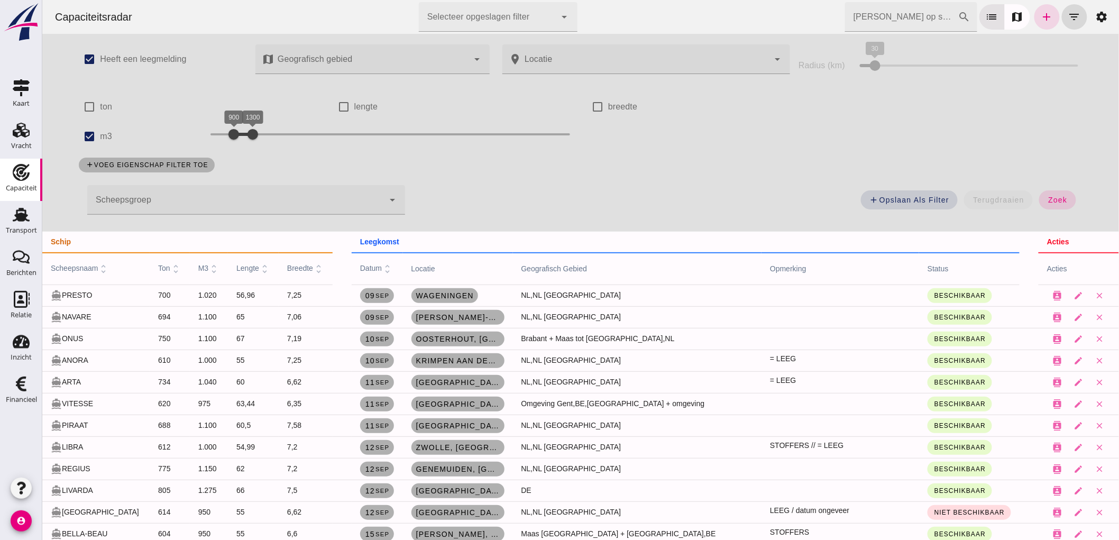
click at [198, 218] on div "Scheepsgroep Scheepsgroep cancel arrow_drop_down" at bounding box center [241, 203] width 339 height 49
click at [165, 199] on div at bounding box center [235, 200] width 296 height 30
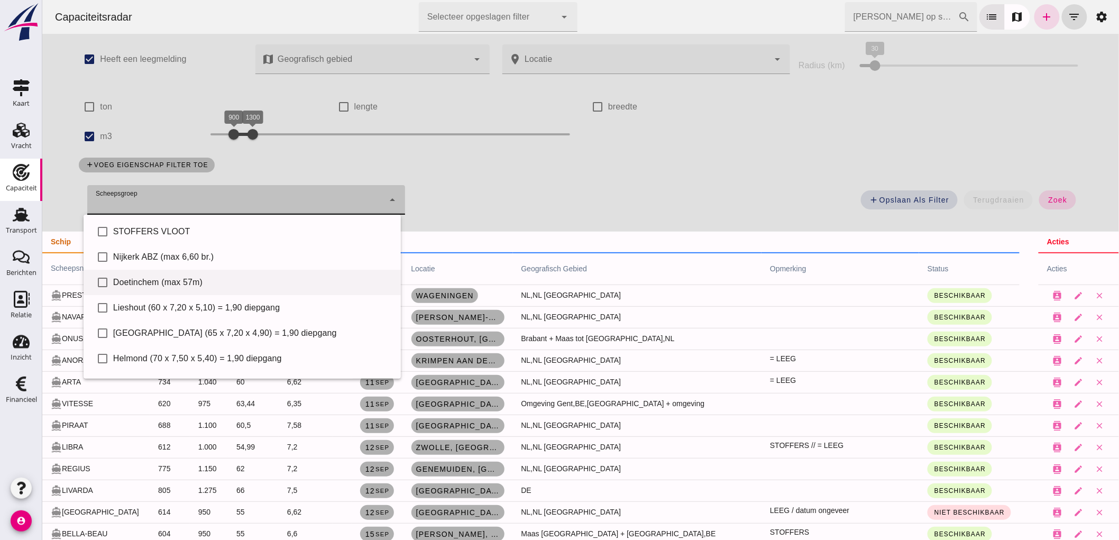
click at [138, 284] on div "Doetinchem (max 57m)" at bounding box center [252, 282] width 279 height 13
type input "Doetinchem (max 57m)"
checkbox input "true"
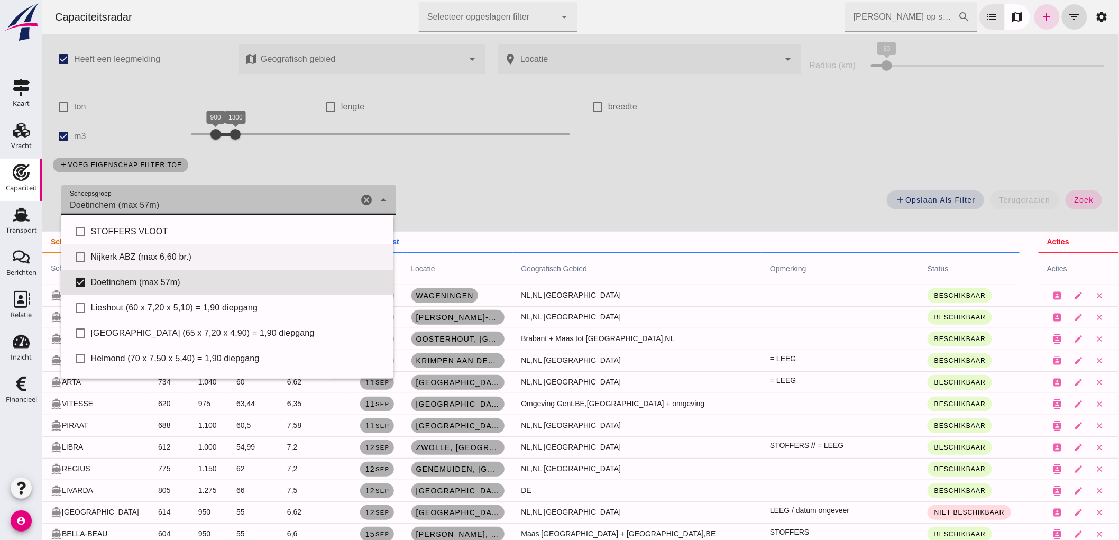
click at [139, 262] on div "Nijkerk ABZ (max 6,60 br.)" at bounding box center [237, 257] width 294 height 13
type input "Doetinchem (max 57m), Nijkerk ABZ (max 6,60 br.)"
checkbox input "true"
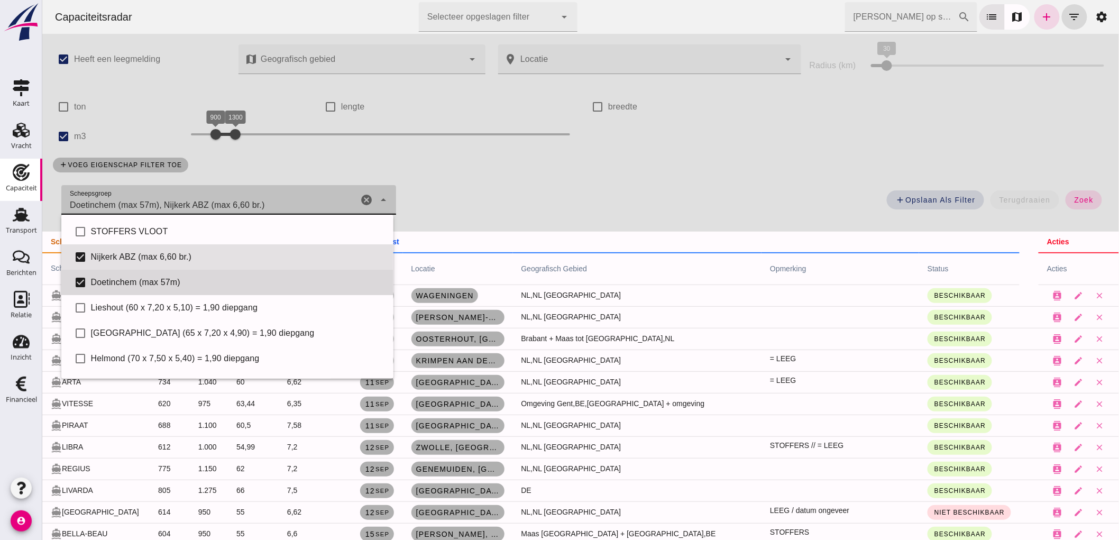
click at [117, 281] on div "Doetinchem (max 57m)" at bounding box center [237, 282] width 294 height 13
type input "Nijkerk ABZ (max 6,60 br.)"
checkbox input "false"
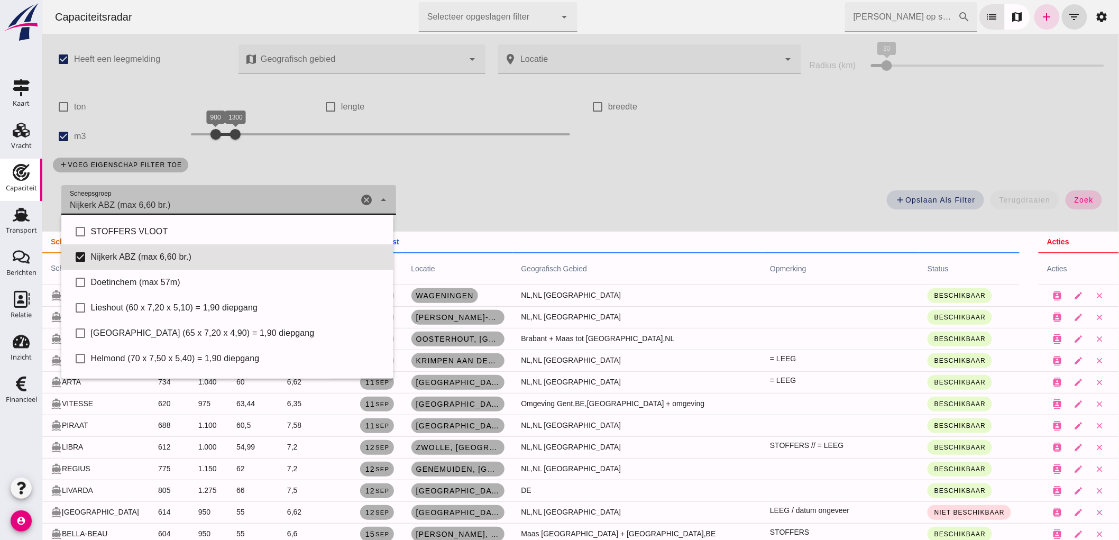
click at [1065, 203] on button "zoek" at bounding box center [1083, 199] width 36 height 19
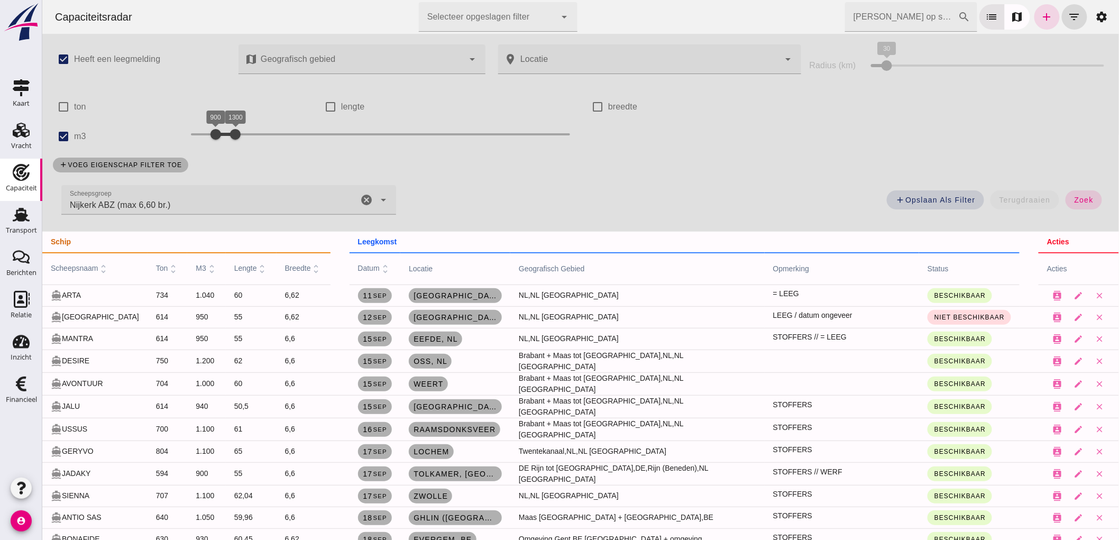
scroll to position [117, 0]
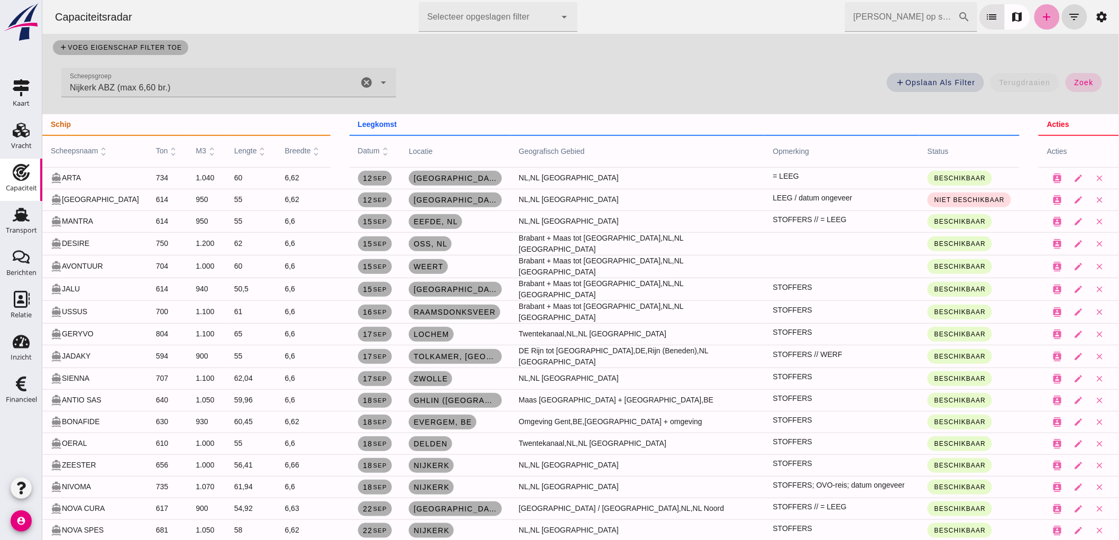
click at [1050, 19] on link "add" at bounding box center [1046, 16] width 25 height 25
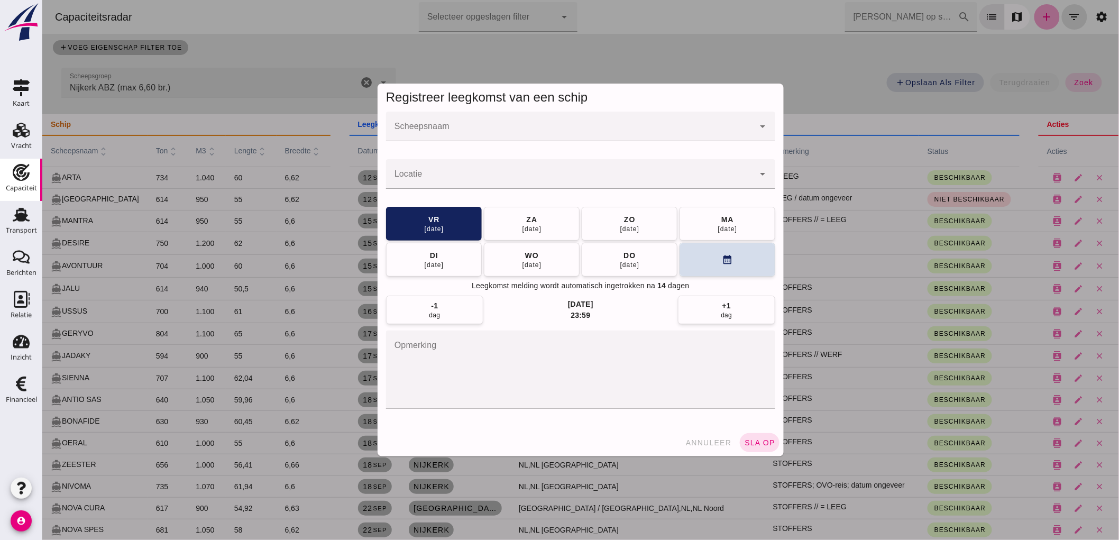
scroll to position [0, 0]
click at [502, 130] on input "Scheepsnaam" at bounding box center [570, 131] width 368 height 13
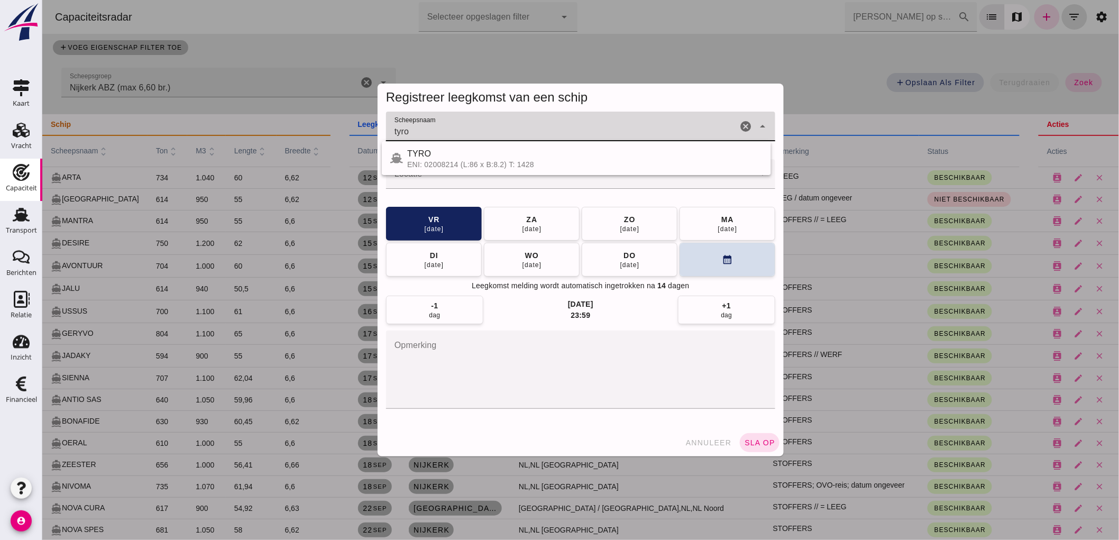
drag, startPoint x: 407, startPoint y: 160, endPoint x: 415, endPoint y: 162, distance: 8.4
click at [407, 159] on div "TYRO ENI: 02008214 (L:86 x B:8.2) T: 1428" at bounding box center [584, 158] width 355 height 21
type input "TYRO"
click at [408, 159] on div at bounding box center [570, 174] width 368 height 30
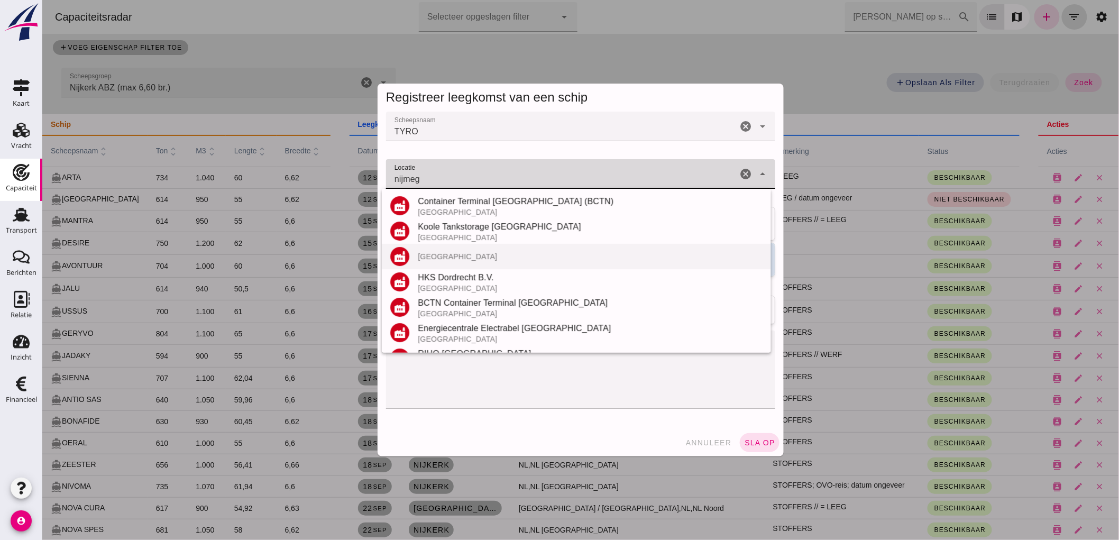
click at [466, 257] on div "Nijmegen" at bounding box center [589, 256] width 345 height 8
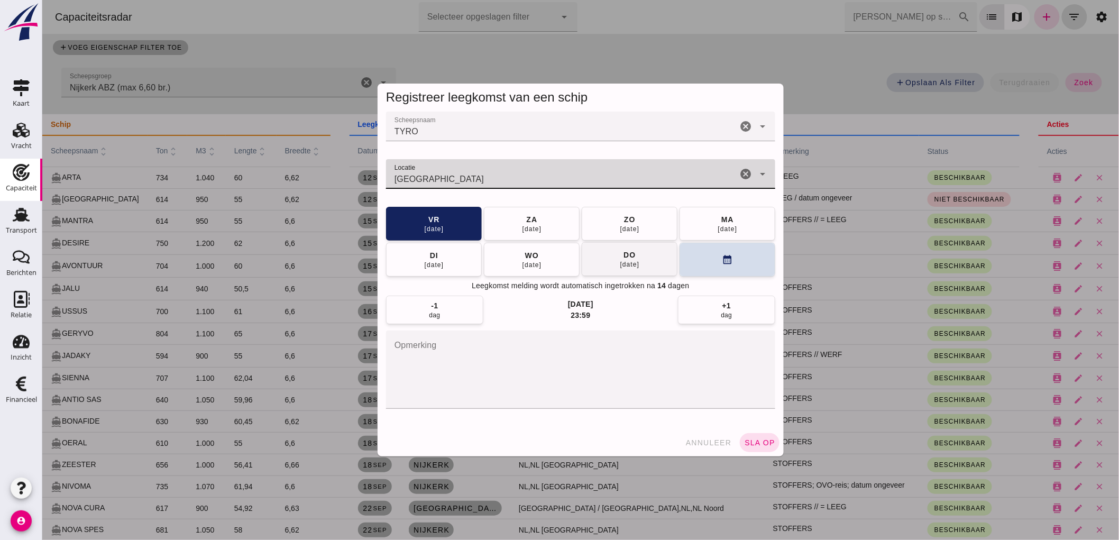
type input "Nijmegen"
click at [633, 266] on div "18 sep" at bounding box center [629, 264] width 20 height 8
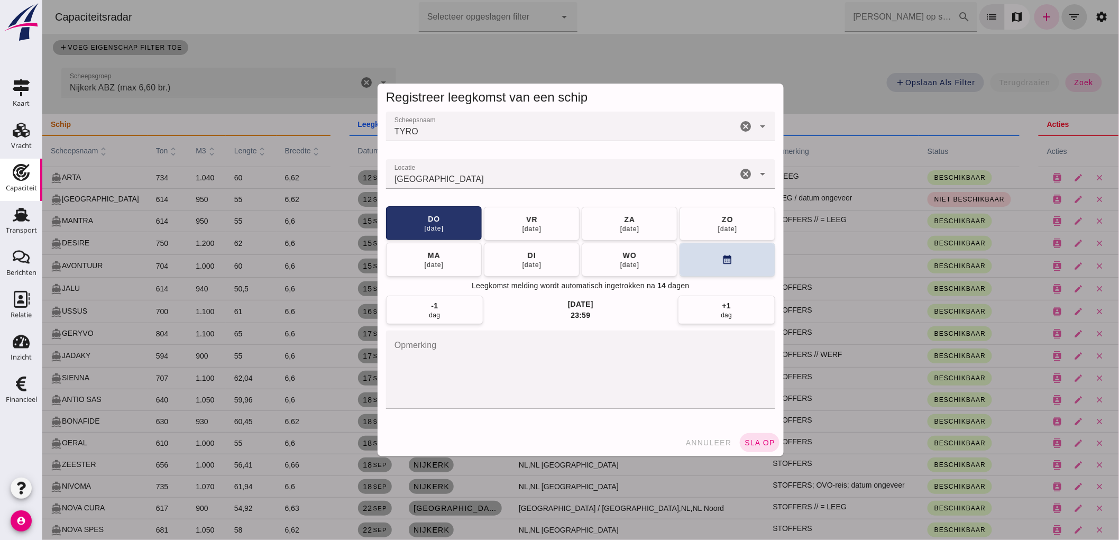
click at [633, 266] on div "24 sep" at bounding box center [629, 265] width 20 height 8
click at [523, 263] on div "29 sep" at bounding box center [532, 264] width 20 height 8
click at [763, 441] on span "sla op" at bounding box center [759, 443] width 31 height 8
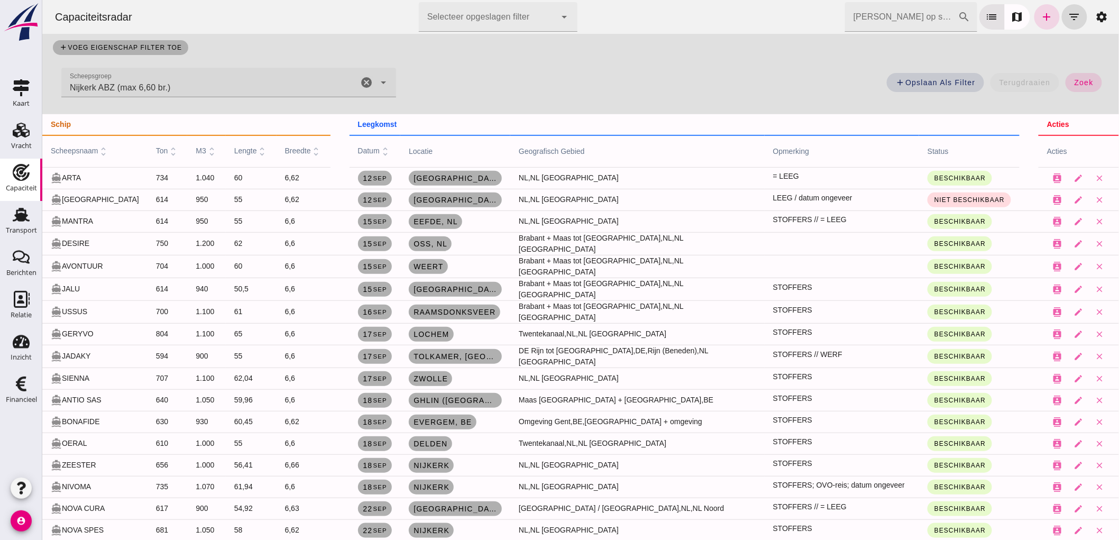
scroll to position [179, 0]
